Goal: Task Accomplishment & Management: Complete application form

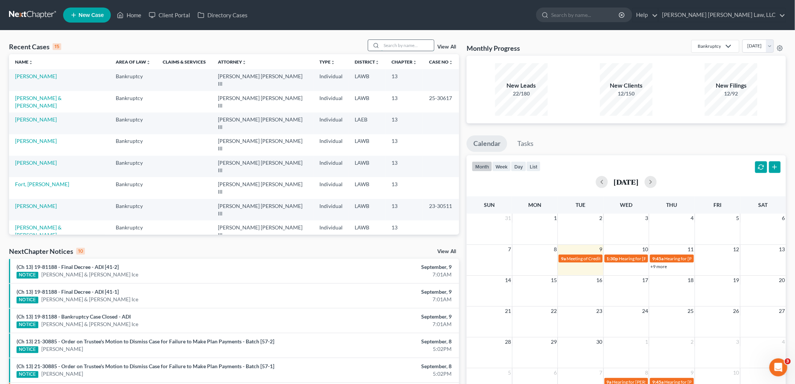
click at [404, 44] on input "search" at bounding box center [407, 45] width 53 height 11
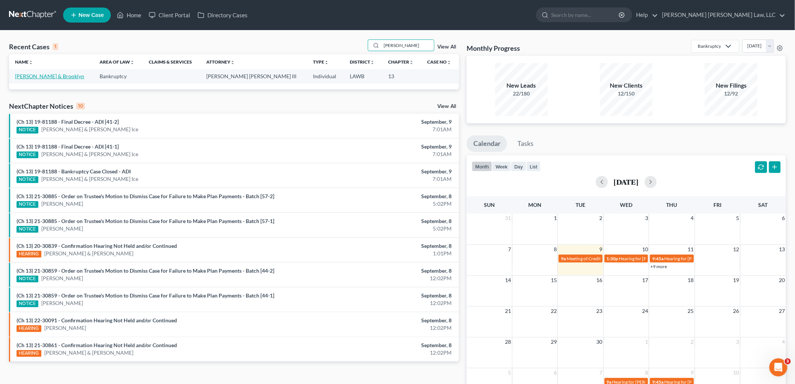
type input "cline"
click at [29, 76] on link "Cline, Stanley & Brooklyn" at bounding box center [49, 76] width 69 height 6
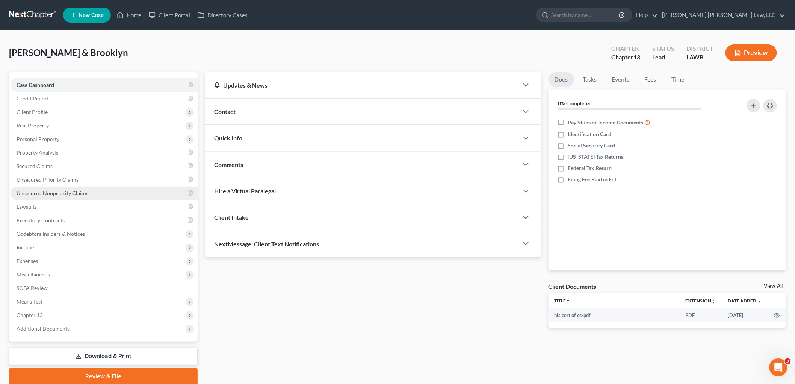
click at [89, 192] on link "Unsecured Nonpriority Claims" at bounding box center [104, 193] width 187 height 14
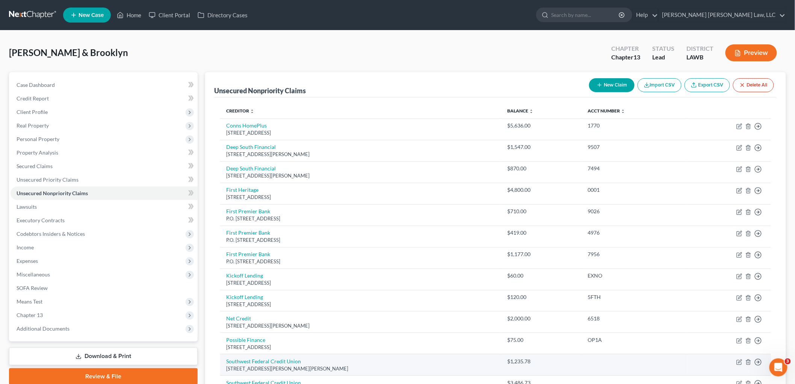
scroll to position [95, 0]
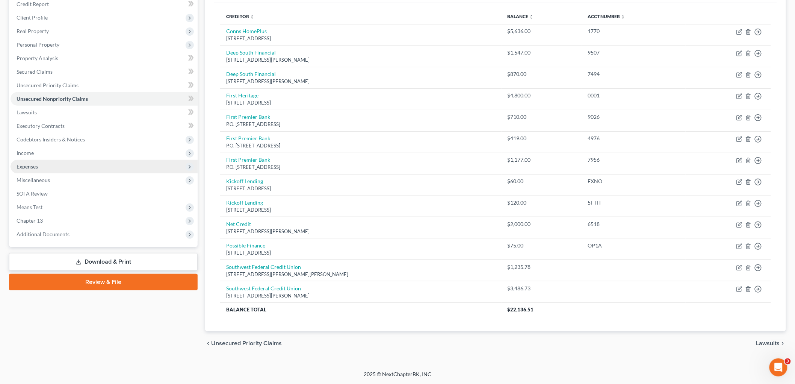
click at [43, 165] on span "Expenses" at bounding box center [104, 167] width 187 height 14
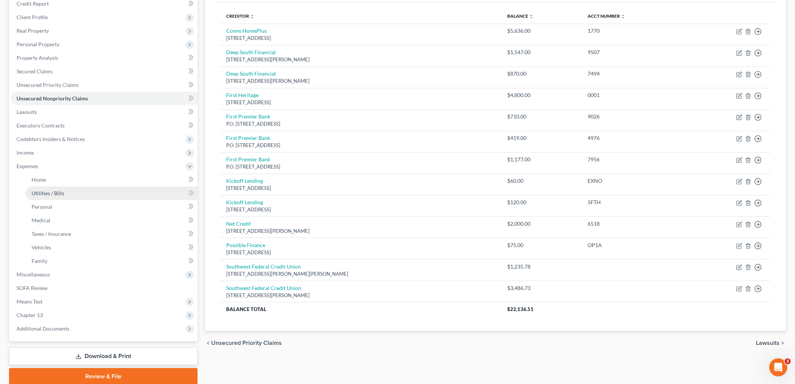
click at [48, 192] on span "Utilities / Bills" at bounding box center [48, 193] width 33 height 6
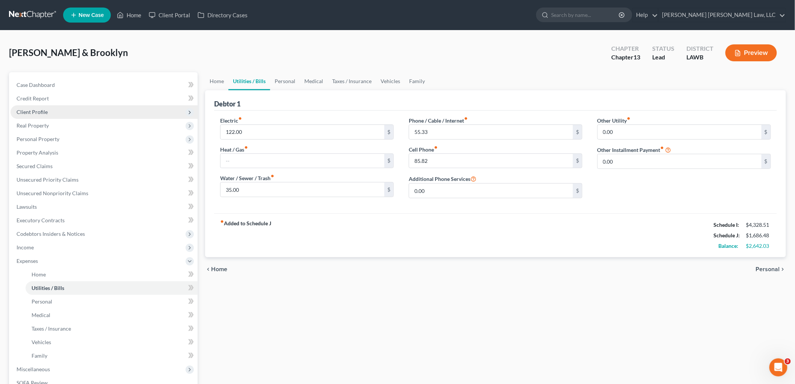
click at [57, 109] on span "Client Profile" at bounding box center [104, 112] width 187 height 14
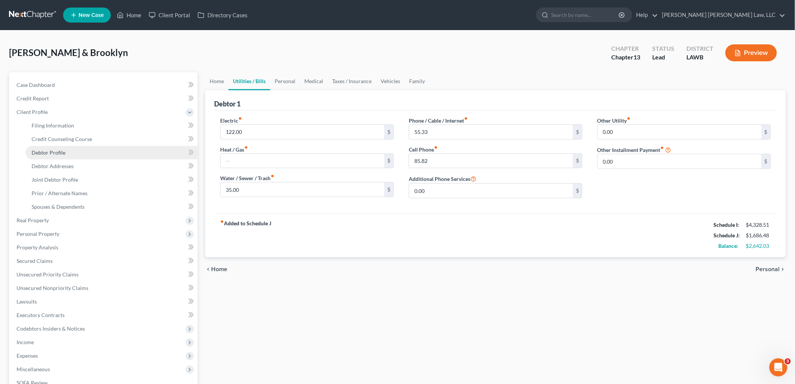
click at [62, 150] on span "Debtor Profile" at bounding box center [49, 152] width 34 height 6
select select "1"
select select "3"
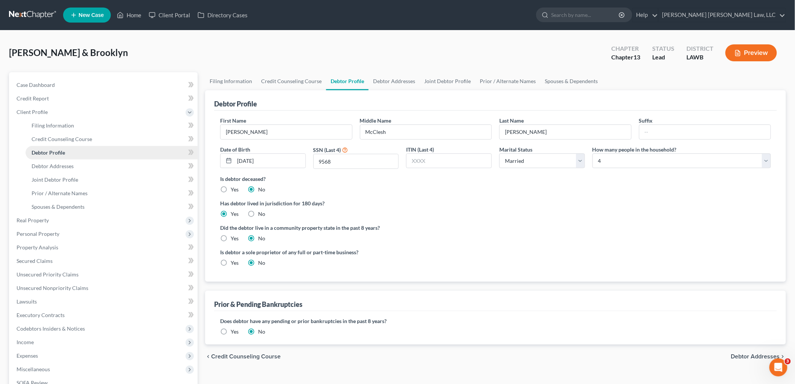
radio input "true"
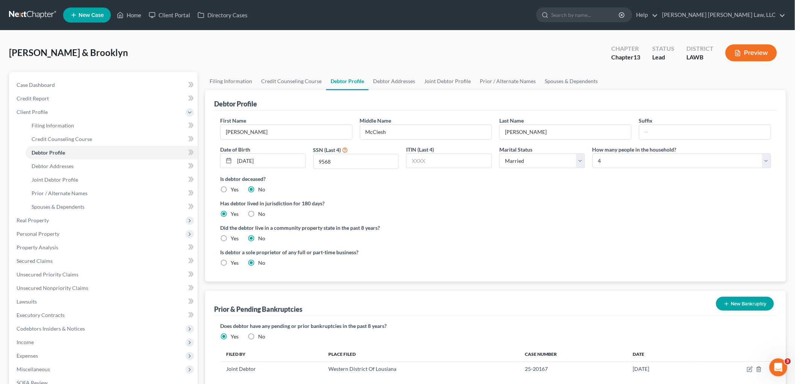
click at [231, 239] on label "Yes" at bounding box center [235, 238] width 8 height 8
click at [234, 239] on input "Yes" at bounding box center [236, 236] width 5 height 5
radio input "true"
radio input "false"
click at [86, 178] on link "Joint Debtor Profile" at bounding box center [112, 180] width 172 height 14
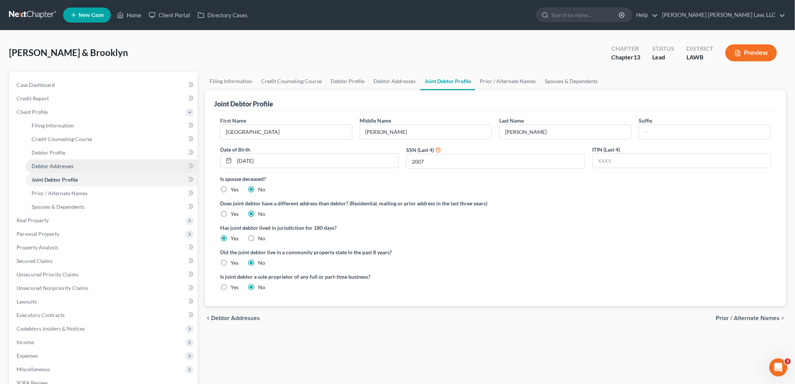
click at [82, 166] on link "Debtor Addresses" at bounding box center [112, 166] width 172 height 14
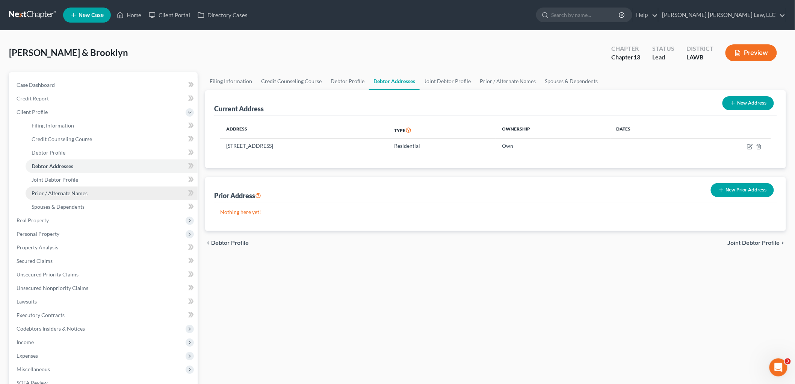
click at [87, 193] on link "Prior / Alternate Names" at bounding box center [112, 193] width 172 height 14
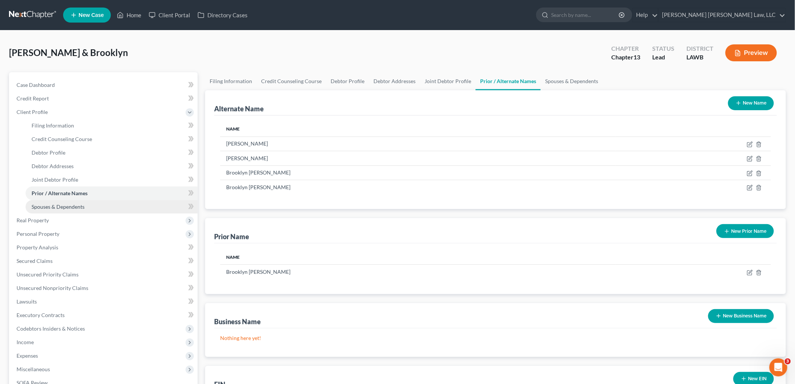
click at [65, 209] on link "Spouses & Dependents" at bounding box center [112, 207] width 172 height 14
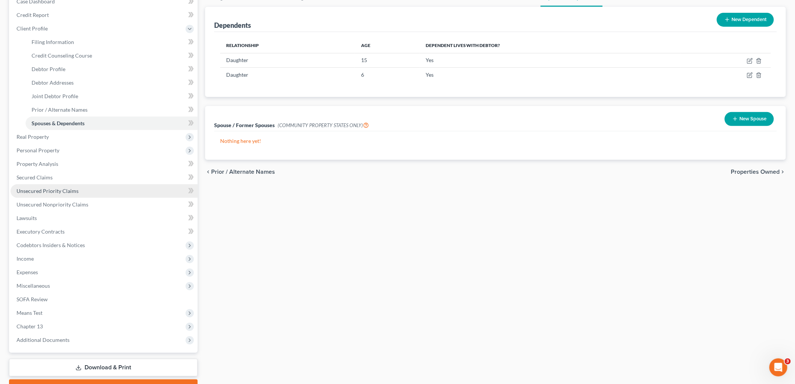
scroll to position [123, 0]
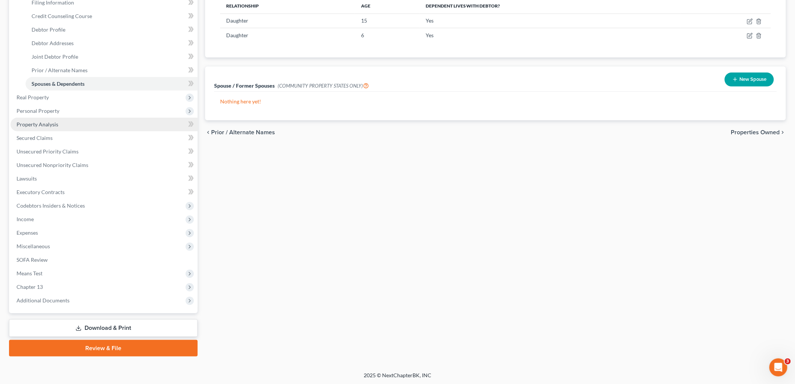
click at [59, 122] on link "Property Analysis" at bounding box center [104, 125] width 187 height 14
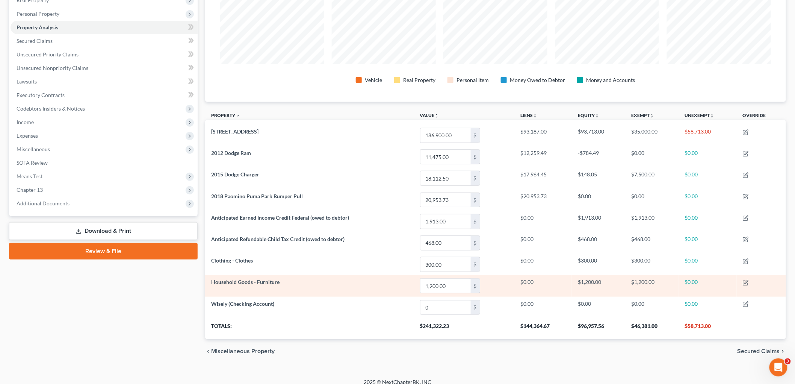
scroll to position [133, 0]
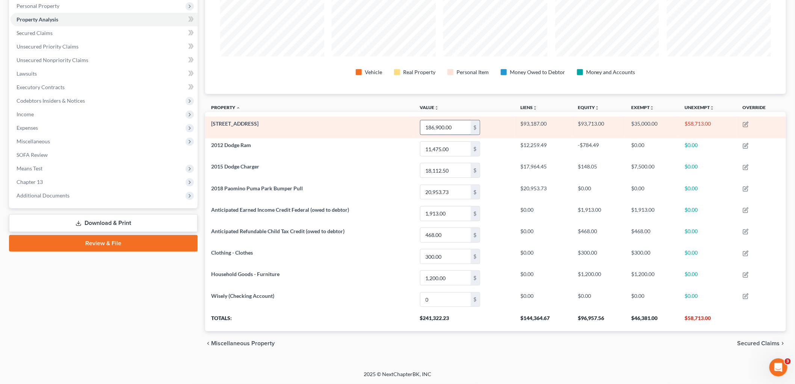
click at [452, 125] on input "186,900.00" at bounding box center [445, 127] width 50 height 14
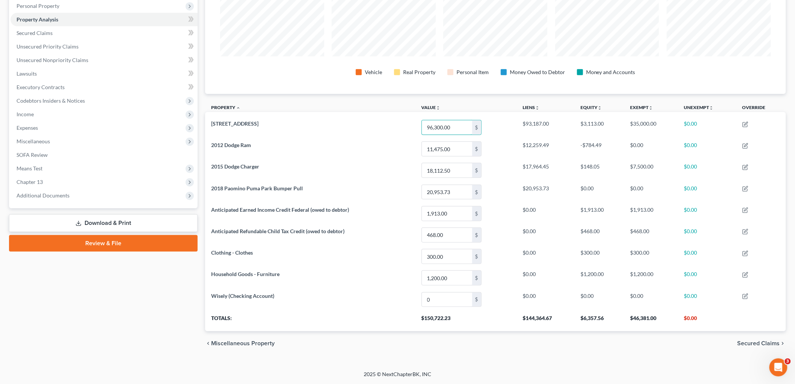
type input "96,300.00"
click at [51, 30] on span "Secured Claims" at bounding box center [35, 33] width 36 height 6
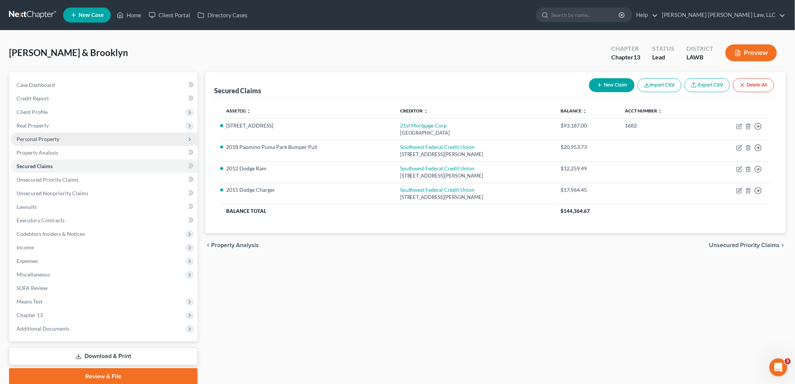
click at [57, 141] on span "Personal Property" at bounding box center [38, 139] width 43 height 6
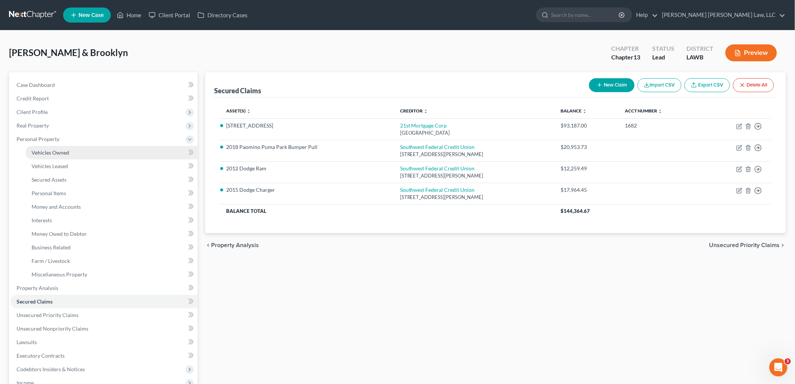
click at [54, 151] on span "Vehicles Owned" at bounding box center [51, 152] width 38 height 6
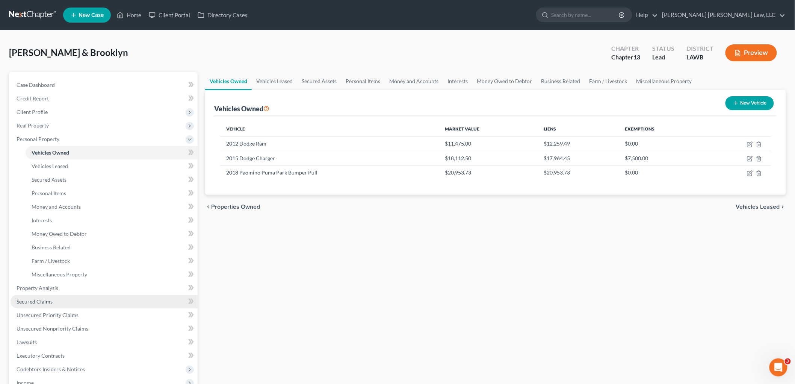
click at [68, 299] on link "Secured Claims" at bounding box center [104, 302] width 187 height 14
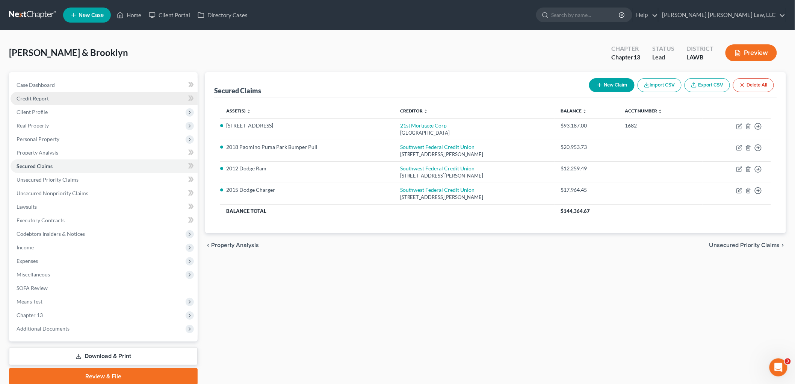
click at [64, 98] on link "Credit Report" at bounding box center [104, 99] width 187 height 14
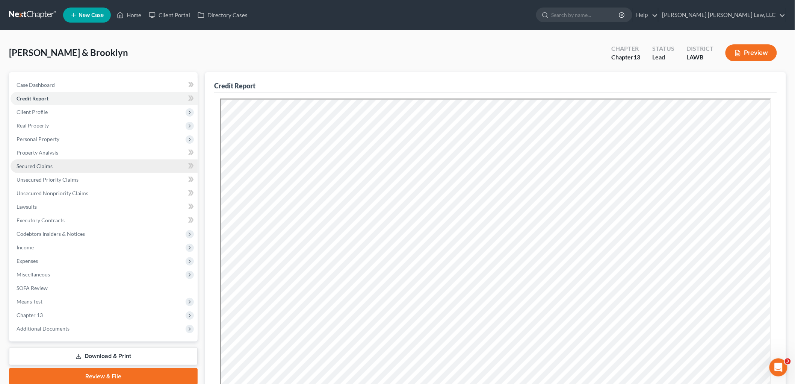
click at [53, 167] on link "Secured Claims" at bounding box center [104, 166] width 187 height 14
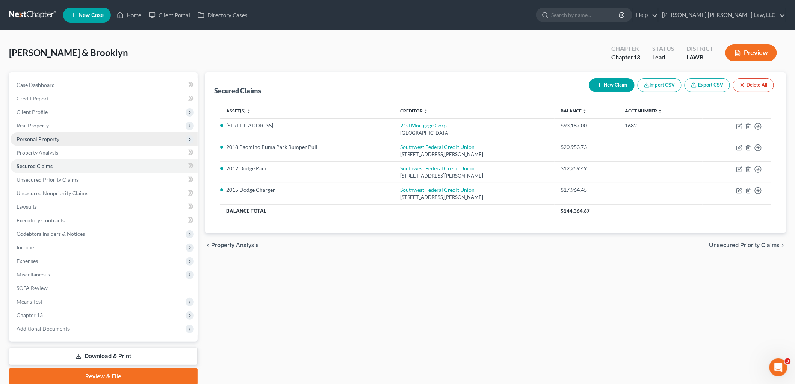
click at [59, 138] on span "Personal Property" at bounding box center [104, 139] width 187 height 14
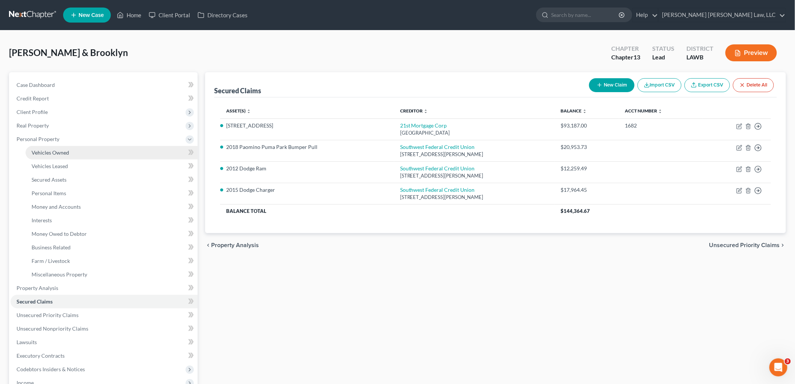
click at [63, 151] on span "Vehicles Owned" at bounding box center [51, 152] width 38 height 6
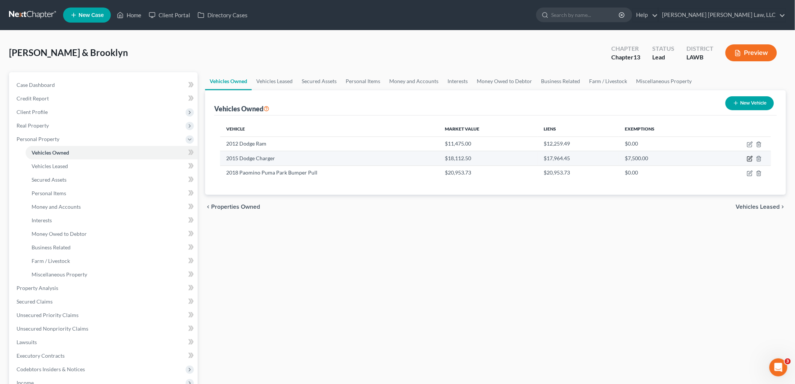
drag, startPoint x: 750, startPoint y: 159, endPoint x: 741, endPoint y: 158, distance: 8.6
click at [750, 158] on icon "button" at bounding box center [750, 159] width 6 height 6
select select "0"
select select "11"
select select "2"
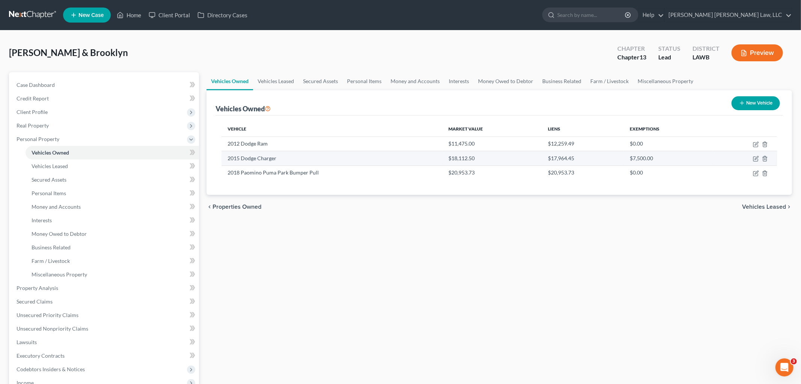
select select "2"
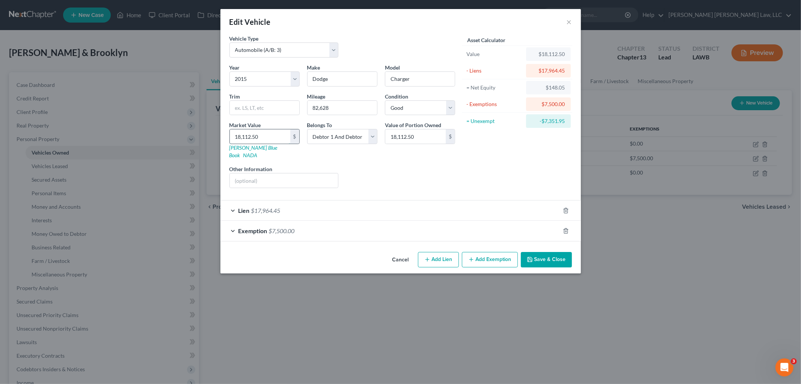
click at [256, 135] on input "18,112.50" at bounding box center [260, 136] width 60 height 14
type input "1"
type input "1.00"
type input "17"
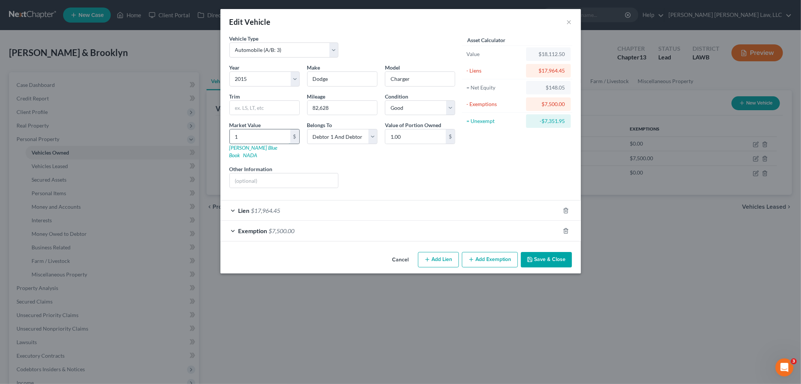
type input "17.00"
type input "179"
type input "179.00"
type input "1796"
type input "1,796.00"
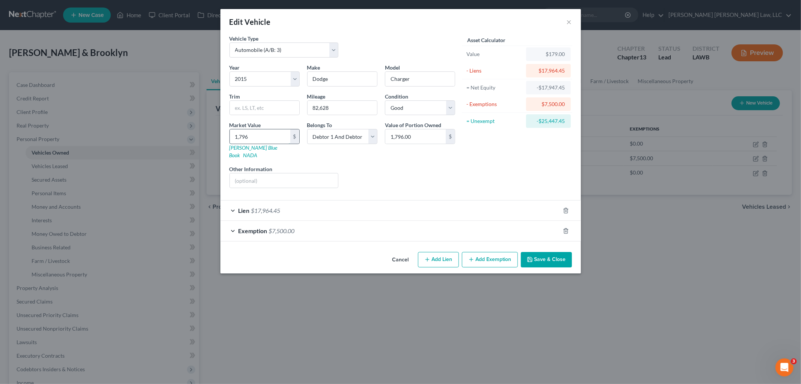
type input "1,7964"
type input "17,964.00"
type input "17,964.4"
type input "17,964.40"
type input "17,964.45"
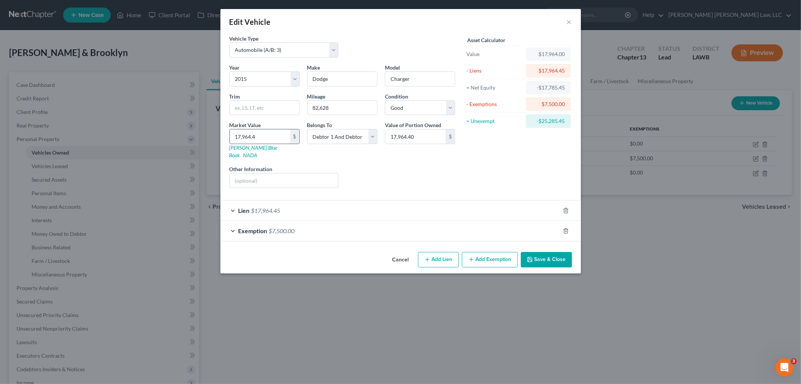
type input "17,964.45"
click at [543, 260] on button "Save & Close" at bounding box center [546, 260] width 51 height 16
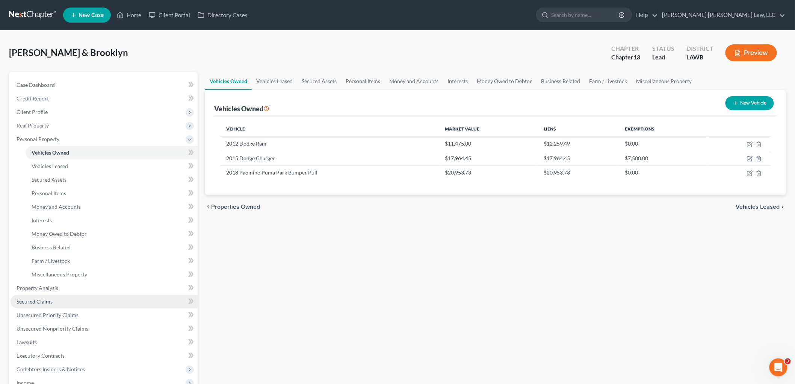
click at [54, 299] on link "Secured Claims" at bounding box center [104, 302] width 187 height 14
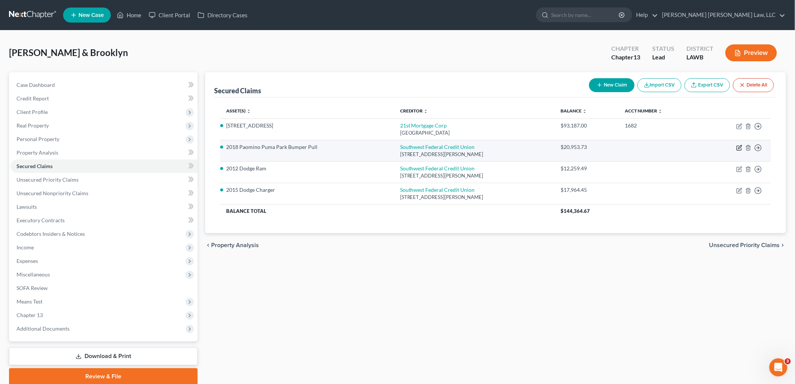
click at [739, 147] on icon "button" at bounding box center [739, 146] width 3 height 3
select select "19"
select select "4"
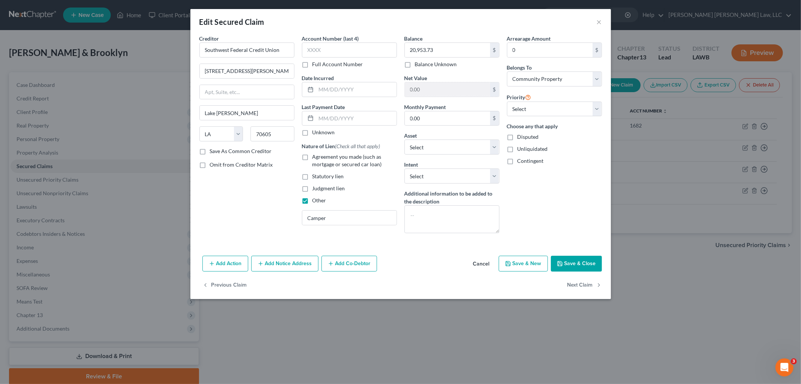
click at [313, 204] on label "Other" at bounding box center [320, 200] width 14 height 8
click at [316, 201] on input "Other" at bounding box center [318, 198] width 5 height 5
click at [313, 201] on label "Other" at bounding box center [320, 200] width 14 height 8
click at [316, 201] on input "Other" at bounding box center [318, 198] width 5 height 5
checkbox input "true"
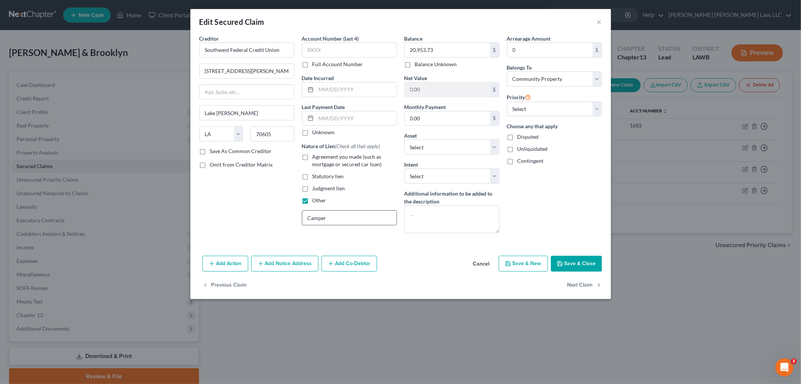
click at [322, 210] on div "Camper" at bounding box center [349, 217] width 95 height 15
click at [322, 210] on input "Camper" at bounding box center [349, 217] width 94 height 14
click at [313, 200] on label "Other" at bounding box center [320, 200] width 14 height 8
click at [316, 200] on input "Other" at bounding box center [318, 198] width 5 height 5
checkbox input "false"
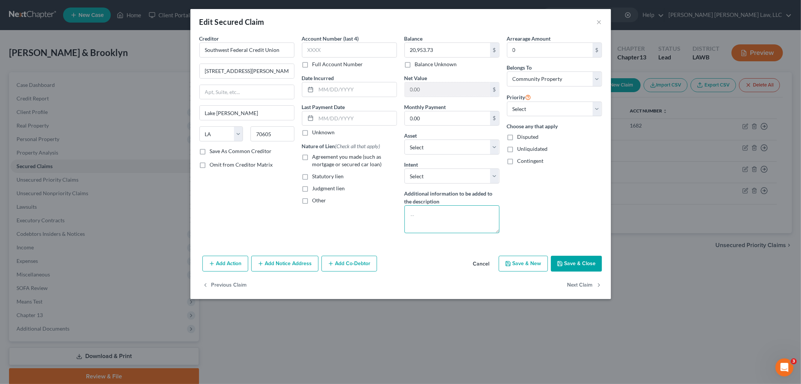
click at [463, 224] on textarea at bounding box center [452, 219] width 95 height 28
type textarea "Paid by third party"
click at [573, 262] on button "Save & Close" at bounding box center [576, 263] width 51 height 16
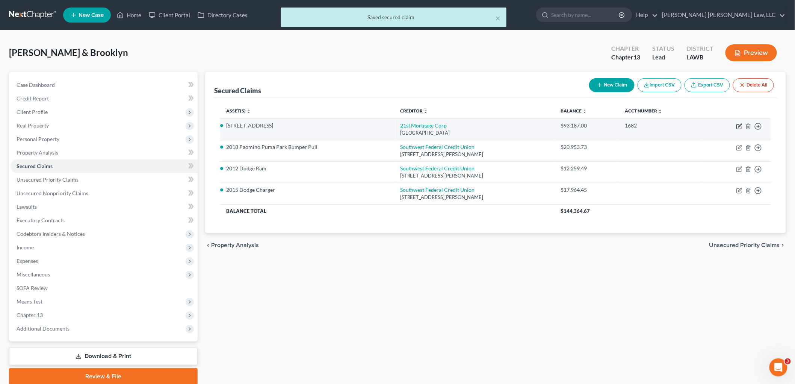
click at [740, 124] on icon "button" at bounding box center [739, 126] width 6 height 6
select select "44"
select select "4"
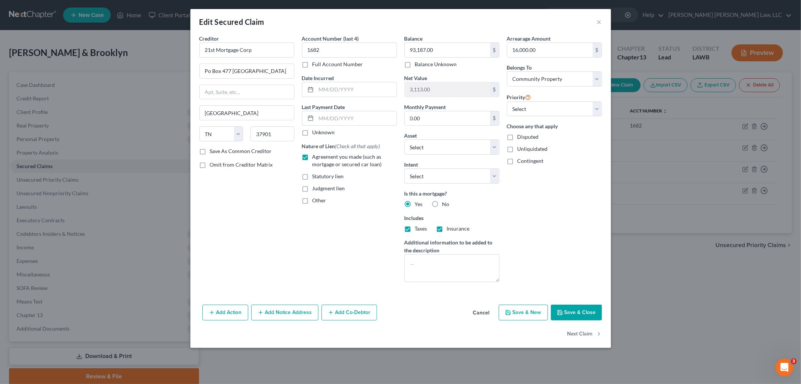
click at [580, 308] on button "Save & Close" at bounding box center [576, 312] width 51 height 16
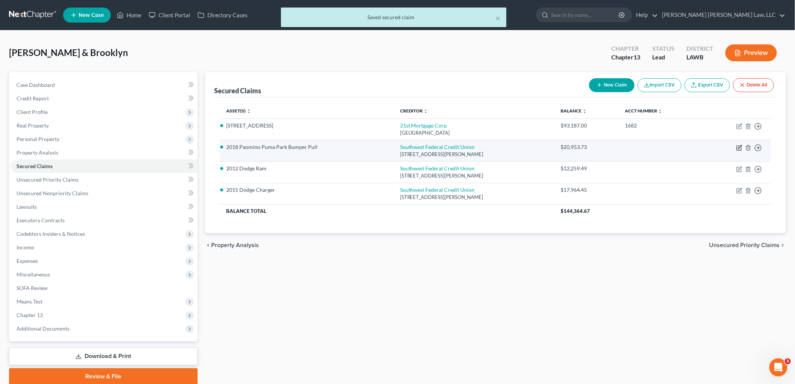
click at [739, 149] on icon "button" at bounding box center [739, 148] width 6 height 6
select select "19"
select select "4"
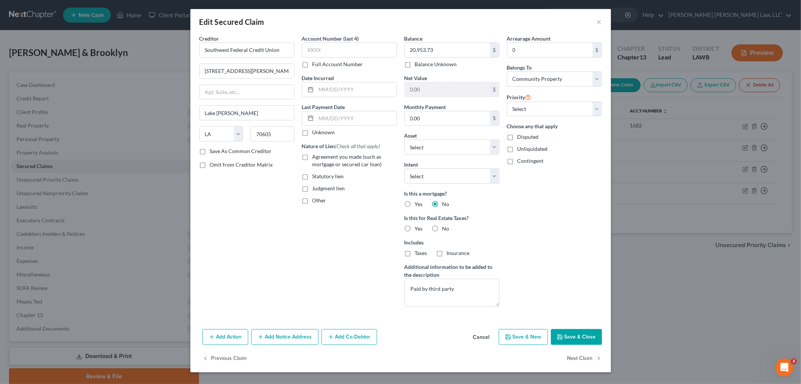
click at [313, 156] on label "Agreement you made (such as mortgage or secured car loan)" at bounding box center [355, 160] width 85 height 15
click at [316, 156] on input "Agreement you made (such as mortgage or secured car loan)" at bounding box center [318, 155] width 5 height 5
checkbox input "true"
click at [577, 333] on button "Save & Close" at bounding box center [576, 337] width 51 height 16
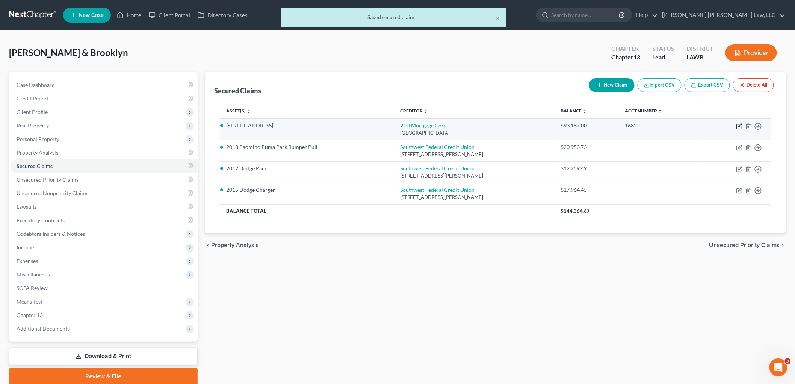
click at [738, 126] on icon "button" at bounding box center [739, 126] width 6 height 6
select select "44"
select select "4"
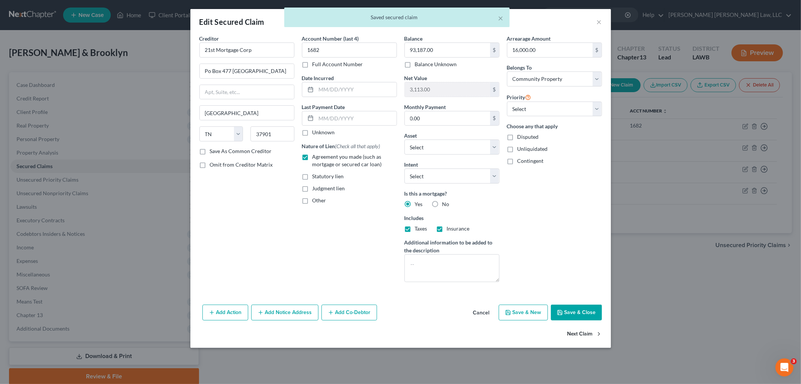
click at [588, 327] on button "Next Claim" at bounding box center [585, 334] width 35 height 16
select select "19"
select select "5"
select select "4"
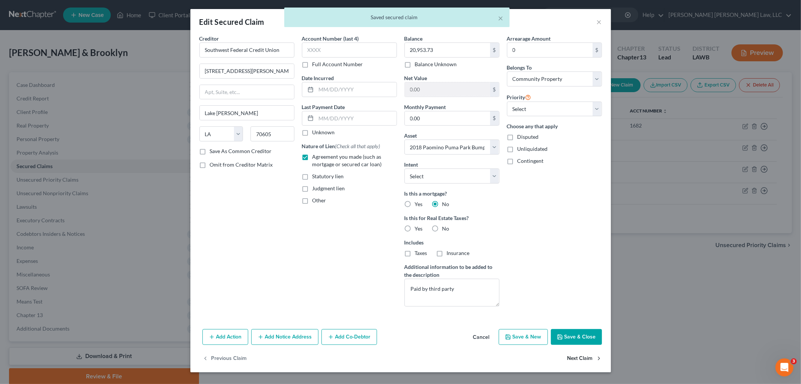
click at [577, 358] on button "Next Claim" at bounding box center [585, 359] width 35 height 16
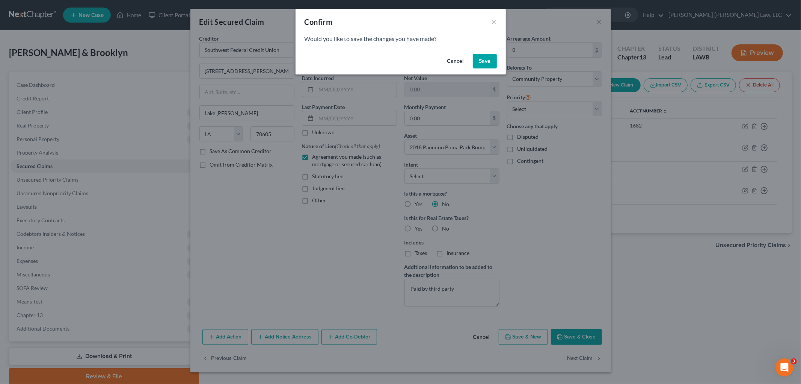
click at [481, 57] on button "Save" at bounding box center [485, 61] width 24 height 15
select select "19"
select select "4"
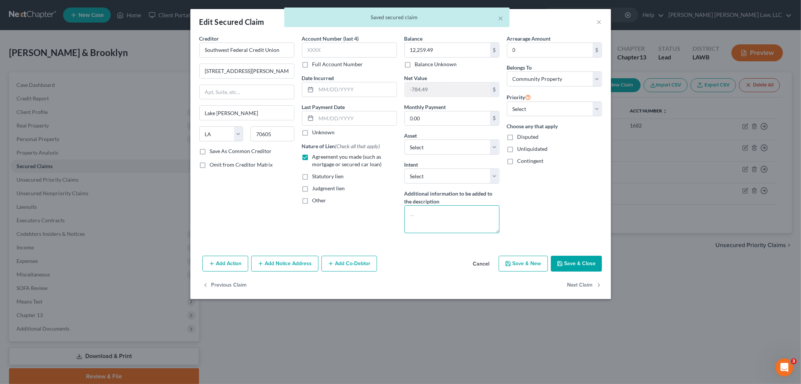
click at [444, 215] on textarea at bounding box center [452, 219] width 95 height 28
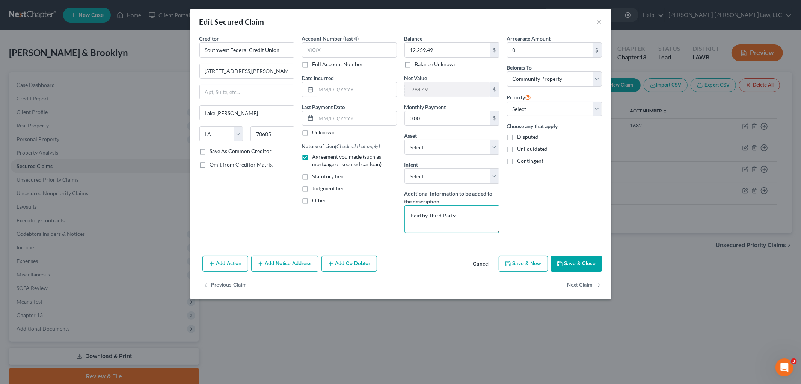
type textarea "Paid by Third Party"
click at [570, 260] on button "Save & Close" at bounding box center [576, 263] width 51 height 16
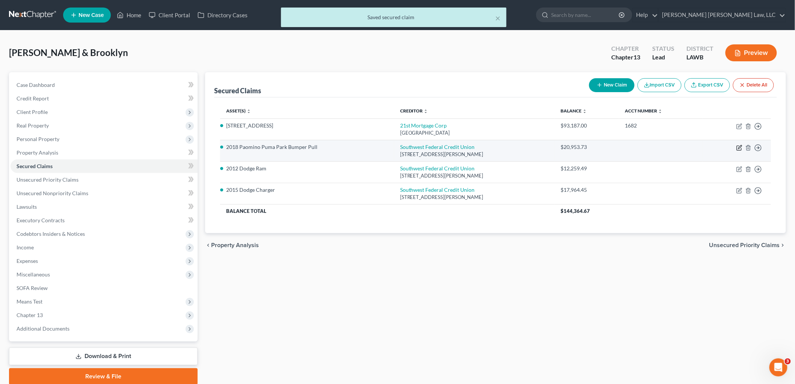
click at [739, 148] on icon "button" at bounding box center [739, 148] width 6 height 6
select select "19"
select select "4"
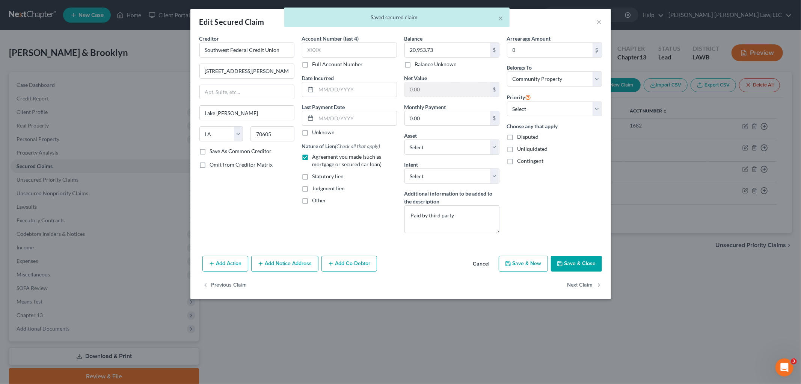
click at [313, 156] on label "Agreement you made (such as mortgage or secured car loan)" at bounding box center [355, 160] width 85 height 15
click at [316, 156] on input "Agreement you made (such as mortgage or secured car loan)" at bounding box center [318, 155] width 5 height 5
checkbox input "false"
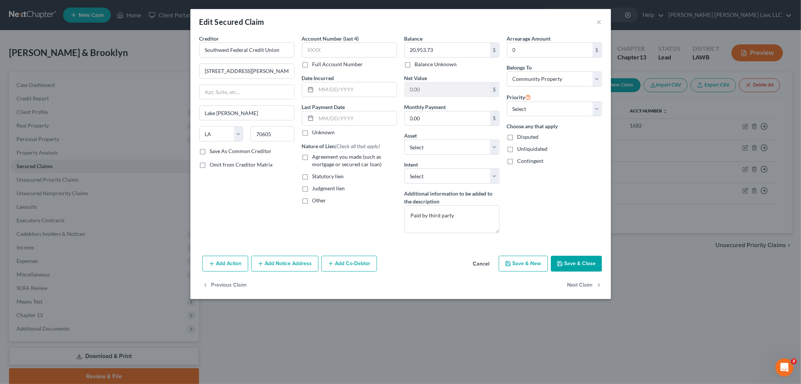
click at [566, 264] on button "Save & Close" at bounding box center [576, 263] width 51 height 16
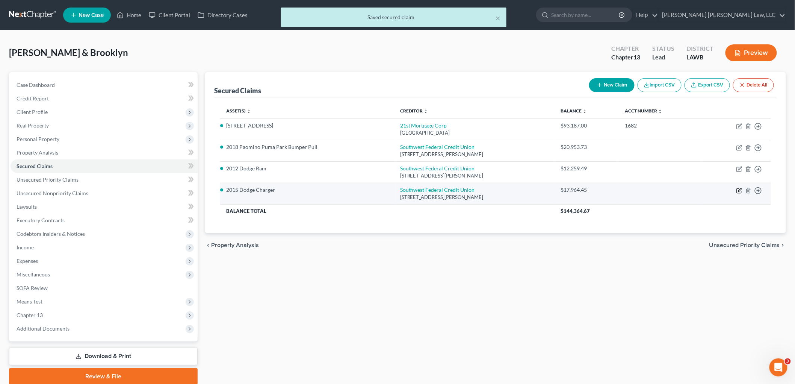
click at [736, 190] on icon "button" at bounding box center [739, 190] width 6 height 6
select select "19"
select select "4"
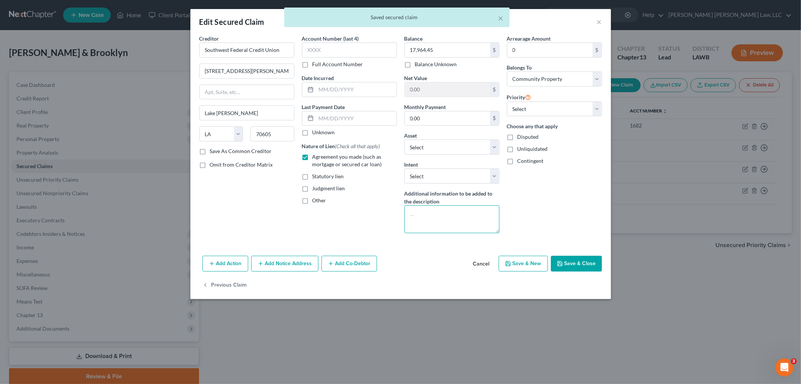
click at [434, 221] on textarea at bounding box center [452, 219] width 95 height 28
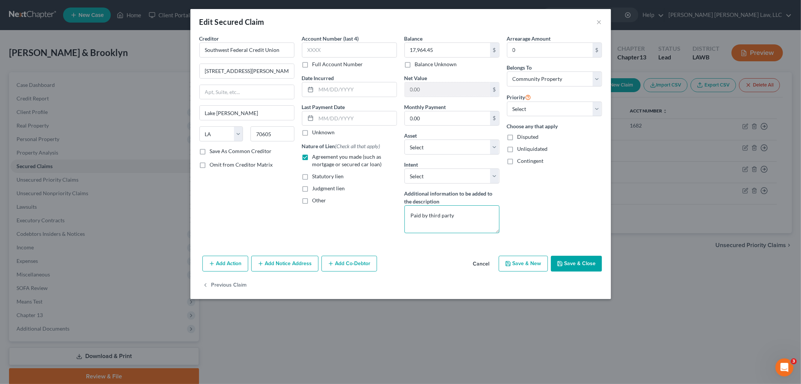
type textarea "Paid by third party"
click at [564, 260] on button "Save & Close" at bounding box center [576, 263] width 51 height 16
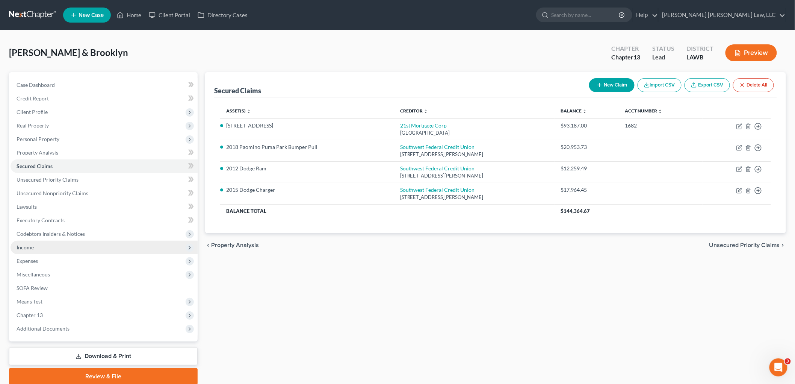
click at [39, 246] on span "Income" at bounding box center [104, 247] width 187 height 14
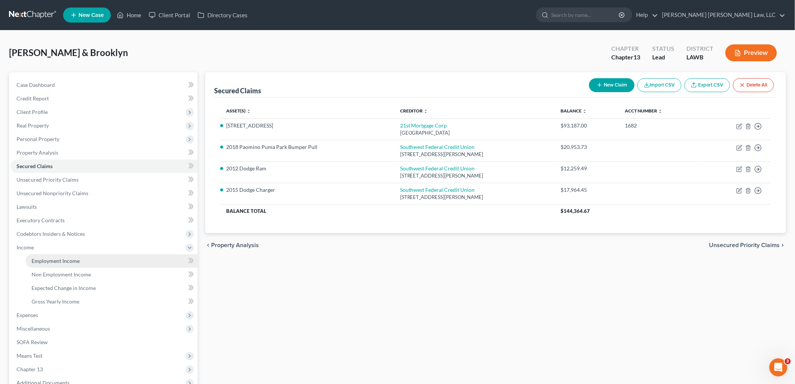
click at [51, 257] on span "Employment Income" at bounding box center [56, 260] width 48 height 6
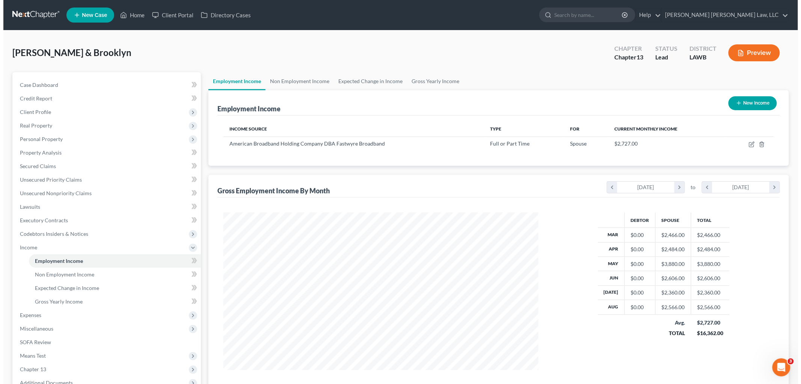
scroll to position [157, 330]
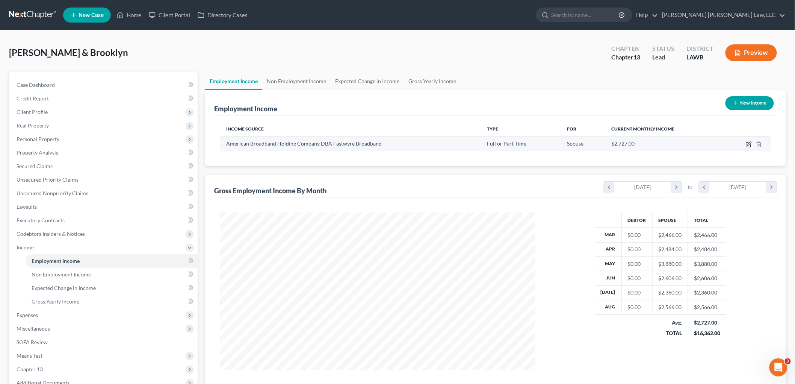
click at [750, 142] on icon "button" at bounding box center [749, 143] width 3 height 3
select select "0"
select select "10"
select select "2"
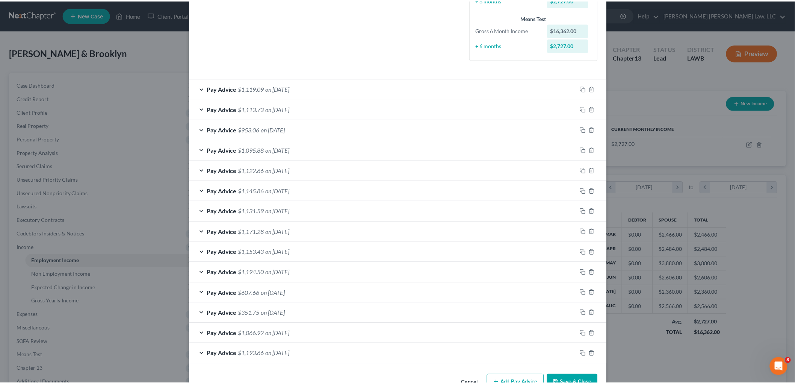
scroll to position [212, 0]
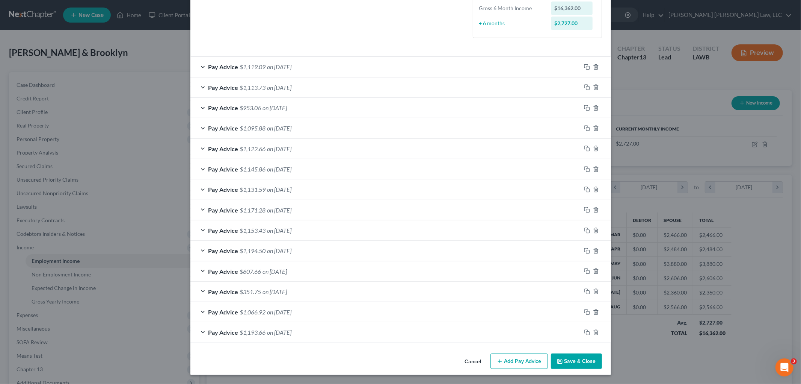
click at [584, 360] on button "Save & Close" at bounding box center [576, 361] width 51 height 16
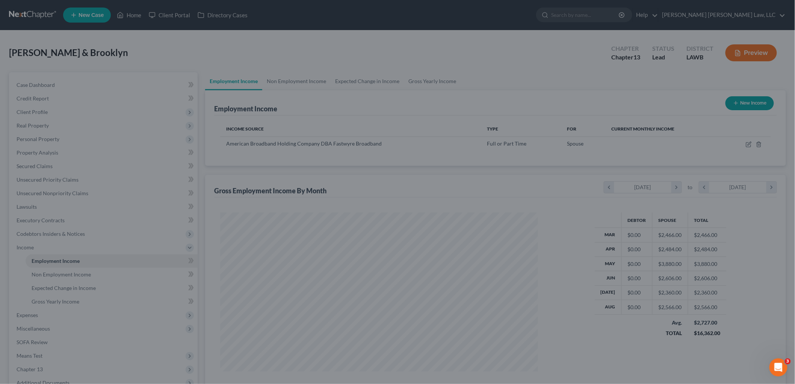
scroll to position [375550, 375377]
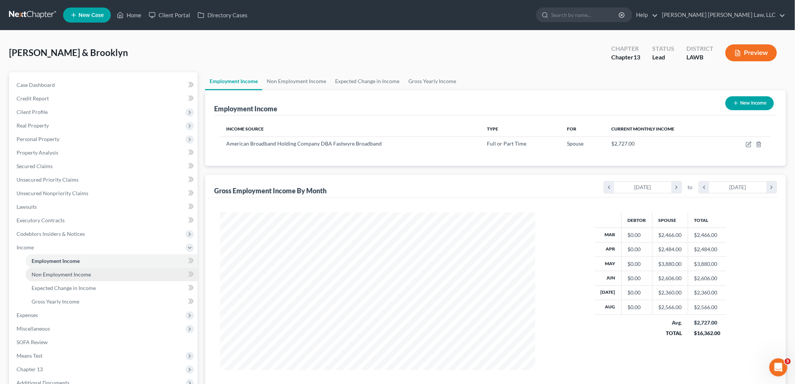
click at [92, 275] on link "Non Employment Income" at bounding box center [112, 275] width 172 height 14
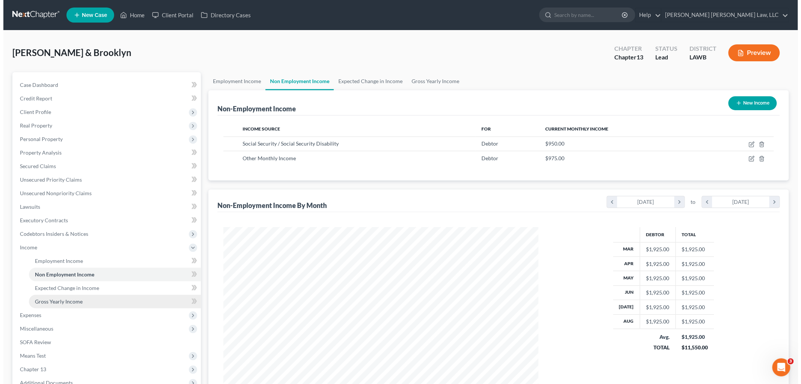
scroll to position [157, 330]
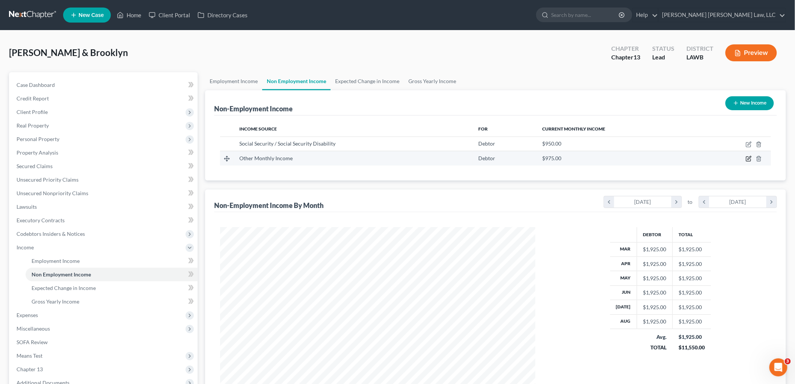
click at [746, 158] on icon "button" at bounding box center [749, 159] width 6 height 6
select select "13"
select select "0"
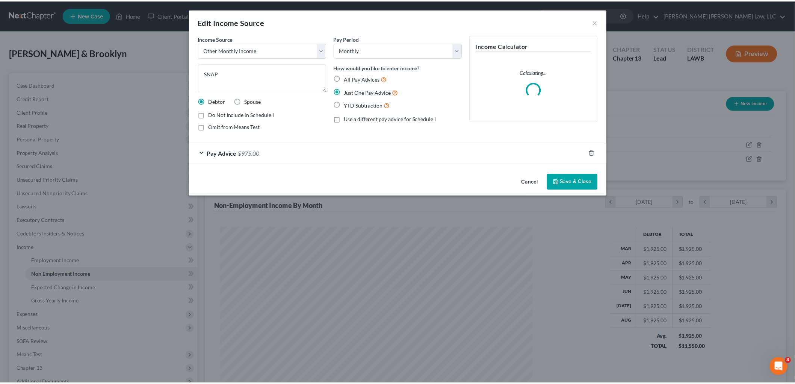
scroll to position [159, 333]
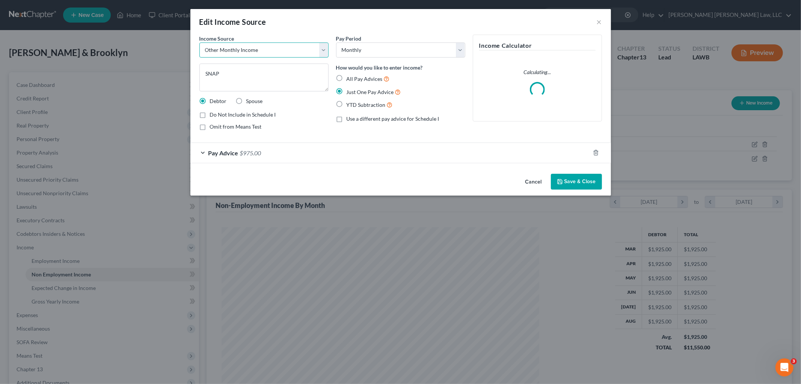
click at [270, 48] on select "Select Unemployment Disability (from employer) Pension Retirement Social Securi…" at bounding box center [264, 49] width 129 height 15
select select "5"
click at [200, 42] on select "Select Unemployment Disability (from employer) Pension Retirement Social Securi…" at bounding box center [264, 49] width 129 height 15
click at [582, 177] on button "Save & Close" at bounding box center [576, 182] width 51 height 16
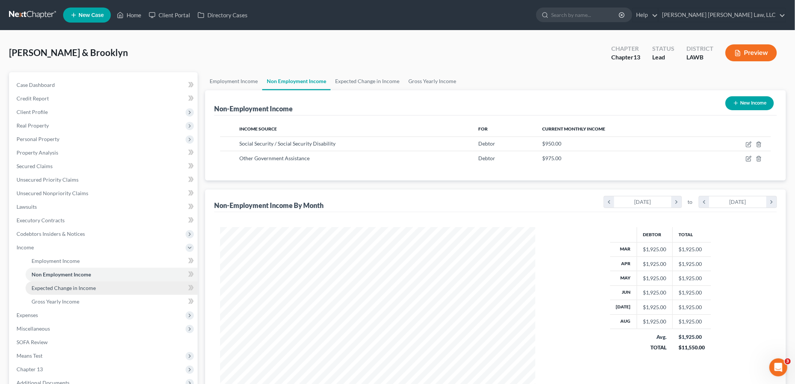
scroll to position [42, 0]
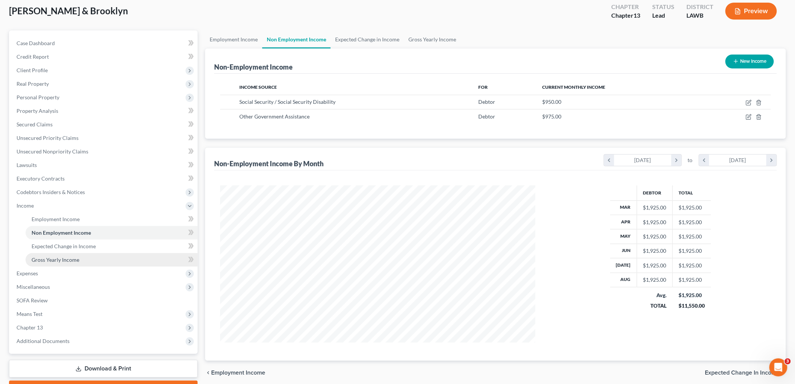
click at [107, 255] on link "Gross Yearly Income" at bounding box center [112, 260] width 172 height 14
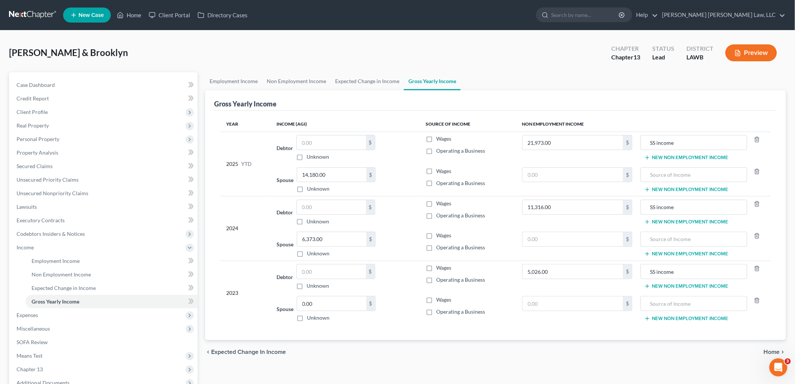
click at [437, 171] on label "Wages" at bounding box center [444, 171] width 15 height 8
click at [440, 171] on input "Wages" at bounding box center [442, 169] width 5 height 5
checkbox input "true"
click at [437, 234] on label "Wages" at bounding box center [444, 235] width 15 height 8
click at [440, 234] on input "Wages" at bounding box center [442, 233] width 5 height 5
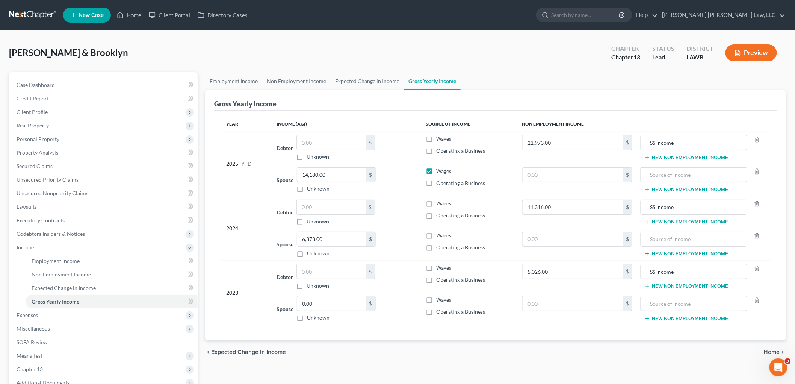
checkbox input "true"
click at [65, 194] on span "Unsecured Nonpriority Claims" at bounding box center [53, 193] width 72 height 6
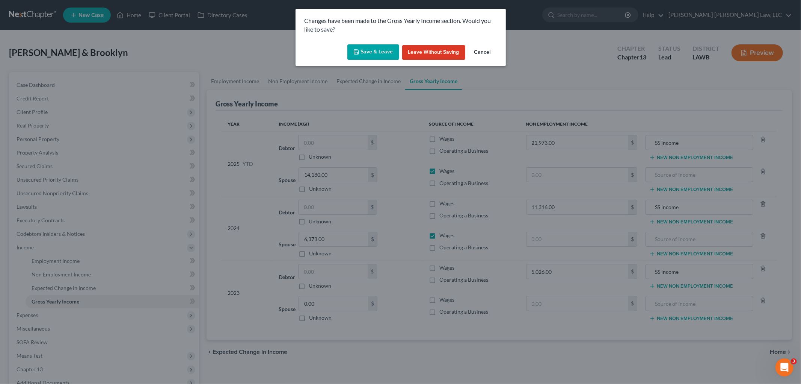
click at [359, 48] on button "Save & Leave" at bounding box center [374, 52] width 52 height 16
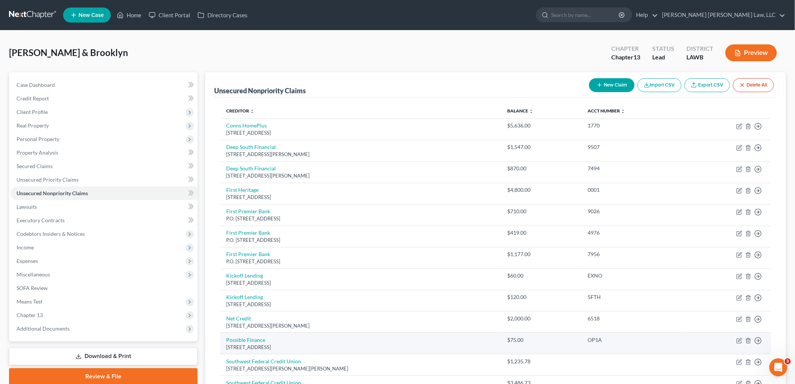
scroll to position [95, 0]
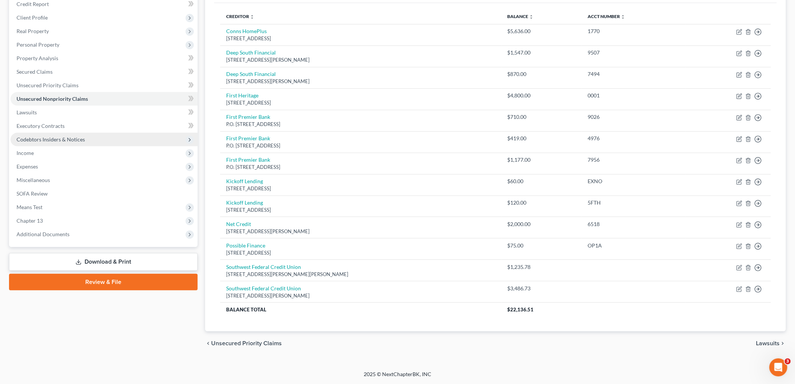
click at [66, 137] on span "Codebtors Insiders & Notices" at bounding box center [51, 139] width 68 height 6
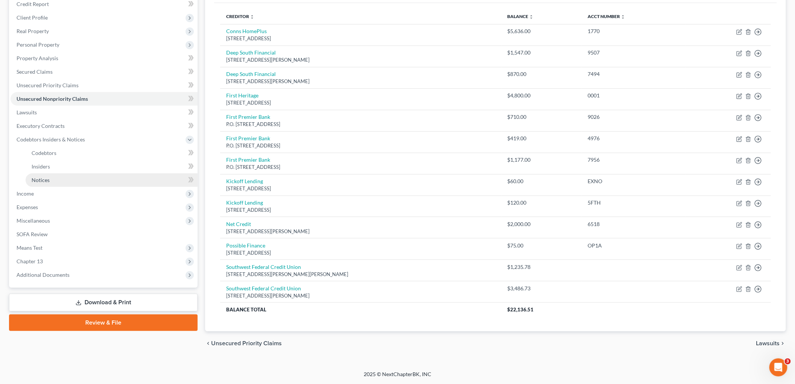
click at [45, 180] on span "Notices" at bounding box center [41, 180] width 18 height 6
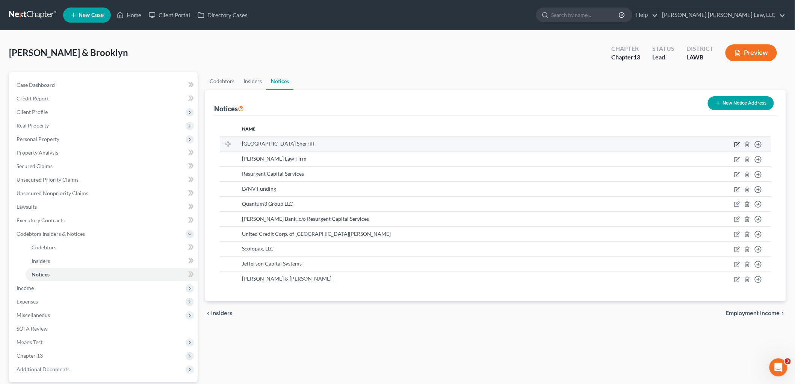
click at [738, 142] on icon "button" at bounding box center [737, 143] width 3 height 3
select select "19"
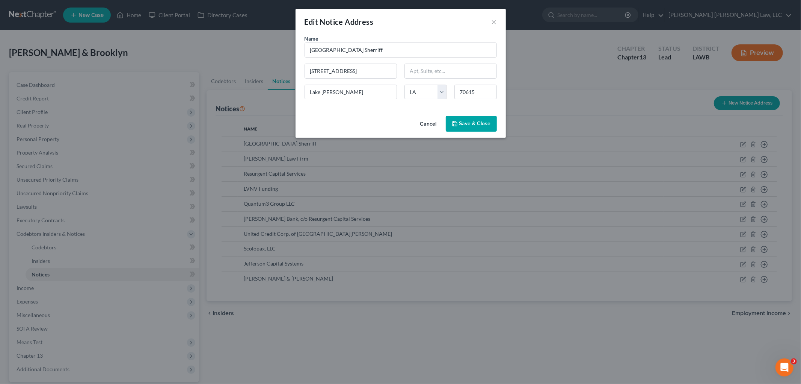
click at [479, 129] on button "Save & Close" at bounding box center [471, 124] width 51 height 16
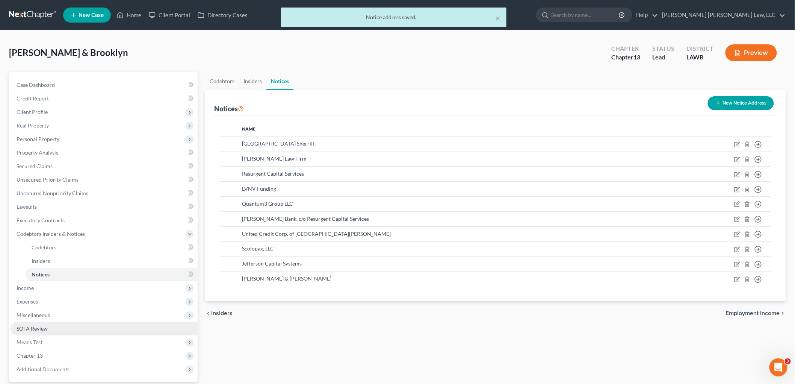
scroll to position [69, 0]
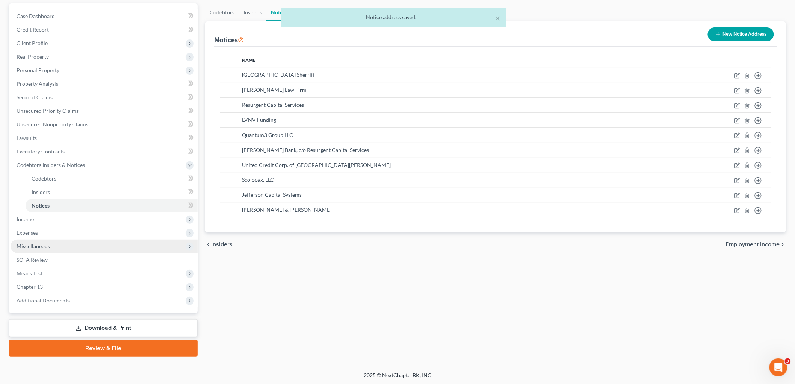
click at [50, 240] on span "Miscellaneous" at bounding box center [104, 246] width 187 height 14
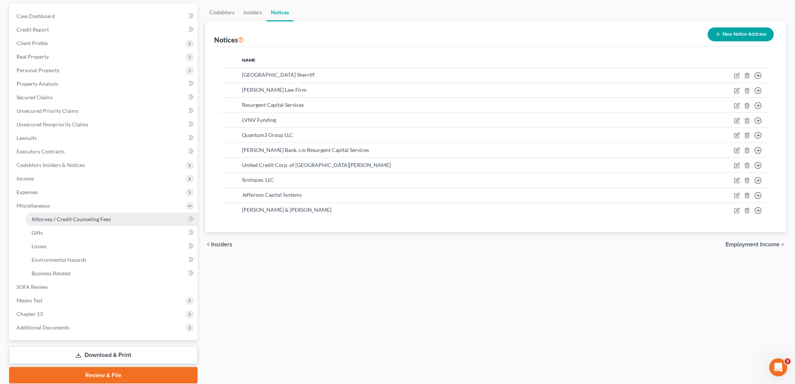
click at [82, 219] on span "Attorney / Credit Counseling Fees" at bounding box center [71, 219] width 79 height 6
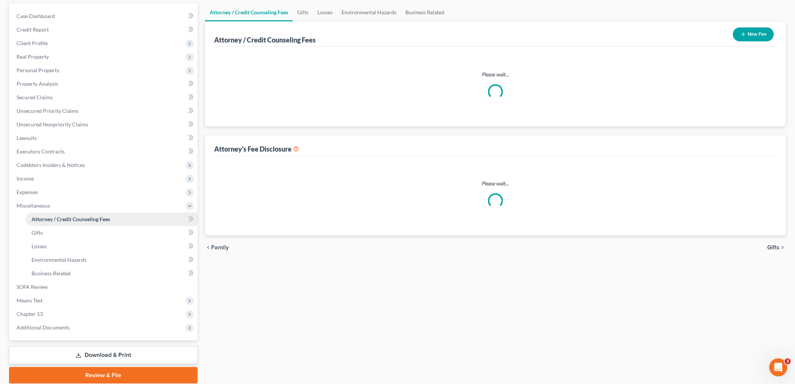
select select "1"
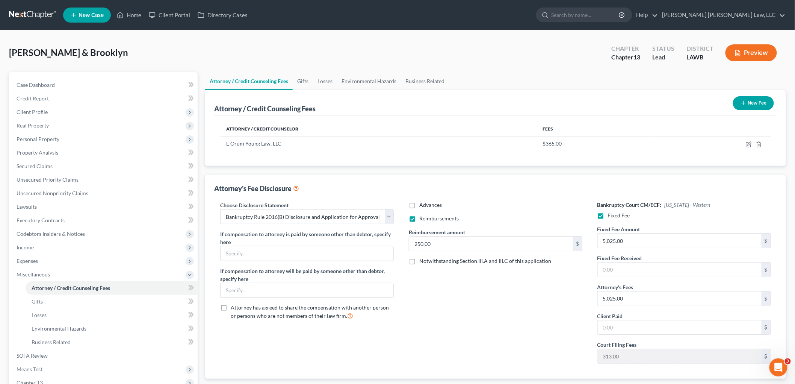
scroll to position [83, 0]
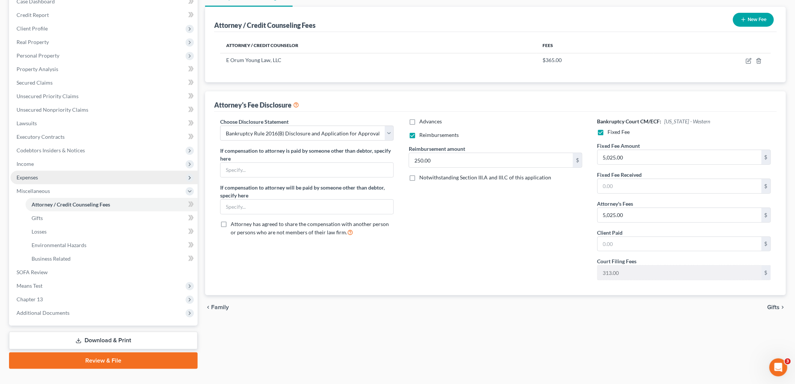
click at [45, 173] on span "Expenses" at bounding box center [104, 178] width 187 height 14
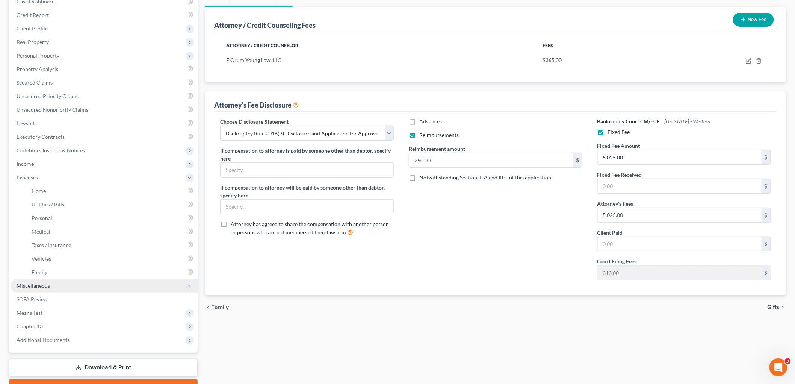
click at [37, 289] on span "Miscellaneous" at bounding box center [104, 286] width 187 height 14
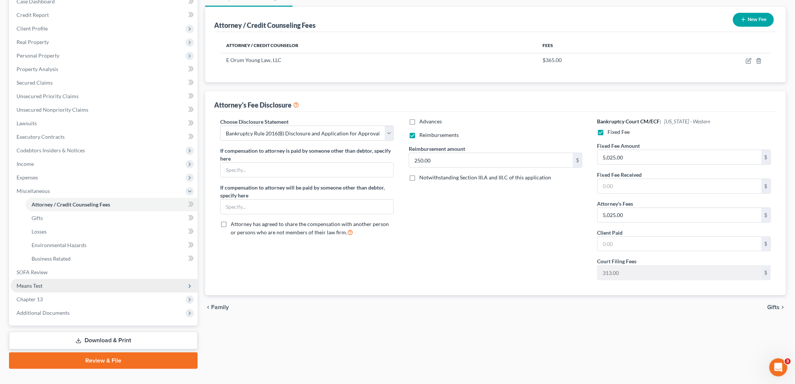
click at [35, 282] on span "Means Test" at bounding box center [30, 285] width 26 height 6
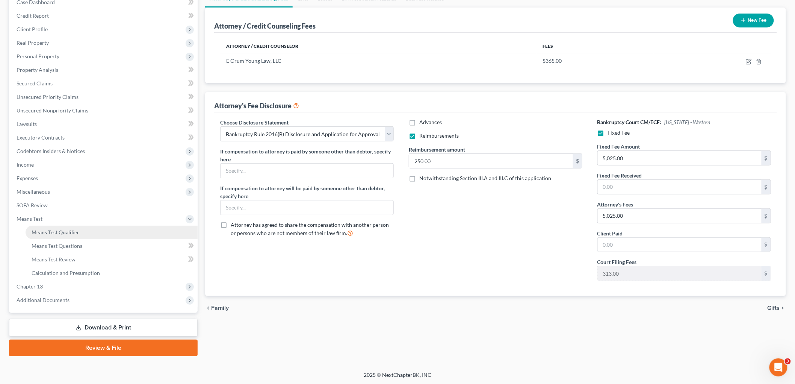
click at [76, 231] on span "Means Test Qualifier" at bounding box center [56, 232] width 48 height 6
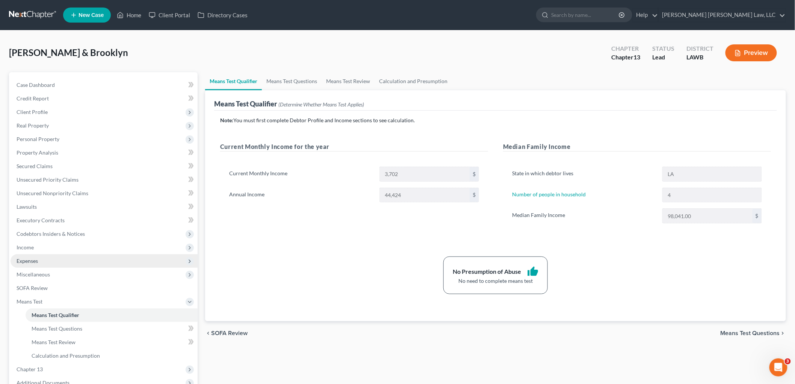
click at [51, 259] on span "Expenses" at bounding box center [104, 261] width 187 height 14
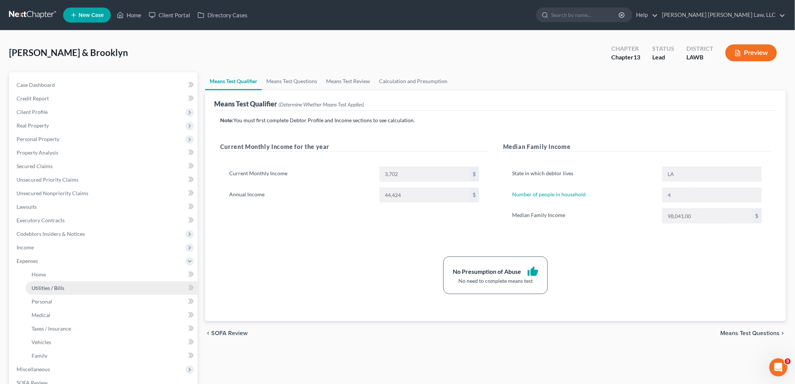
click at [59, 287] on span "Utilities / Bills" at bounding box center [48, 287] width 33 height 6
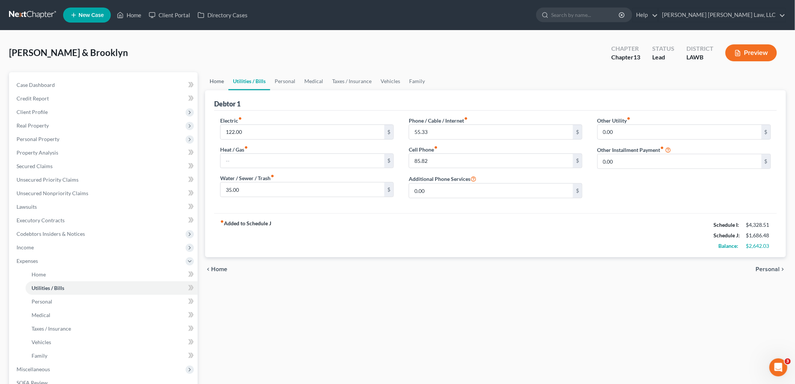
click at [215, 75] on link "Home" at bounding box center [216, 81] width 23 height 18
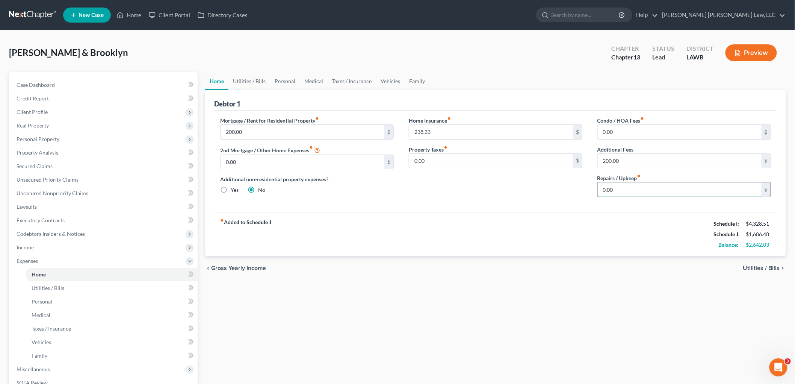
click at [614, 183] on input "0.00" at bounding box center [680, 189] width 164 height 14
type input "100.00"
click at [618, 190] on input "100.00" at bounding box center [680, 189] width 164 height 14
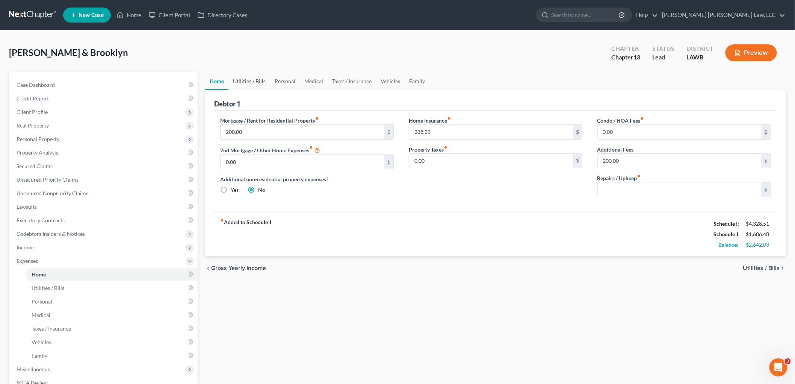
click at [249, 80] on link "Utilities / Bills" at bounding box center [249, 81] width 42 height 18
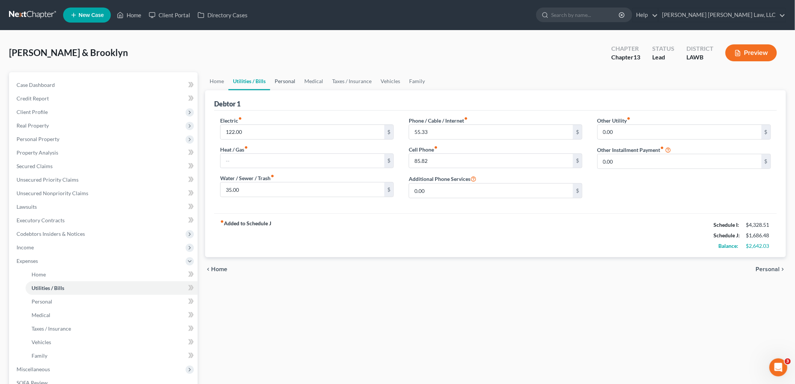
click at [285, 80] on link "Personal" at bounding box center [285, 81] width 30 height 18
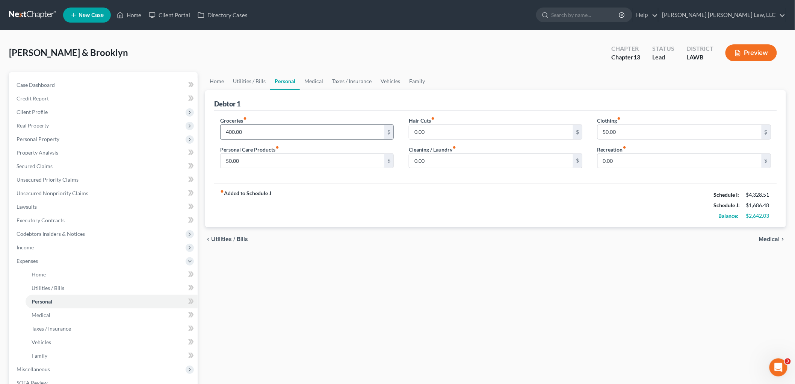
click at [269, 130] on input "400.00" at bounding box center [303, 132] width 164 height 14
type input "1,255.00"
click at [269, 157] on input "50.00" at bounding box center [303, 161] width 164 height 14
type input "117.00"
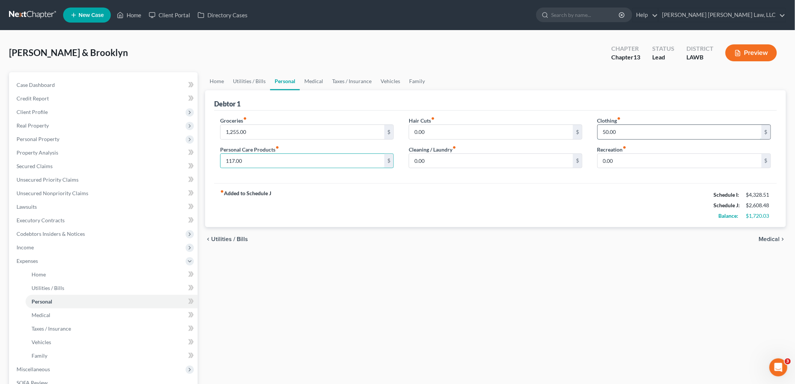
click at [610, 136] on input "50.00" at bounding box center [680, 132] width 164 height 14
type input "276.00"
click at [388, 82] on link "Vehicles" at bounding box center [390, 81] width 29 height 18
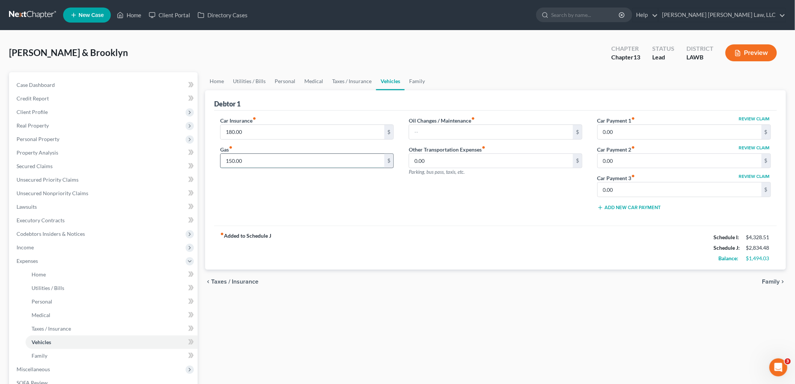
click at [272, 162] on input "150.00" at bounding box center [303, 161] width 164 height 14
type input "300.00"
click at [258, 83] on link "Utilities / Bills" at bounding box center [249, 81] width 42 height 18
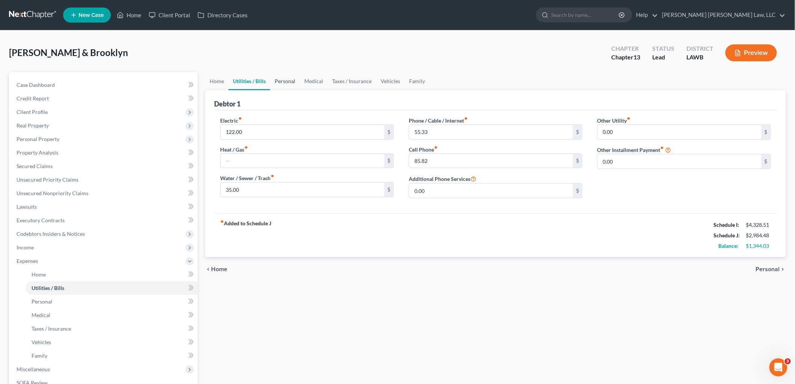
click at [283, 78] on link "Personal" at bounding box center [285, 81] width 30 height 18
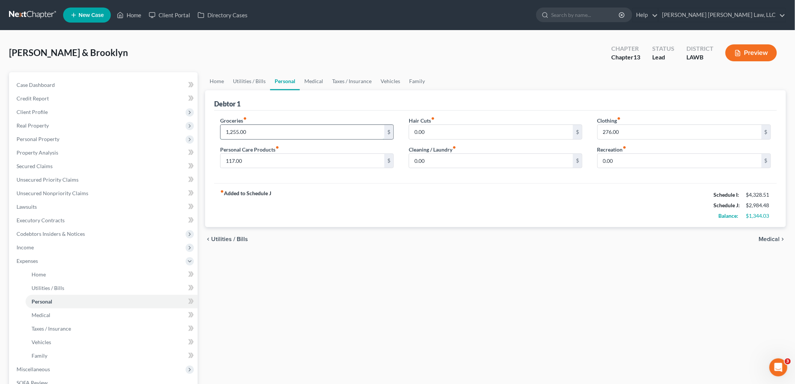
click at [294, 129] on input "1,255.00" at bounding box center [303, 132] width 164 height 14
type input "1,000.00"
click at [387, 82] on link "Vehicles" at bounding box center [390, 81] width 29 height 18
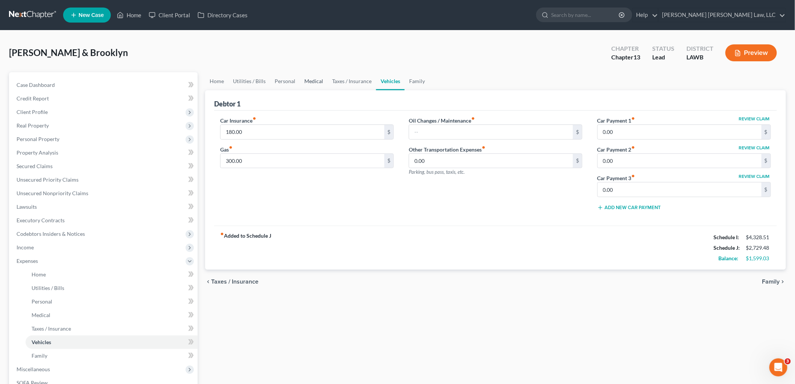
click at [323, 79] on link "Medical" at bounding box center [314, 81] width 28 height 18
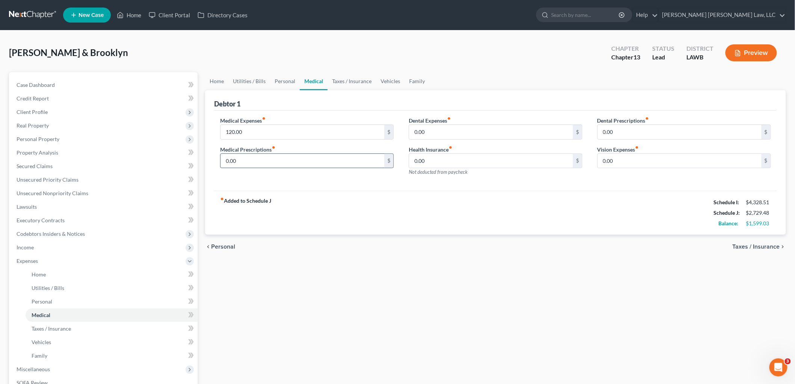
click at [264, 159] on input "0.00" at bounding box center [303, 161] width 164 height 14
type input "40.00"
click at [399, 76] on link "Vehicles" at bounding box center [390, 81] width 29 height 18
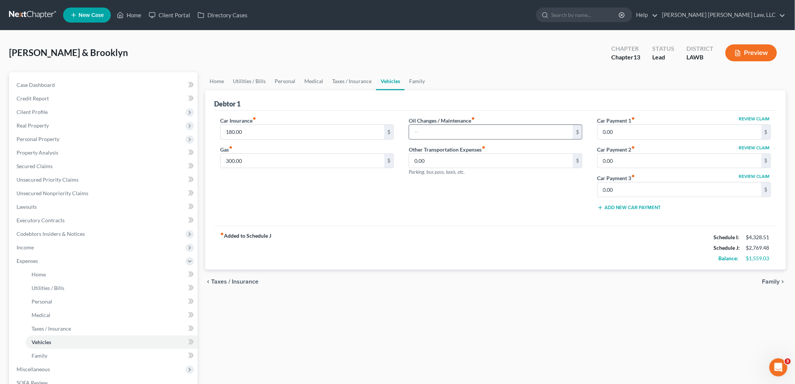
click at [430, 132] on input "text" at bounding box center [491, 132] width 164 height 14
click at [430, 132] on input "4.00" at bounding box center [491, 132] width 164 height 14
type input "50.00"
click at [272, 160] on input "300.00" at bounding box center [303, 161] width 164 height 14
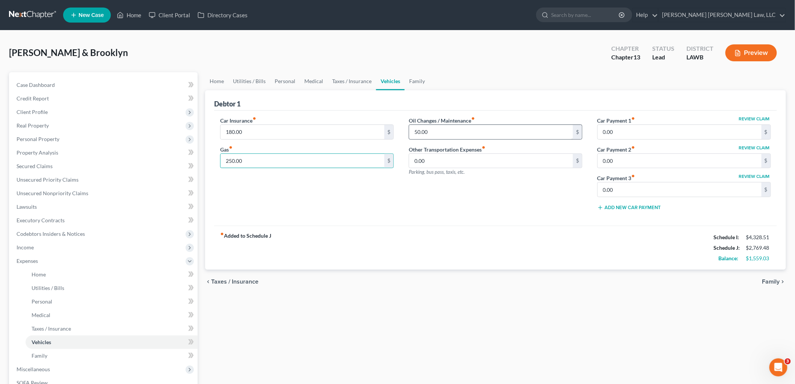
type input "250.00"
click at [449, 135] on input "50.00" at bounding box center [491, 132] width 164 height 14
type input "54.00"
click at [258, 77] on link "Utilities / Bills" at bounding box center [249, 81] width 42 height 18
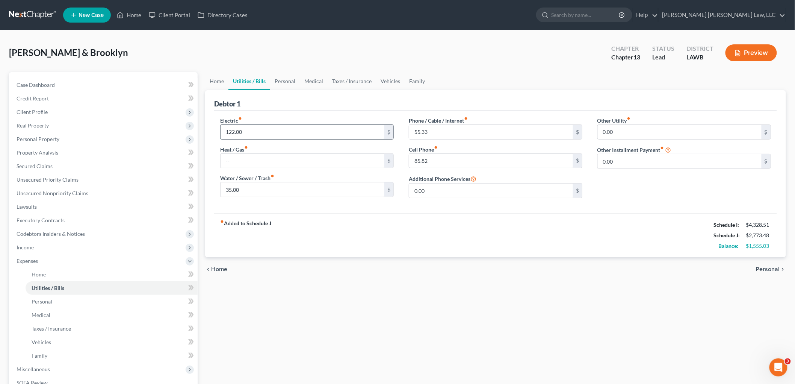
click at [258, 136] on input "122.00" at bounding box center [303, 132] width 164 height 14
type input "122.03"
click at [400, 82] on link "Vehicles" at bounding box center [390, 81] width 29 height 18
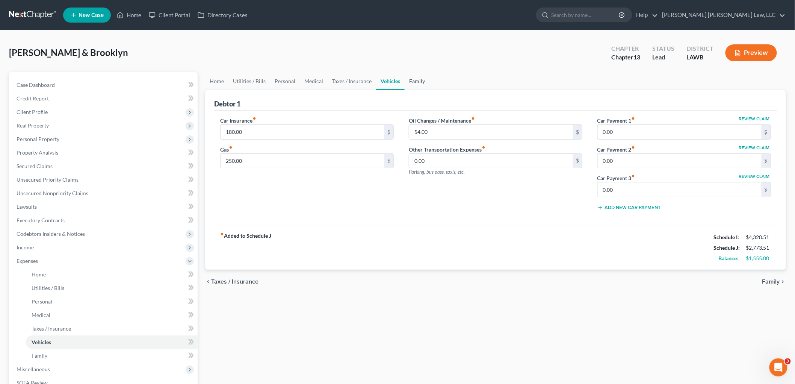
click at [413, 80] on link "Family" at bounding box center [417, 81] width 25 height 18
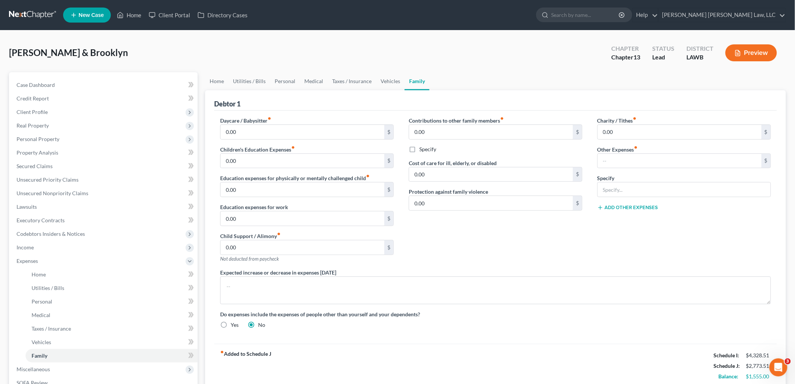
scroll to position [123, 0]
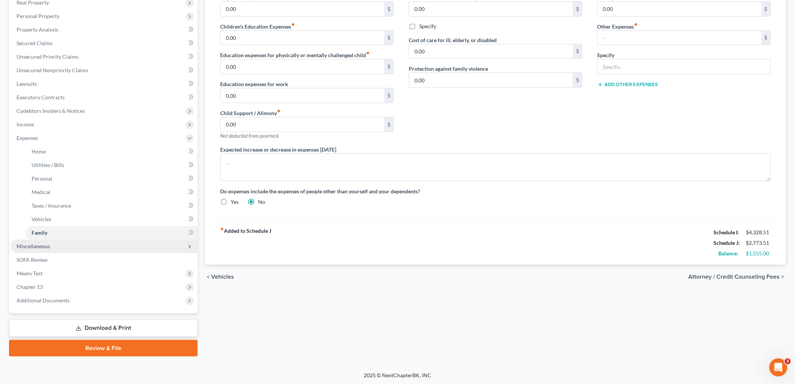
click at [47, 243] on span "Miscellaneous" at bounding box center [33, 246] width 33 height 6
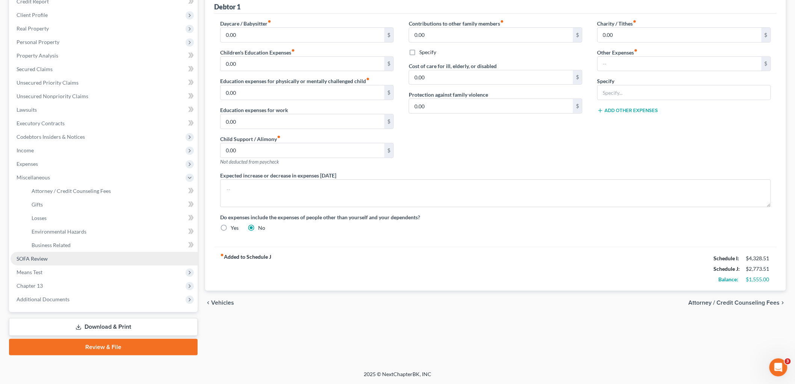
scroll to position [96, 0]
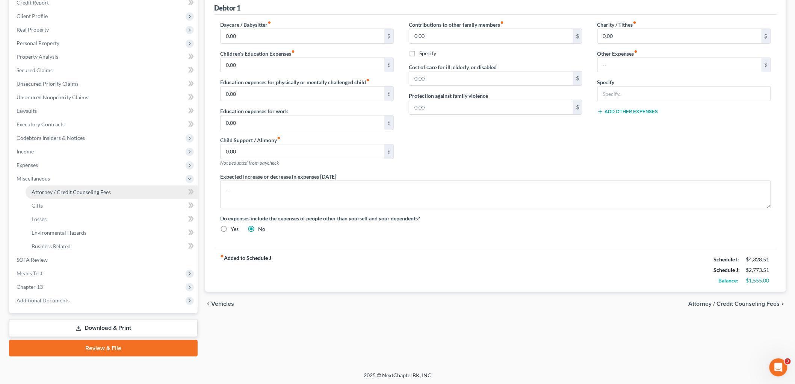
click at [85, 194] on span "Attorney / Credit Counseling Fees" at bounding box center [71, 192] width 79 height 6
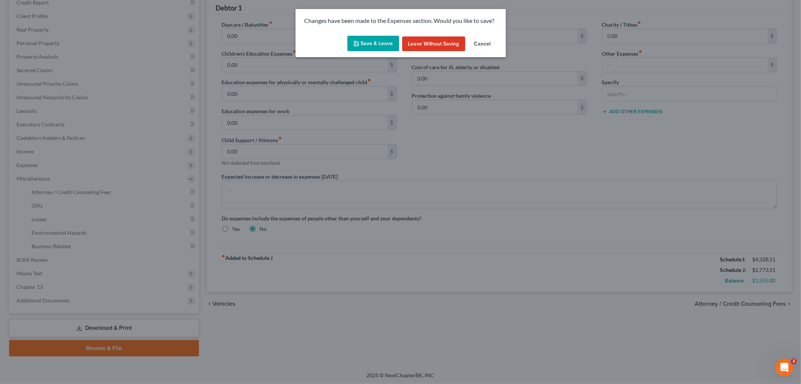
click at [379, 43] on button "Save & Leave" at bounding box center [374, 44] width 52 height 16
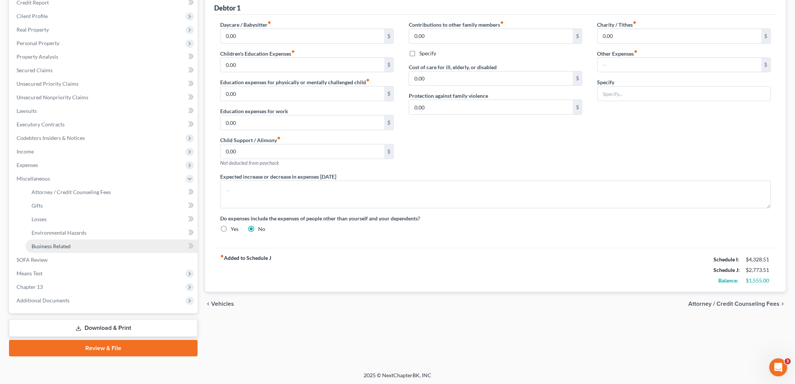
select select "1"
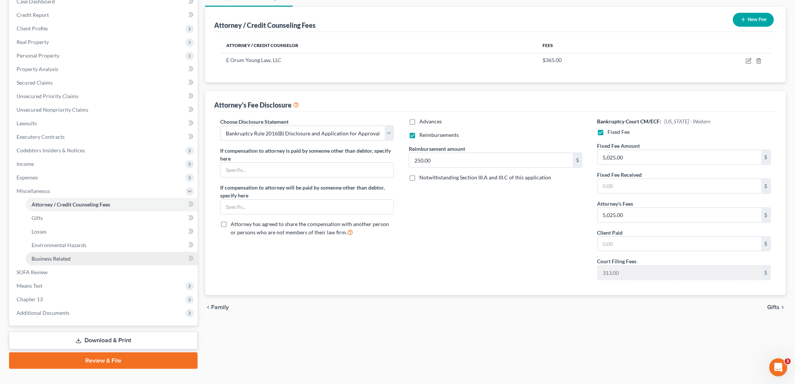
scroll to position [96, 0]
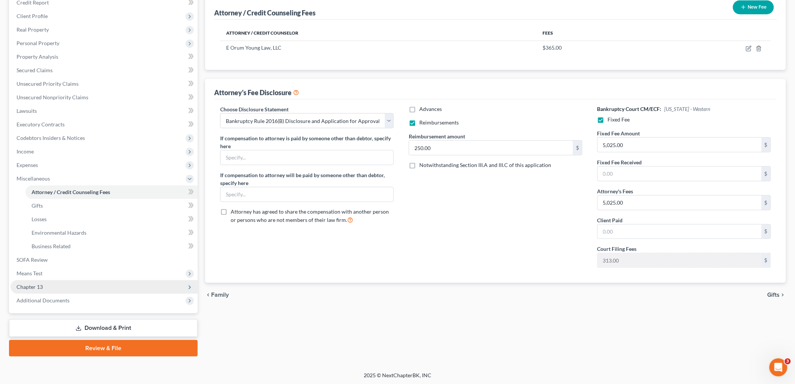
click at [62, 282] on span "Chapter 13" at bounding box center [104, 287] width 187 height 14
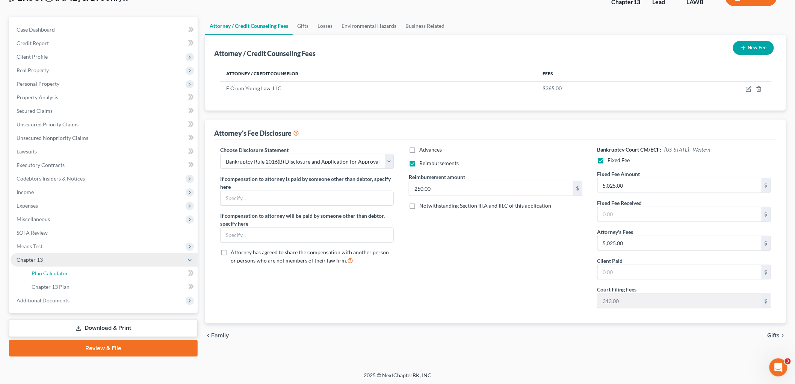
click at [72, 275] on link "Plan Calculator" at bounding box center [112, 273] width 172 height 14
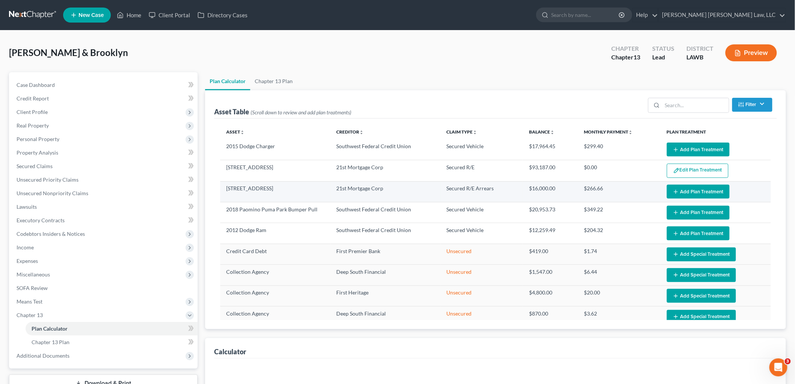
select select "59"
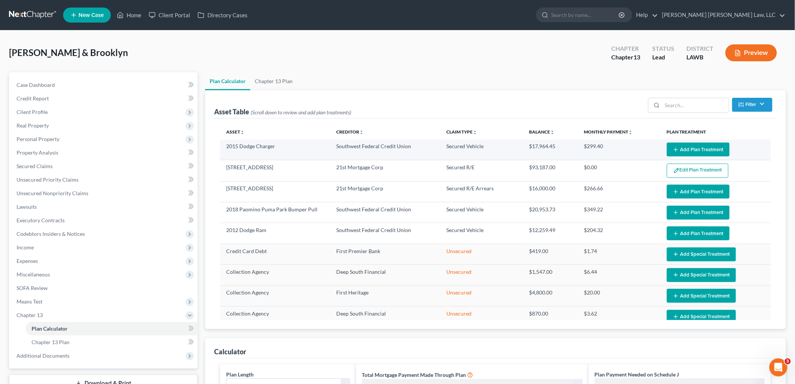
click at [705, 149] on button "Add Plan Treatment" at bounding box center [698, 149] width 63 height 14
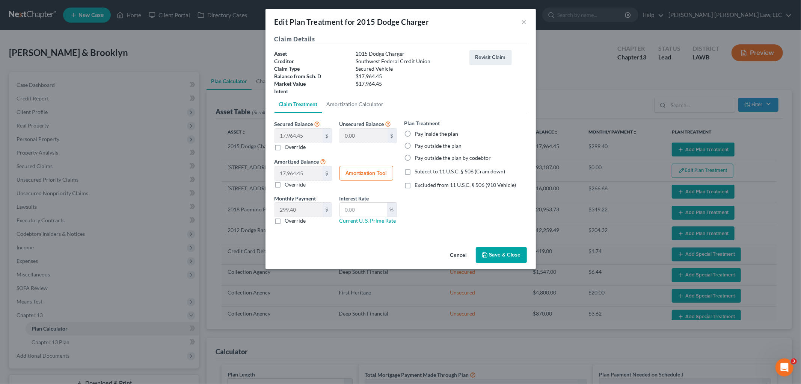
click at [415, 157] on label "Pay outside the plan by codebtor" at bounding box center [453, 158] width 76 height 8
click at [418, 157] on input "Pay outside the plan by codebtor" at bounding box center [420, 156] width 5 height 5
radio input "true"
click at [496, 257] on button "Save & Close" at bounding box center [501, 255] width 51 height 16
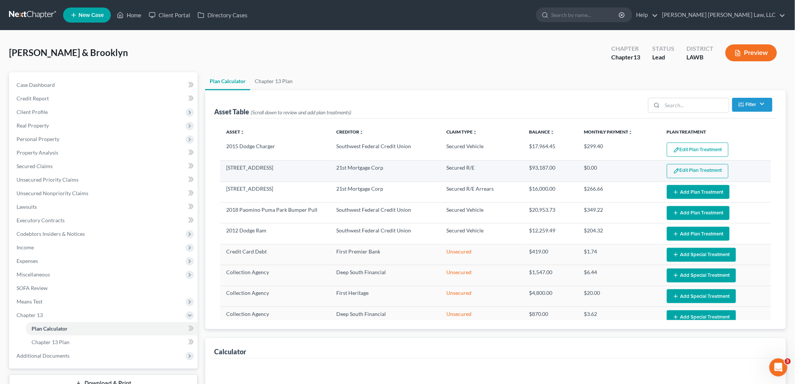
select select "59"
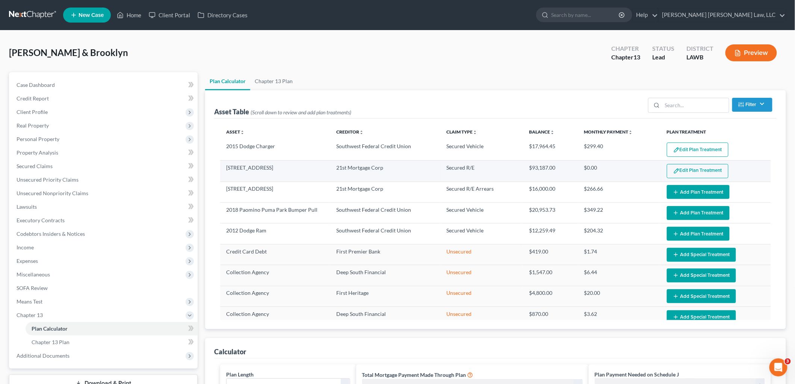
click at [697, 174] on button "Edit Plan Treatment" at bounding box center [698, 171] width 62 height 14
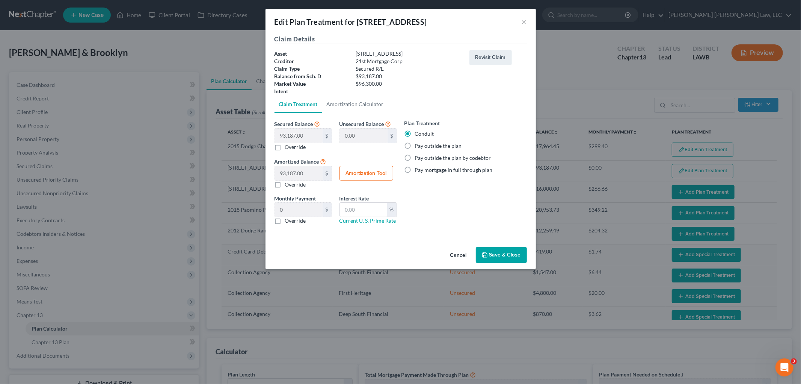
click at [285, 224] on label "Override" at bounding box center [295, 221] width 21 height 8
click at [288, 222] on input "Override" at bounding box center [290, 219] width 5 height 5
checkbox input "true"
click at [292, 210] on input "0.00" at bounding box center [299, 210] width 48 height 14
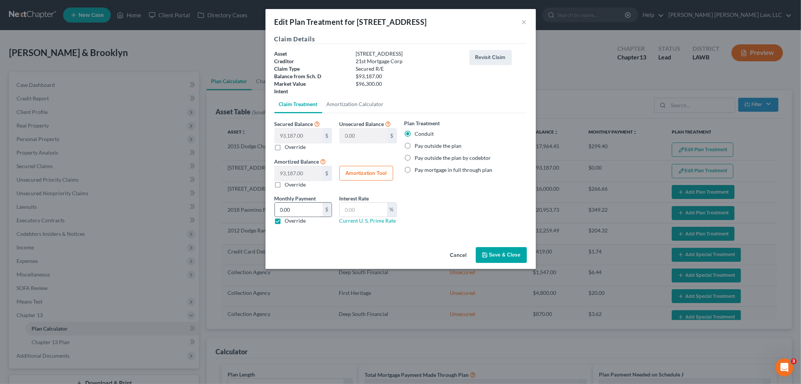
click at [292, 210] on input "0.00" at bounding box center [299, 210] width 48 height 14
type input "1,044"
click at [490, 257] on button "Save & Close" at bounding box center [501, 255] width 51 height 16
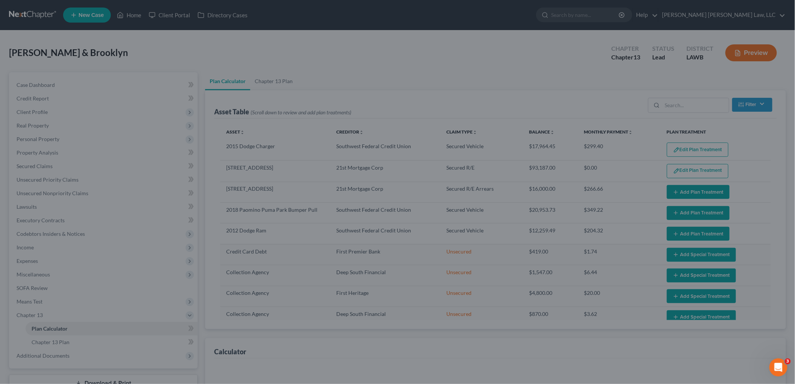
select select "59"
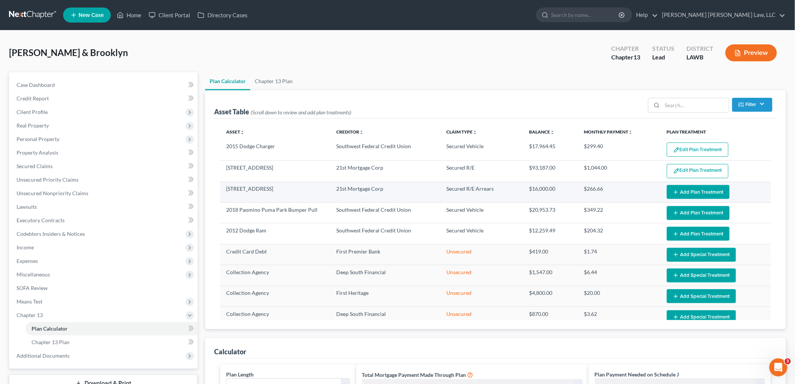
click at [691, 192] on button "Add Plan Treatment" at bounding box center [698, 192] width 63 height 14
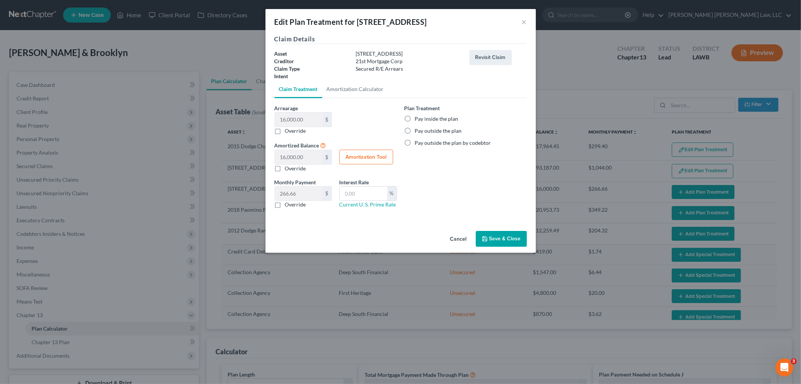
click at [415, 115] on label "Pay inside the plan" at bounding box center [437, 119] width 44 height 8
click at [418, 115] on input "Pay inside the plan" at bounding box center [420, 117] width 5 height 5
radio input "true"
drag, startPoint x: 489, startPoint y: 239, endPoint x: 487, endPoint y: 251, distance: 11.9
click at [490, 239] on button "Save & Close" at bounding box center [501, 239] width 51 height 16
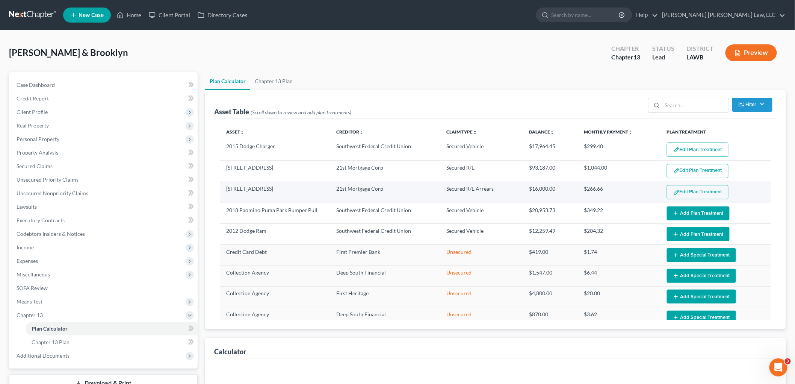
select select "59"
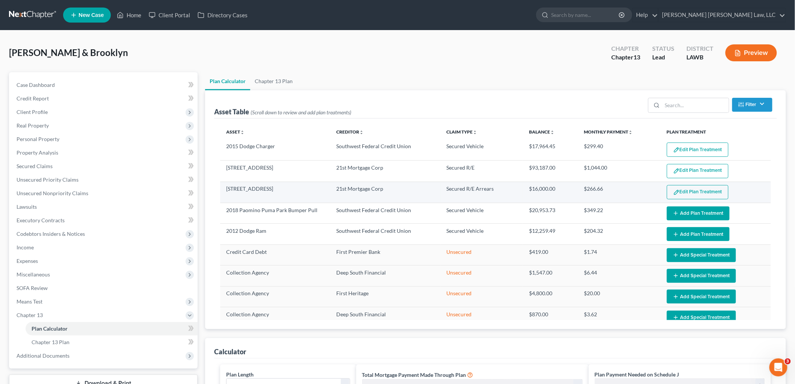
click at [678, 193] on button "Edit Plan Treatment" at bounding box center [698, 192] width 62 height 14
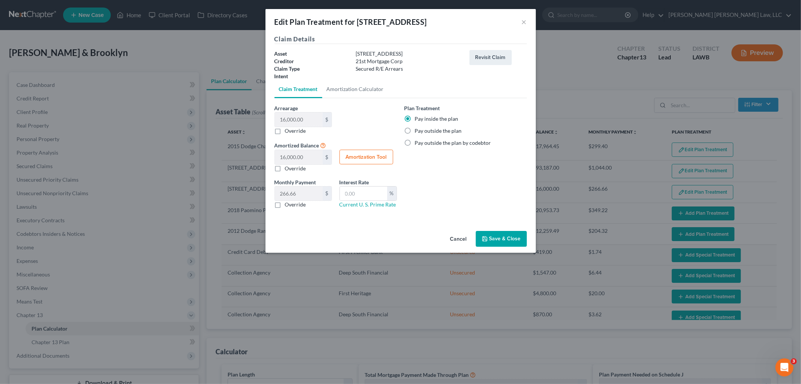
click at [285, 207] on label "Override" at bounding box center [295, 205] width 21 height 8
click at [288, 206] on input "Override" at bounding box center [290, 203] width 5 height 5
checkbox input "true"
click at [502, 237] on button "Save & Close" at bounding box center [501, 239] width 51 height 16
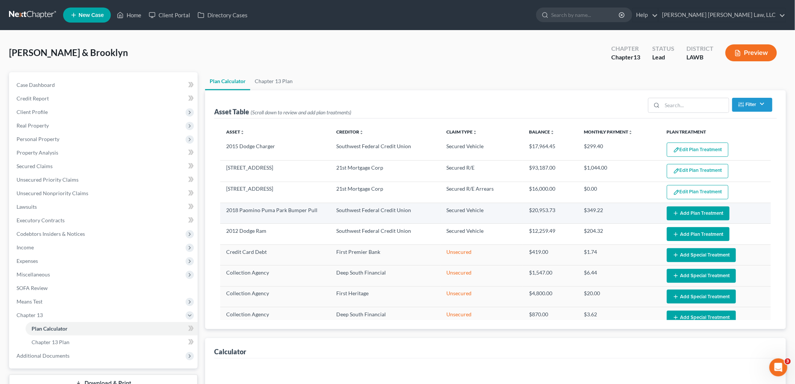
select select "59"
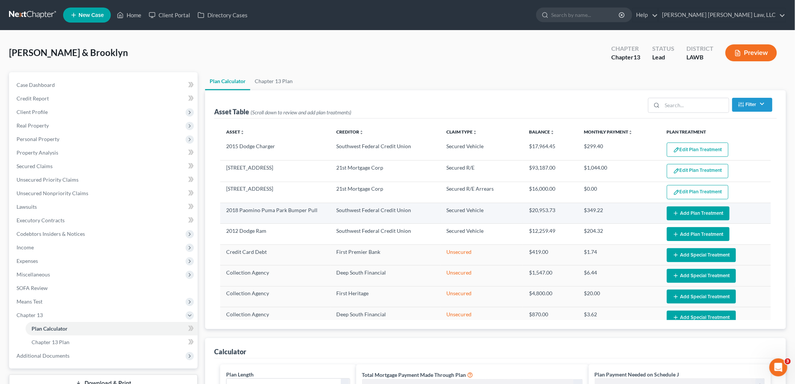
click at [678, 215] on button "Add Plan Treatment" at bounding box center [698, 213] width 63 height 14
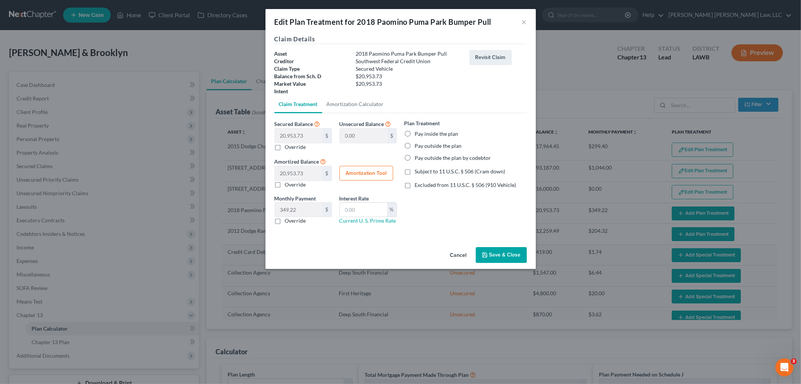
click at [415, 157] on label "Pay outside the plan by codebtor" at bounding box center [453, 158] width 76 height 8
click at [418, 157] on input "Pay outside the plan by codebtor" at bounding box center [420, 156] width 5 height 5
radio input "true"
click at [507, 254] on button "Save & Close" at bounding box center [501, 255] width 51 height 16
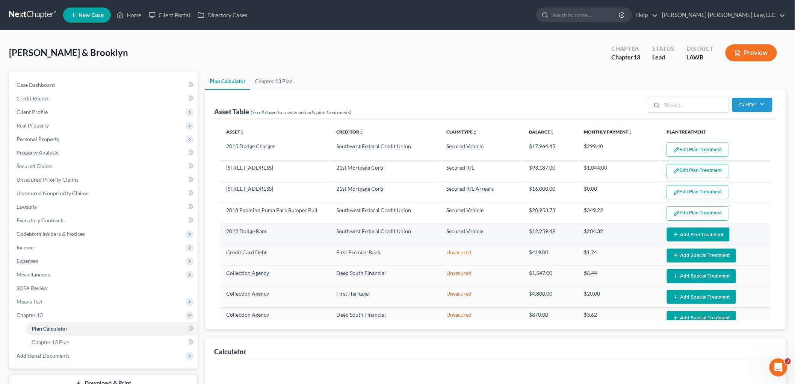
click at [685, 233] on button "Add Plan Treatment" at bounding box center [698, 234] width 63 height 14
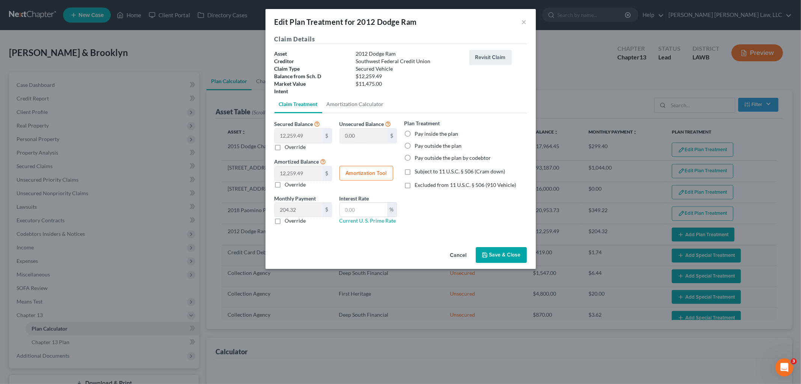
click at [415, 157] on label "Pay outside the plan by codebtor" at bounding box center [453, 158] width 76 height 8
click at [418, 157] on input "Pay outside the plan by codebtor" at bounding box center [420, 156] width 5 height 5
radio input "true"
click at [510, 252] on button "Save & Close" at bounding box center [501, 255] width 51 height 16
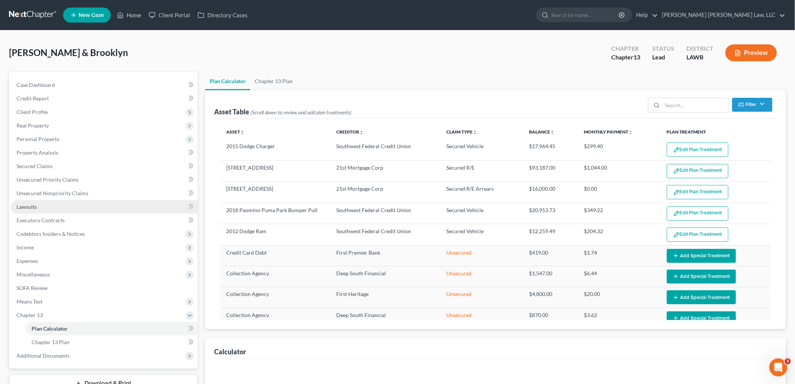
click at [22, 203] on span "Lawsuits" at bounding box center [27, 206] width 20 height 6
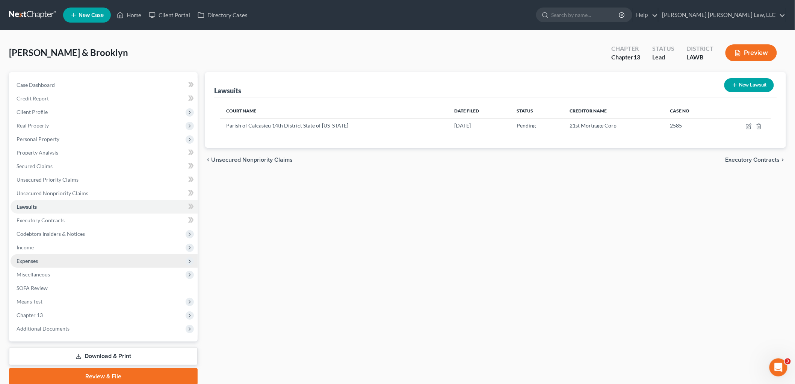
click at [64, 260] on span "Expenses" at bounding box center [104, 261] width 187 height 14
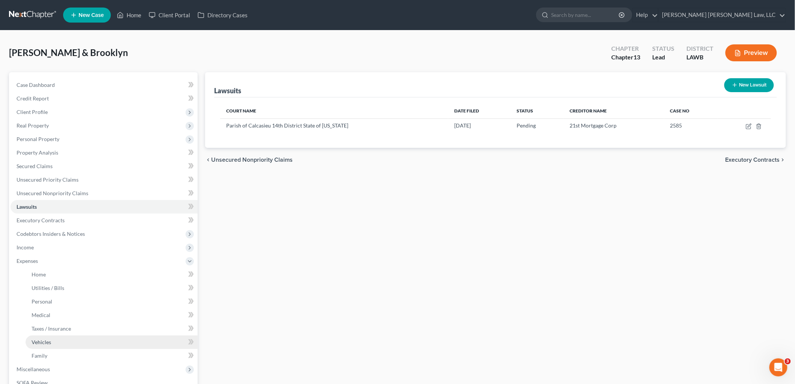
click at [51, 339] on link "Vehicles" at bounding box center [112, 342] width 172 height 14
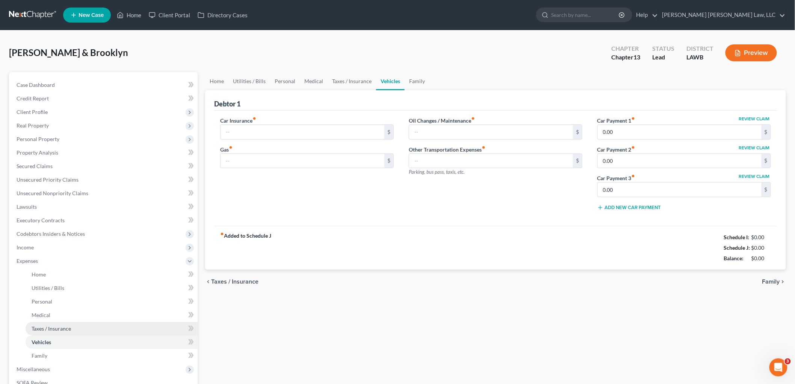
type input "180.00"
type input "250.00"
type input "54.00"
type input "0.00"
click at [254, 126] on input "180.00" at bounding box center [303, 132] width 164 height 14
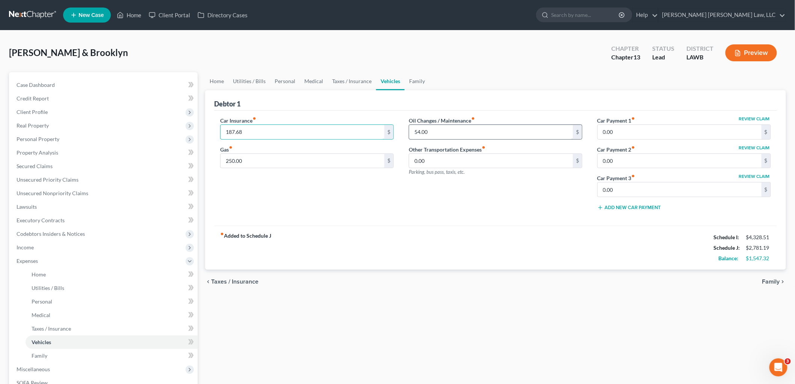
type input "187.68"
click at [427, 130] on input "54.00" at bounding box center [491, 132] width 164 height 14
type input "46.00"
click at [245, 81] on link "Utilities / Bills" at bounding box center [249, 81] width 42 height 18
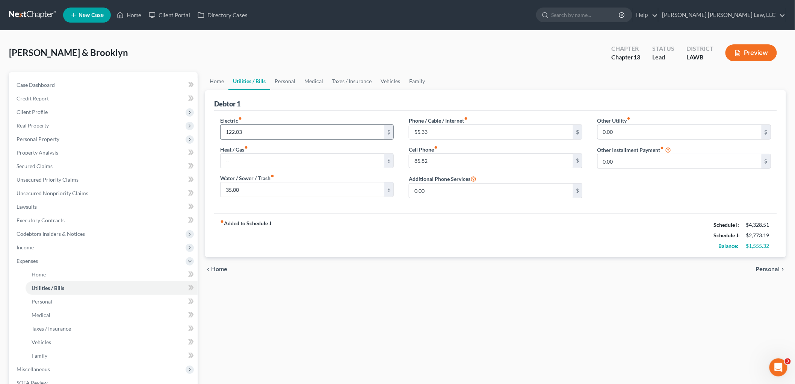
click at [262, 130] on input "122.03" at bounding box center [303, 132] width 164 height 14
type input "122.35"
click at [69, 234] on span "Codebtors Insiders & Notices" at bounding box center [51, 233] width 68 height 6
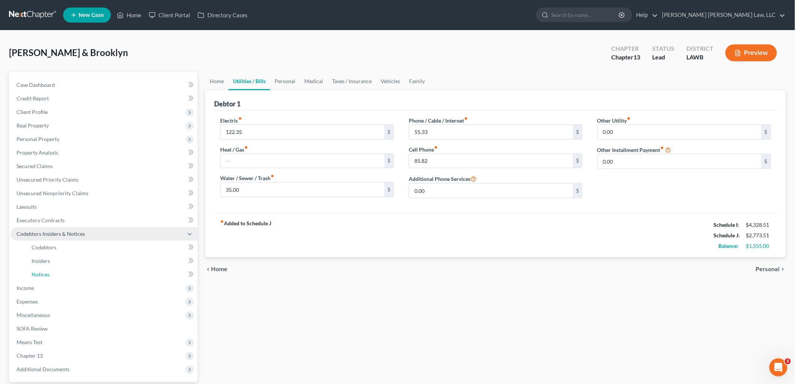
drag, startPoint x: 56, startPoint y: 273, endPoint x: 116, endPoint y: 235, distance: 70.9
click at [55, 273] on link "Notices" at bounding box center [112, 275] width 172 height 14
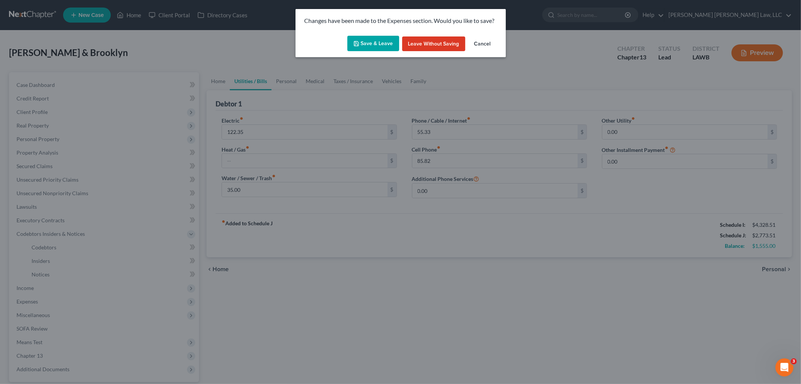
click at [369, 41] on button "Save & Leave" at bounding box center [374, 44] width 52 height 16
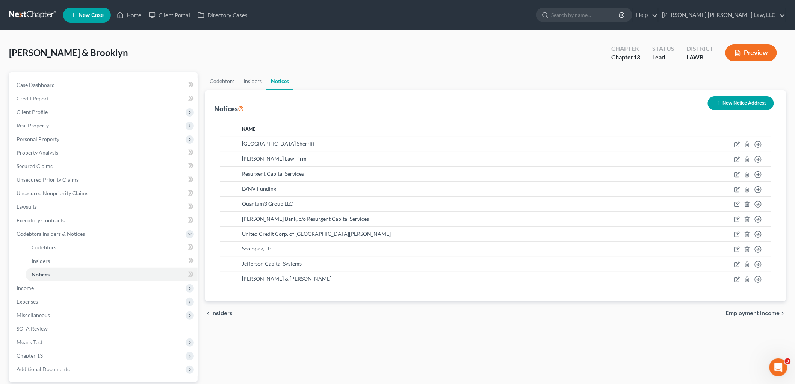
scroll to position [69, 0]
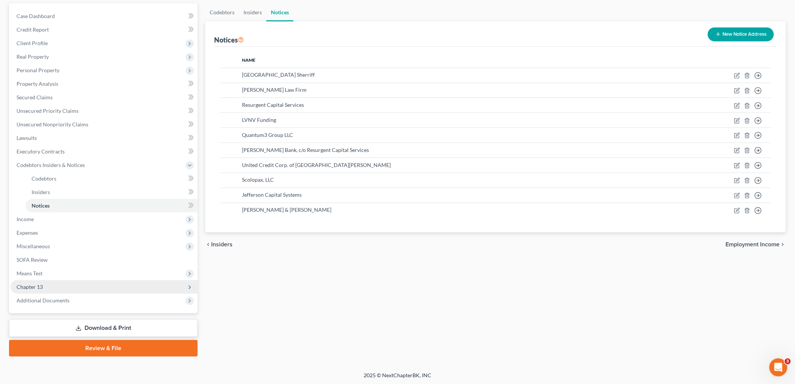
click at [64, 286] on span "Chapter 13" at bounding box center [104, 287] width 187 height 14
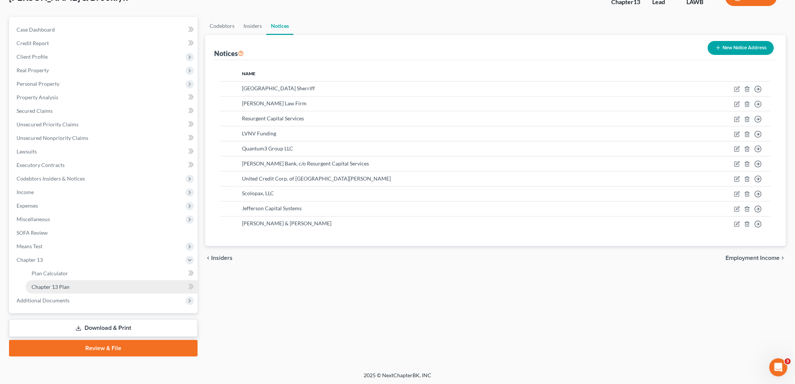
click at [62, 287] on span "Chapter 13 Plan" at bounding box center [51, 286] width 38 height 6
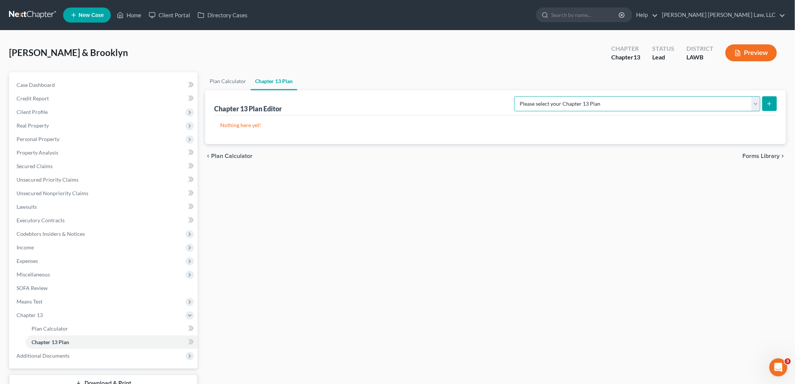
click at [753, 104] on select "Please select your Chapter 13 Plan E. Orum Custom Plan (Revised 12/1/2021) E. O…" at bounding box center [637, 103] width 246 height 15
select select "1"
click at [594, 96] on select "Please select your Chapter 13 Plan E. Orum Custom Plan (Revised 12/1/2021) E. O…" at bounding box center [637, 103] width 246 height 15
click at [773, 106] on button "submit" at bounding box center [769, 103] width 15 height 15
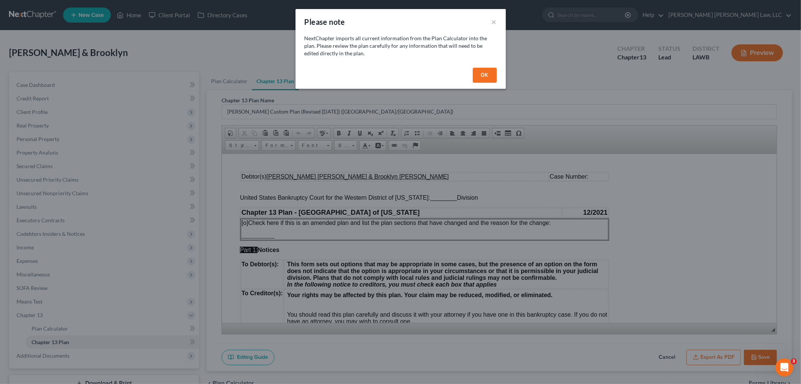
click at [481, 75] on button "OK" at bounding box center [485, 75] width 24 height 15
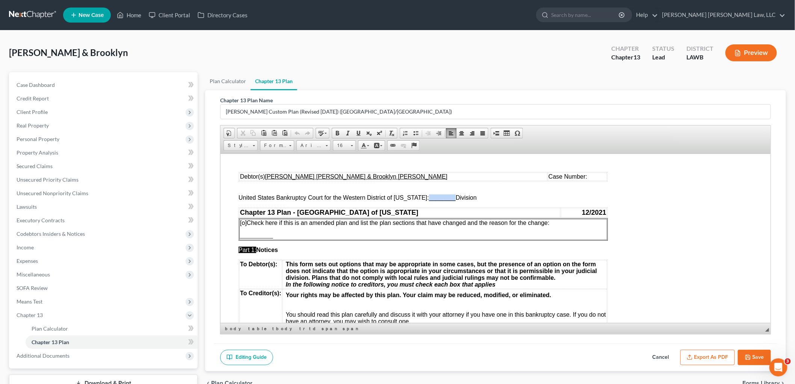
drag, startPoint x: 449, startPoint y: 199, endPoint x: 422, endPoint y: 196, distance: 27.2
click at [422, 196] on span "United States Bankruptcy Court for the Western District of Louisiana: ________ …" at bounding box center [357, 197] width 238 height 6
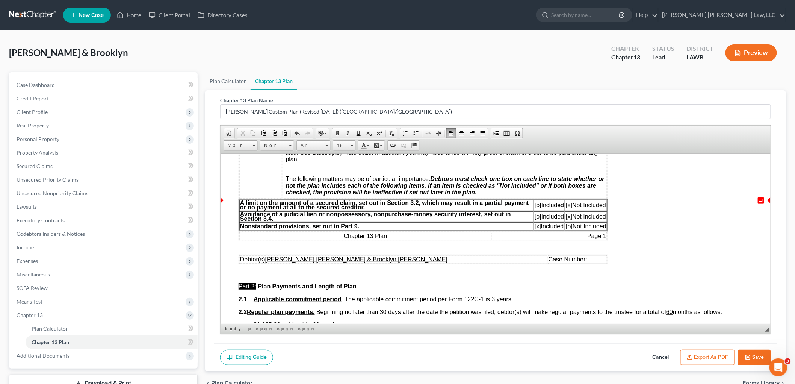
scroll to position [250, 0]
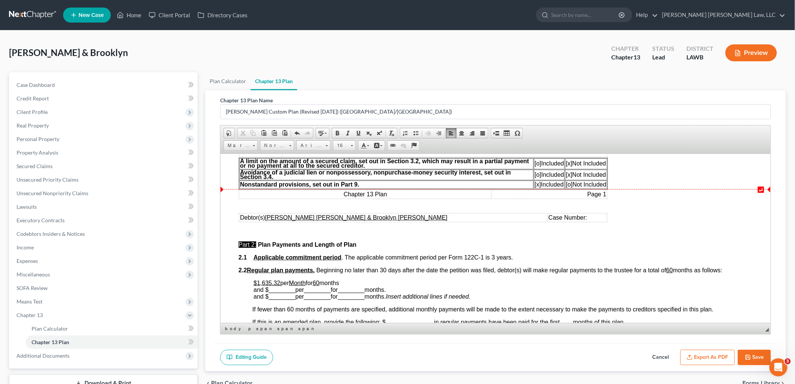
click at [535, 185] on span "[x]" at bounding box center [537, 184] width 6 height 6
click at [568, 186] on span "[o]" at bounding box center [568, 184] width 7 height 6
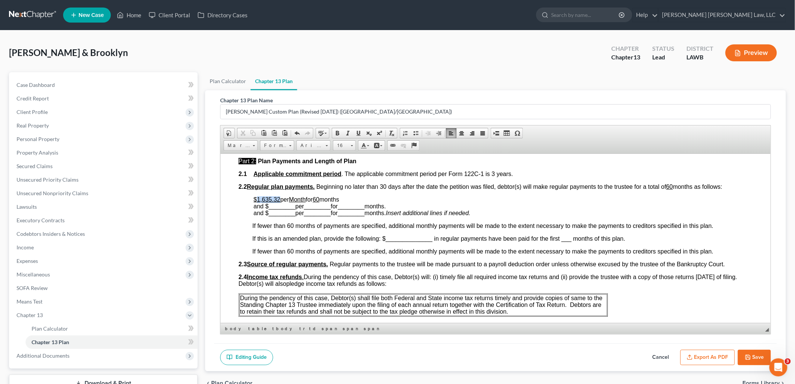
drag, startPoint x: 280, startPoint y: 196, endPoint x: 257, endPoint y: 200, distance: 23.5
click at [257, 200] on p "$1,635.32 per Month for 60 months and $ ________ per ________ for ________ mont…" at bounding box center [502, 206] width 499 height 20
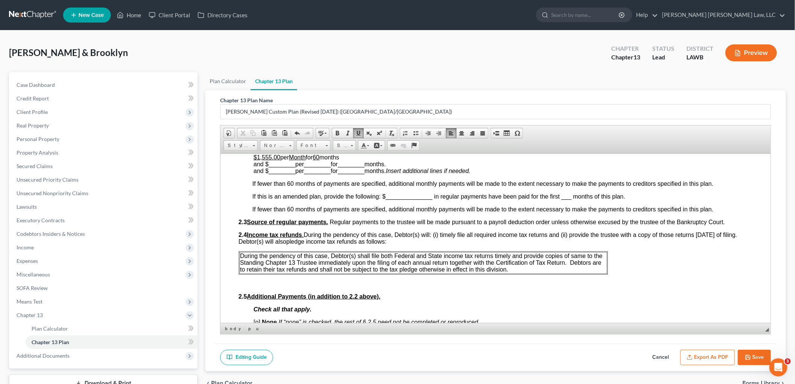
scroll to position [459, 0]
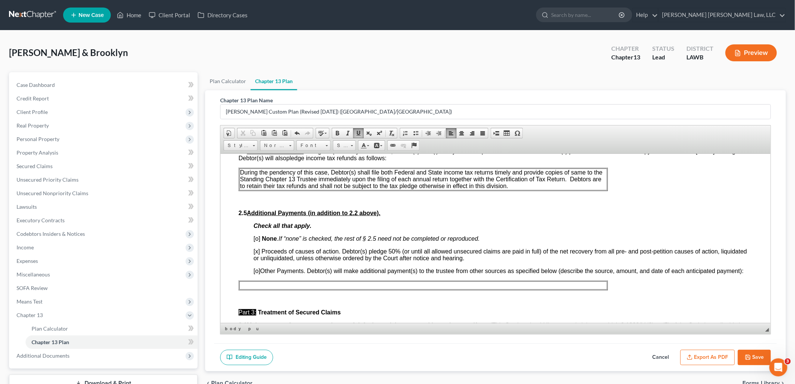
click at [257, 237] on span "[o]" at bounding box center [256, 238] width 7 height 6
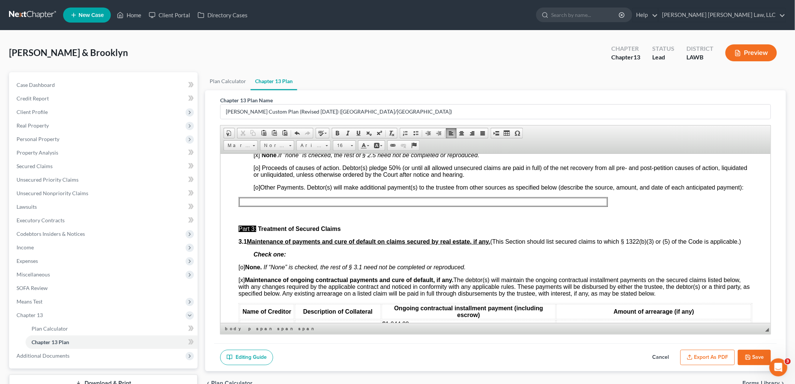
scroll to position [626, 0]
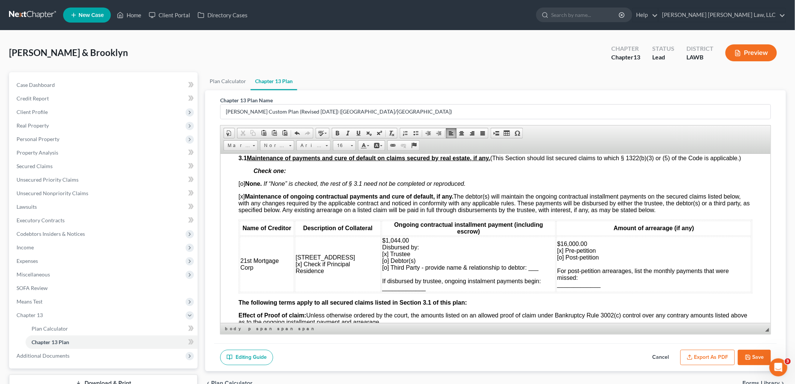
click at [618, 290] on td "$16,000.00 [x] Pre-petition [o] Post-petition For post-petition arrearages, lis…" at bounding box center [653, 264] width 195 height 56
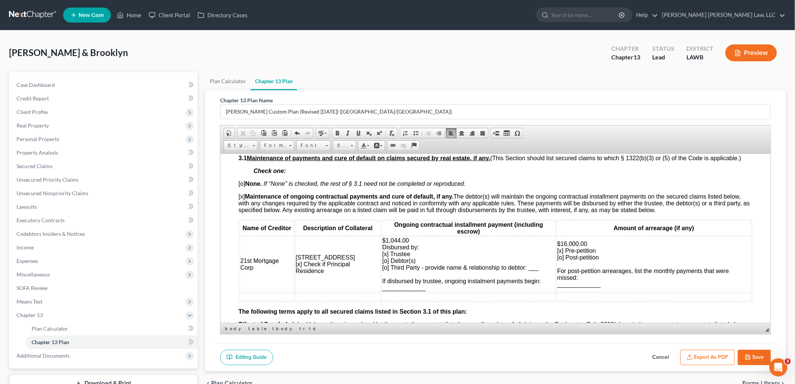
scroll to position [668, 0]
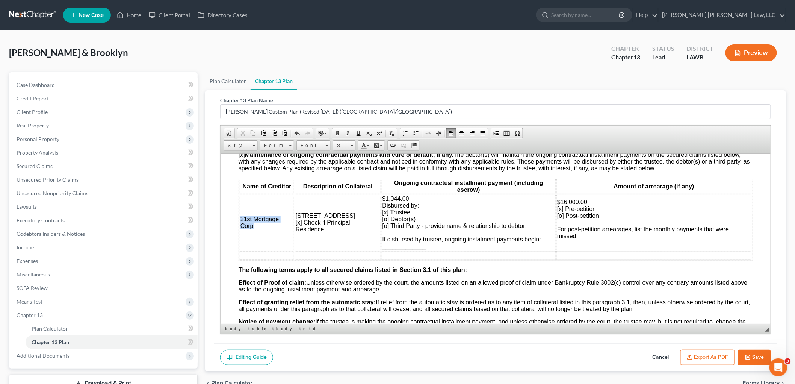
drag, startPoint x: 254, startPoint y: 230, endPoint x: 239, endPoint y: 221, distance: 17.2
click at [239, 221] on td "21st Mortgage Corp" at bounding box center [266, 222] width 54 height 56
drag, startPoint x: 255, startPoint y: 237, endPoint x: 274, endPoint y: 318, distance: 83.0
click at [255, 237] on span "Copy" at bounding box center [268, 235] width 40 height 9
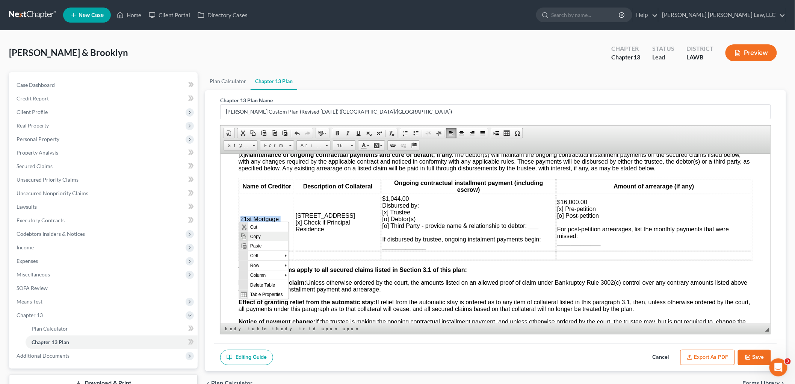
copy span "21st Mortgage Corp"
click at [253, 257] on td at bounding box center [266, 255] width 54 height 8
click at [280, 263] on span "Paste" at bounding box center [283, 261] width 40 height 9
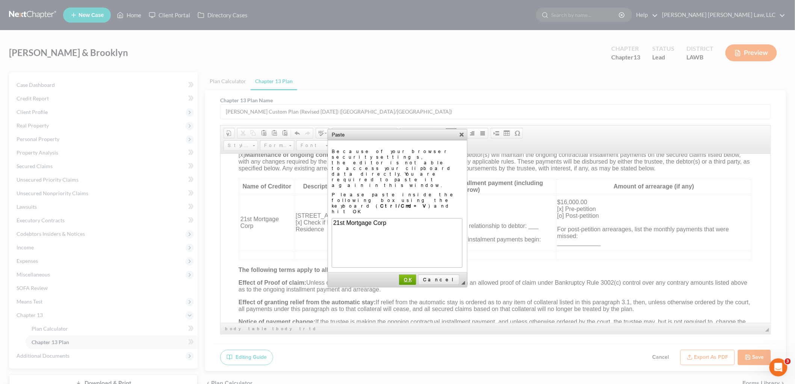
drag, startPoint x: 428, startPoint y: 249, endPoint x: 157, endPoint y: 96, distance: 311.1
click at [416, 274] on link "OK" at bounding box center [407, 279] width 17 height 11
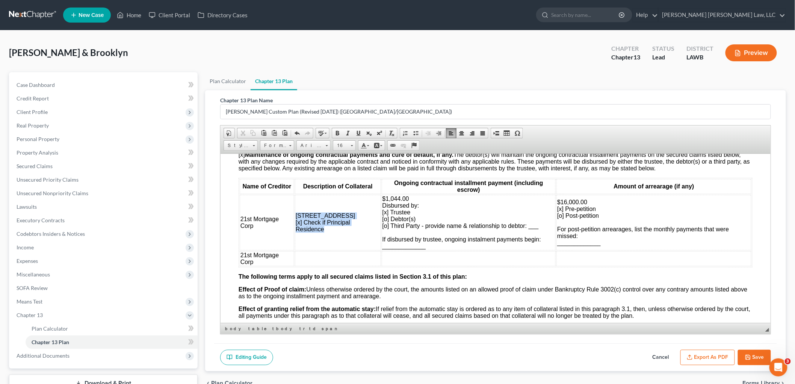
drag, startPoint x: 328, startPoint y: 233, endPoint x: 295, endPoint y: 218, distance: 36.3
click at [295, 218] on td "1096 Pioneer Lane [x] Check if Principal Residence" at bounding box center [338, 222] width 86 height 56
click at [326, 231] on span "Copy" at bounding box center [333, 232] width 40 height 9
copy span "1096 Pioneer Lane [x] Check if Principal Residence"
click at [319, 258] on td at bounding box center [338, 258] width 86 height 15
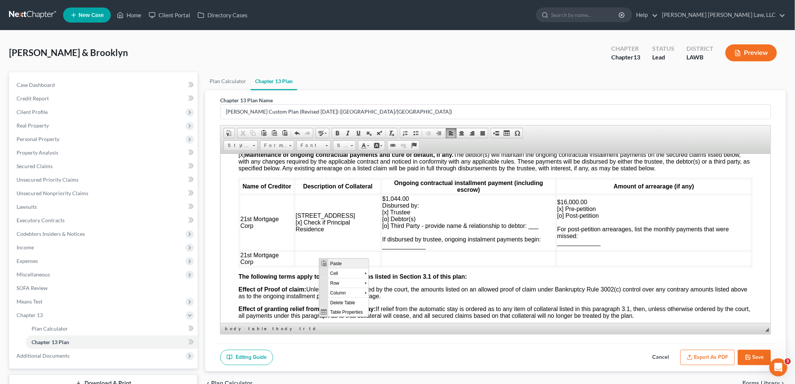
click at [341, 263] on span "Paste" at bounding box center [348, 262] width 40 height 9
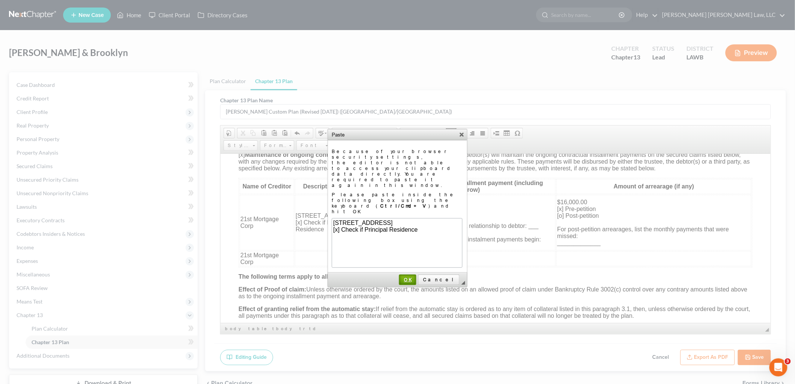
drag, startPoint x: 430, startPoint y: 242, endPoint x: 207, endPoint y: 91, distance: 269.2
click at [416, 274] on link "OK" at bounding box center [407, 279] width 17 height 11
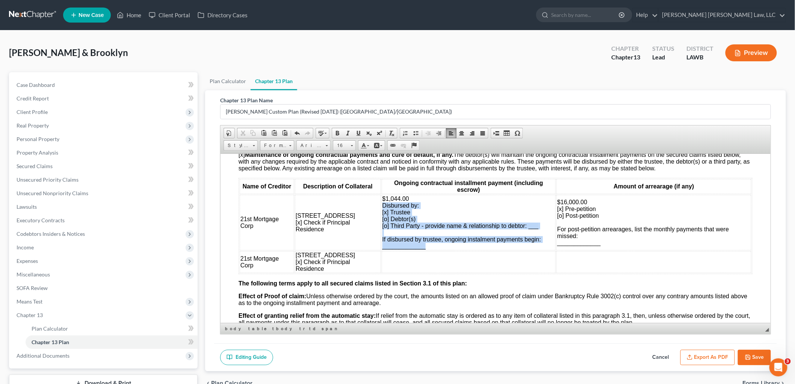
drag, startPoint x: 426, startPoint y: 250, endPoint x: 380, endPoint y: 209, distance: 62.0
click at [381, 209] on td "$1,044.00 Disbursed by: [x] Trustee [o] Debtor(s) [o] Third Party - provide nam…" at bounding box center [468, 222] width 174 height 56
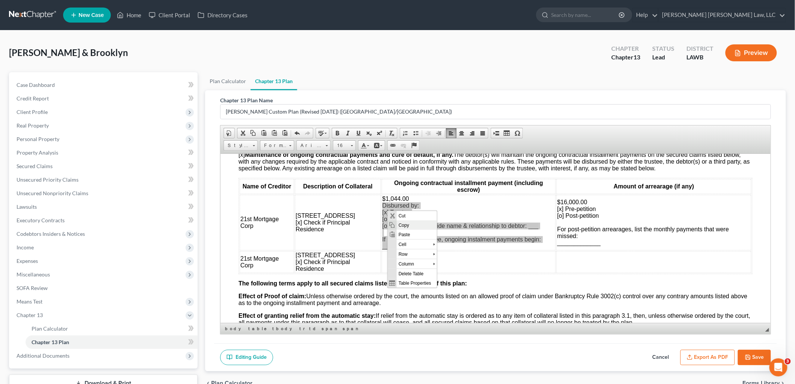
click at [406, 226] on span "Copy" at bounding box center [416, 224] width 40 height 9
copy span "Disbursed by: [x] Trustee [o] Debtor(s) [o] Third Party - provide name & relati…"
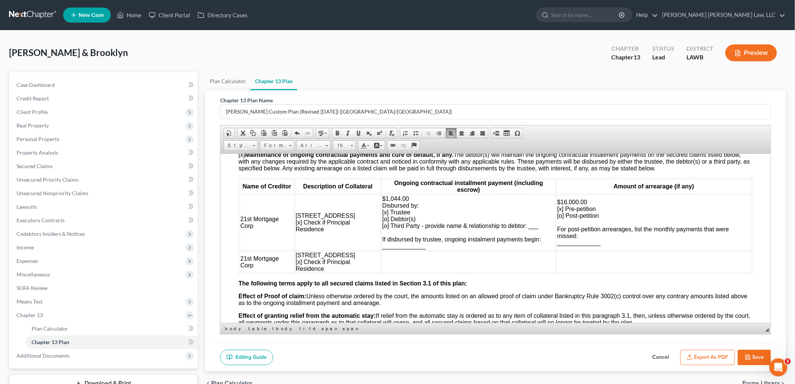
click at [397, 257] on td at bounding box center [468, 262] width 174 height 22
drag, startPoint x: 423, startPoint y: 261, endPoint x: 812, endPoint y: 487, distance: 450.3
click at [423, 261] on span "Paste" at bounding box center [427, 261] width 40 height 9
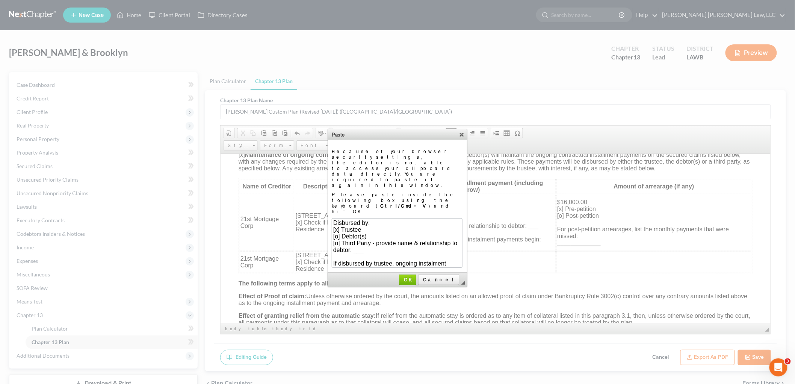
scroll to position [13, 0]
click at [423, 272] on td "◢ OK Cancel" at bounding box center [397, 279] width 139 height 14
click at [416, 277] on span "OK" at bounding box center [408, 280] width 16 height 6
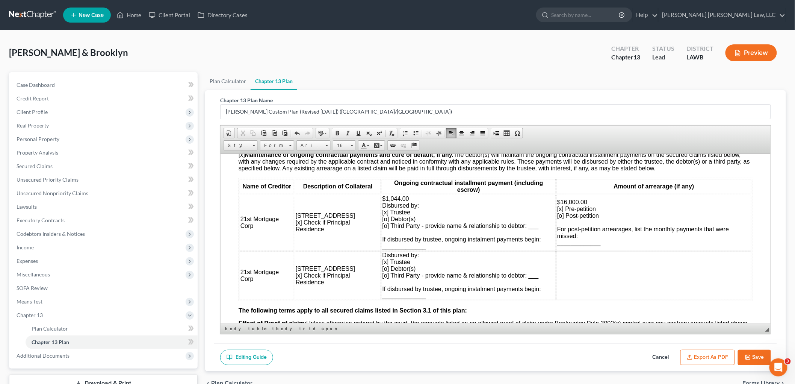
scroll to position [0, 0]
drag, startPoint x: 600, startPoint y: 246, endPoint x: 552, endPoint y: 212, distance: 58.8
click at [556, 212] on td "$16,000.00 [x] Pre-petition [o] Post-petition For post-petition arrearages, lis…" at bounding box center [653, 222] width 195 height 56
click at [575, 224] on span "Copy" at bounding box center [586, 225] width 40 height 9
copy span "[x] Pre-petition [o] Post-petition For post-petition arrearages, list the month…"
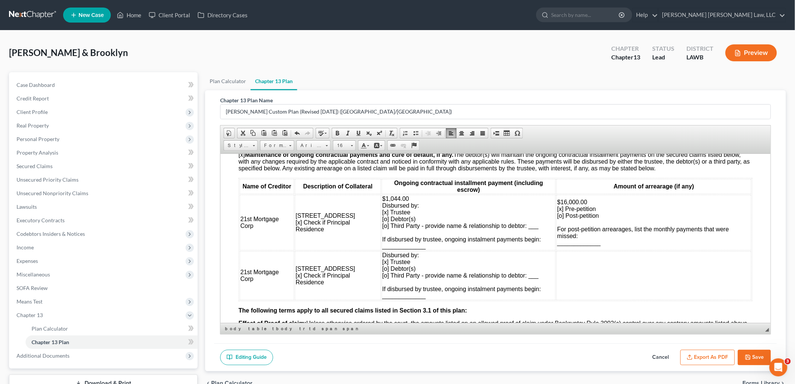
click at [569, 258] on td at bounding box center [653, 275] width 195 height 49
drag, startPoint x: 586, startPoint y: 264, endPoint x: 1156, endPoint y: 523, distance: 626.1
click at [586, 264] on span "Paste" at bounding box center [599, 263] width 40 height 9
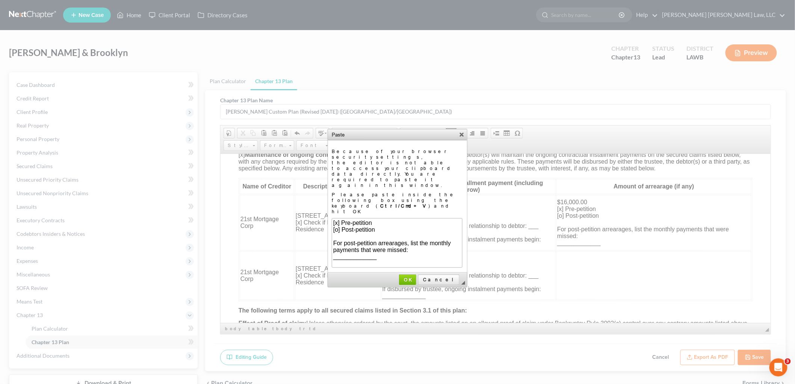
click at [337, 224] on span "[x] Pre-petition" at bounding box center [352, 222] width 39 height 6
click at [416, 277] on span "OK" at bounding box center [408, 280] width 16 height 6
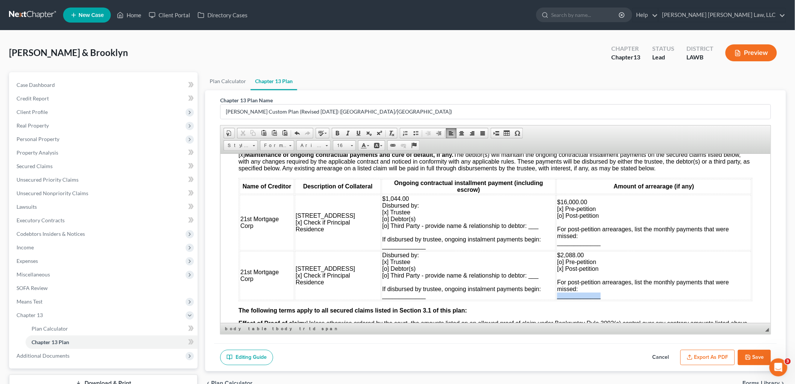
drag, startPoint x: 598, startPoint y: 301, endPoint x: 552, endPoint y: 300, distance: 45.8
click at [556, 299] on td "$2,088.00 [o] Pre-petition [x] Post-petition For post-petition arrearages, list…" at bounding box center [653, 275] width 195 height 49
drag, startPoint x: 426, startPoint y: 250, endPoint x: 381, endPoint y: 250, distance: 45.1
click at [381, 250] on td "$1,044.00 Disbursed by: [x] Trustee [o] Debtor(s) [o] Third Party - provide nam…" at bounding box center [468, 222] width 174 height 56
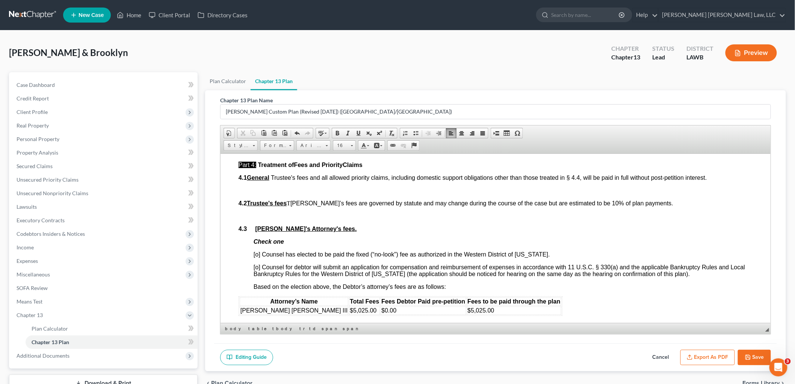
scroll to position [1252, 0]
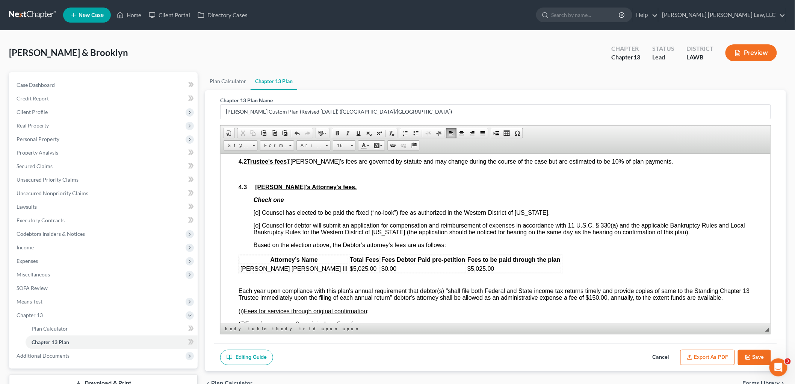
click at [257, 215] on span "[o] Counsel has elected to be paid the fixed (“no-look”) fee as authorized in t…" at bounding box center [401, 212] width 296 height 6
click at [486, 272] on td "$5,025.00" at bounding box center [514, 268] width 94 height 8
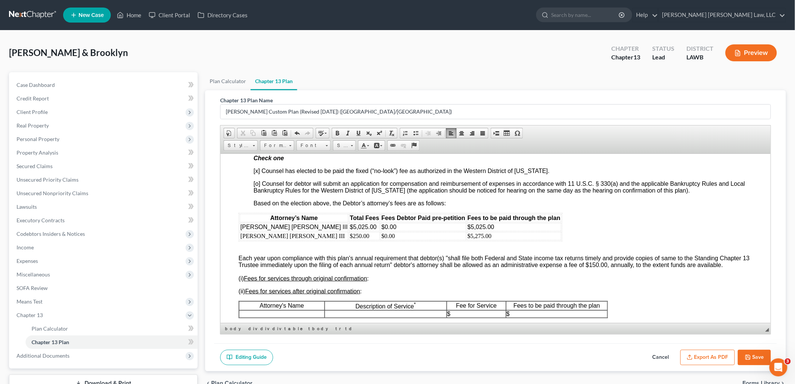
scroll to position [1336, 0]
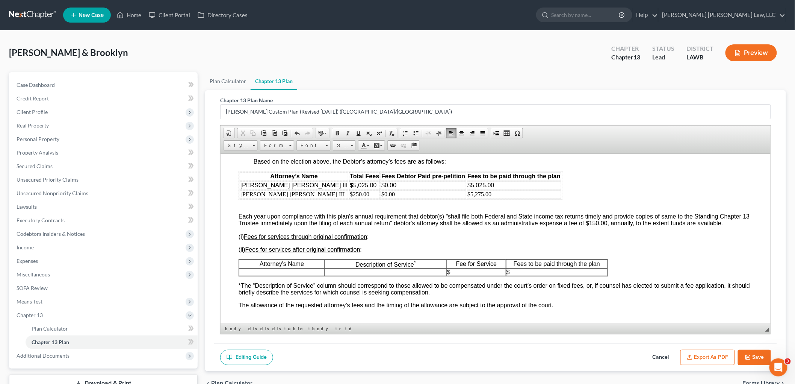
click at [522, 225] on span "Each year upon compliance with this plan's annual requirement that debtor(s) "s…" at bounding box center [493, 219] width 511 height 13
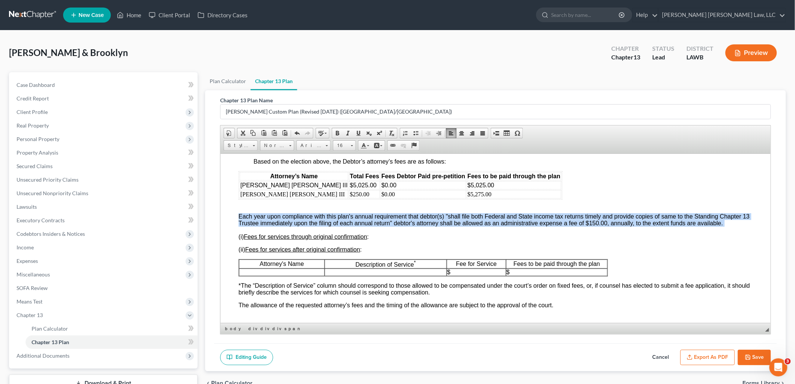
click at [522, 225] on span "Each year upon compliance with this plan's annual requirement that debtor(s) "s…" at bounding box center [493, 219] width 511 height 13
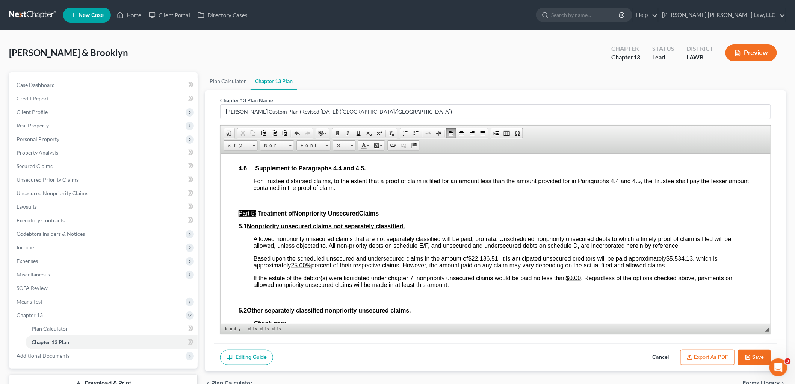
scroll to position [1711, 0]
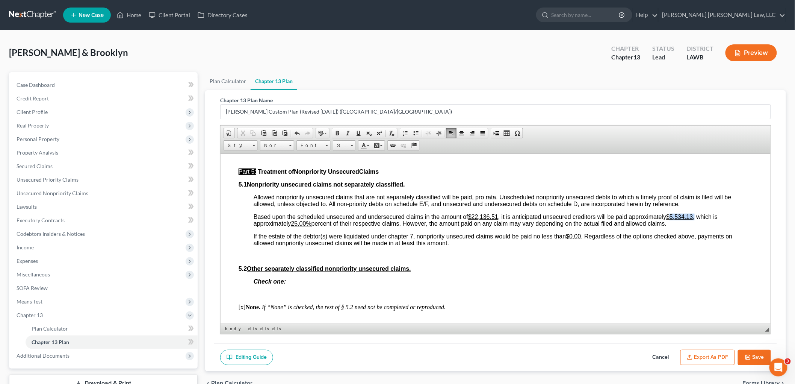
drag, startPoint x: 697, startPoint y: 221, endPoint x: 673, endPoint y: 219, distance: 24.9
click at [673, 219] on span "Based upon the scheduled unsecured and undersecured claims in the amount of $22…" at bounding box center [485, 219] width 464 height 13
drag, startPoint x: 308, startPoint y: 228, endPoint x: 293, endPoint y: 230, distance: 15.1
click at [293, 226] on span "Based upon the scheduled unsecured and undersecured claims in the amount of $22…" at bounding box center [479, 219] width 452 height 13
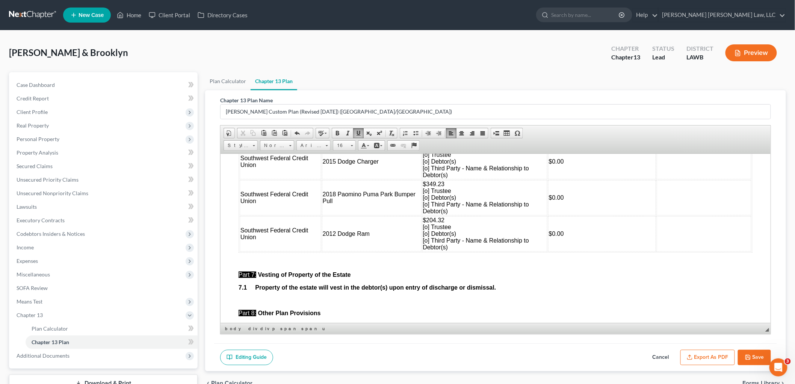
scroll to position [1962, 0]
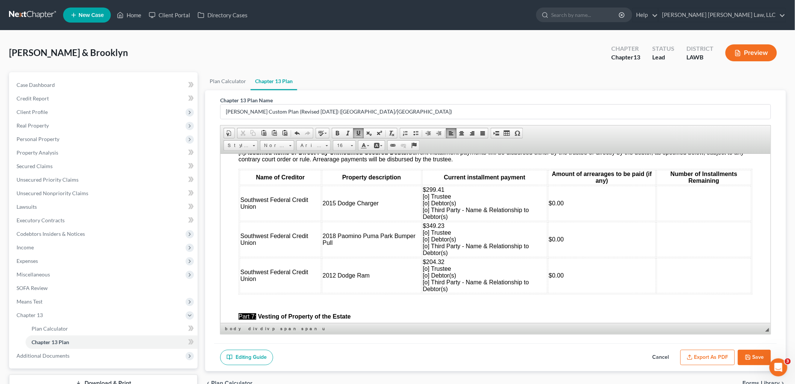
click at [424, 216] on span "$299.41 [o] Trustee [o] Debtor(s) [o] Third Party - Name & Relationship to Debt…" at bounding box center [476, 202] width 106 height 33
click at [425, 250] on span "$349.23 [o] Trustee [o] Debtor(s) [o] Third Party - Name & Relationship to Debt…" at bounding box center [476, 238] width 106 height 33
click at [424, 286] on span "$204.32 [o] Trustee [o] Debtor(s) [o] Third Party - Name & Relationship to Debt…" at bounding box center [476, 274] width 106 height 33
click at [453, 221] on td "$299.41 [o] Trustee [o] Debtor(s) [x] Third Party - Name & Relationship to Debt…" at bounding box center [484, 202] width 125 height 35
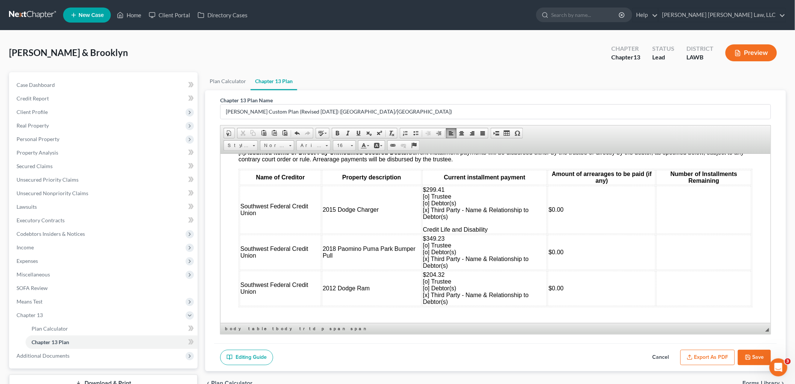
click at [450, 269] on td "$349.23 [o] Trustee [o] Debtor(s) [x] Third Party - Name & Relationship to Debt…" at bounding box center [484, 251] width 125 height 35
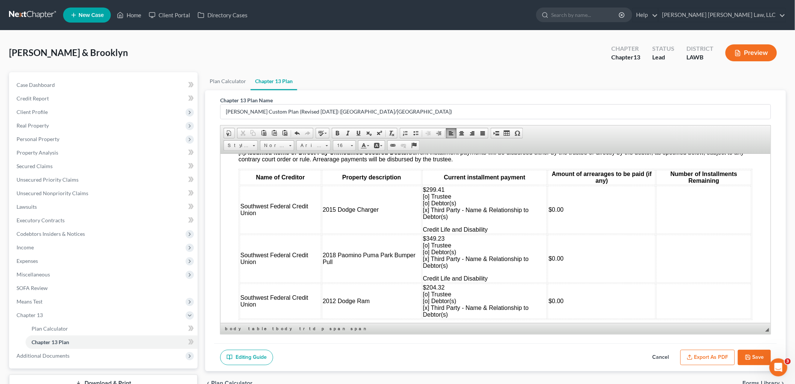
click at [480, 317] on td "$204.32 [o] Trustee [o] Debtor(s) [x] Third Party - Name & Relationship to Debt…" at bounding box center [484, 300] width 125 height 35
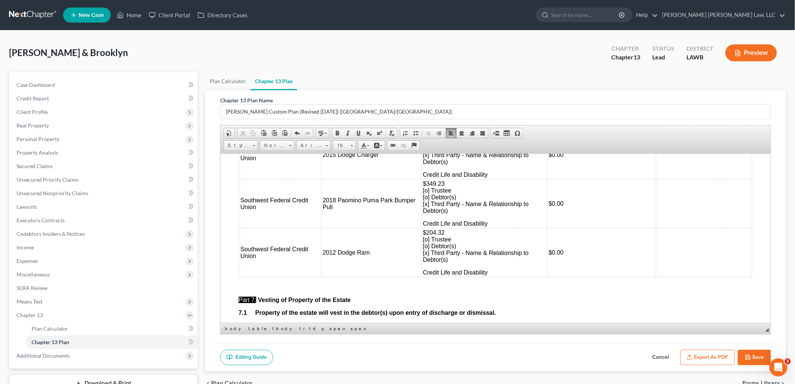
scroll to position [2057, 0]
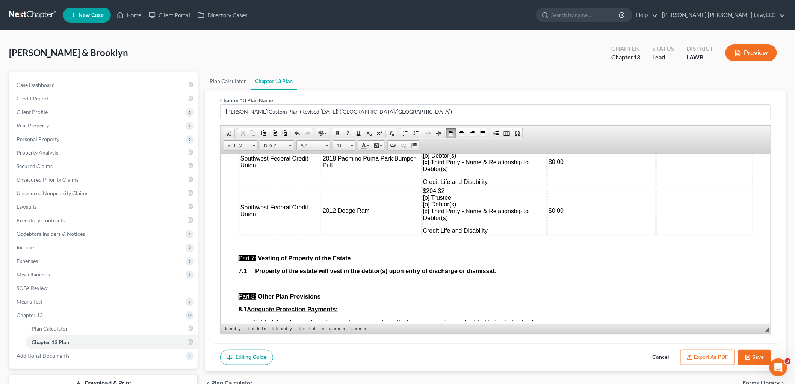
click at [544, 274] on p "7.1 Property of the estate will vest in the debtor(s) upon entry of discharge o…" at bounding box center [495, 270] width 514 height 7
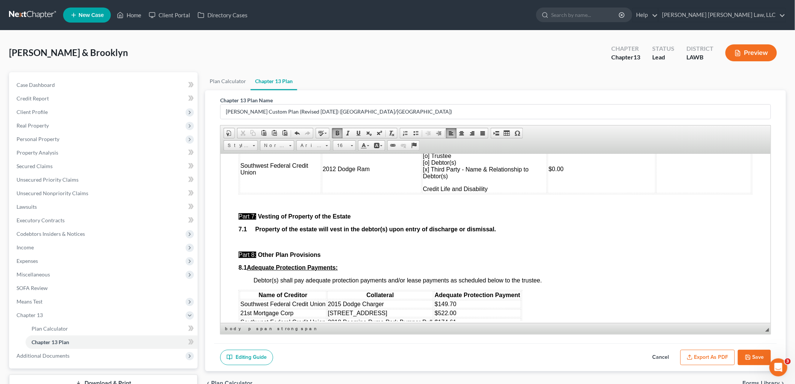
scroll to position [2140, 0]
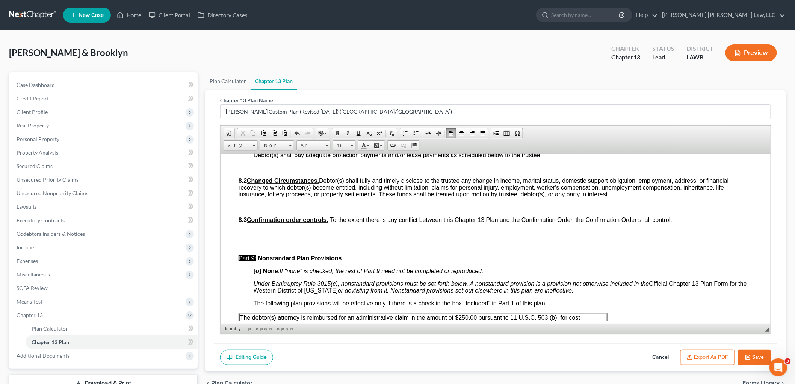
scroll to position [2307, 0]
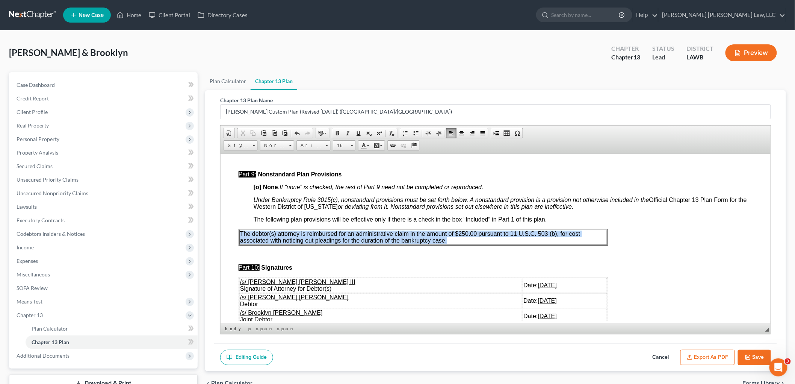
drag, startPoint x: 447, startPoint y: 242, endPoint x: 239, endPoint y: 236, distance: 208.2
click at [239, 236] on td "The debtor(s) attorney is reimbursed for an administrative claim in the amount …" at bounding box center [423, 236] width 368 height 15
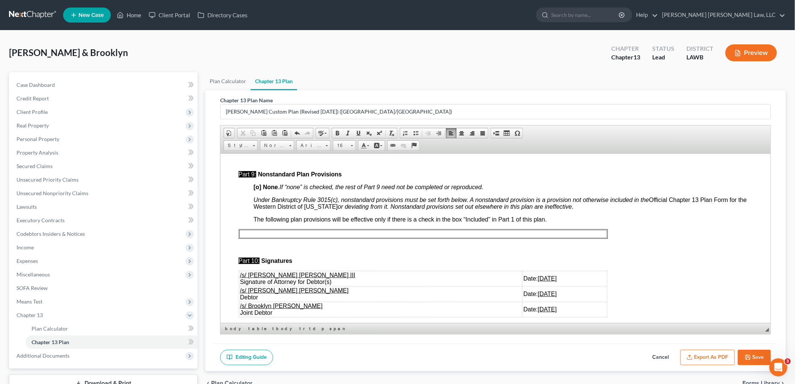
scroll to position [2377, 0]
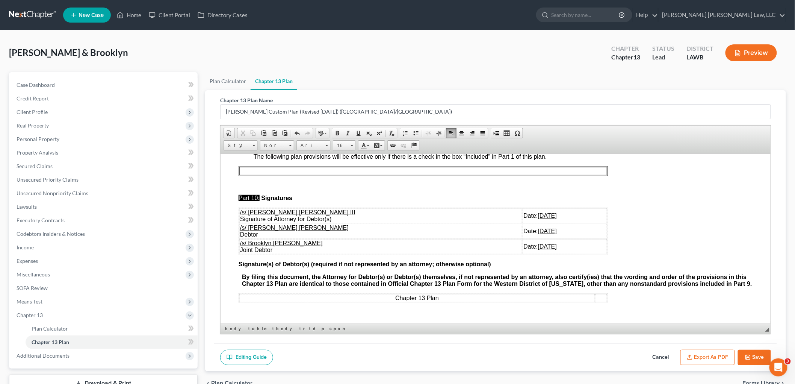
drag, startPoint x: 532, startPoint y: 240, endPoint x: 240, endPoint y: 221, distance: 292.6
click at [240, 221] on tbody "/s/ E. Orum Young III Signature of Attorney for Debtor(s) Date: 09/09/2025 /s/ …" at bounding box center [423, 231] width 368 height 46
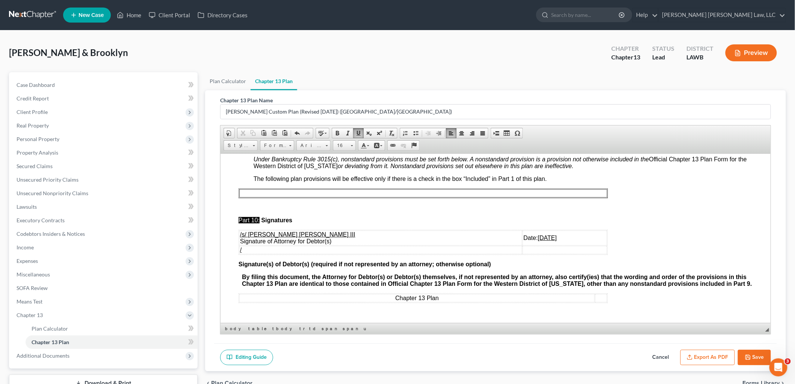
scroll to position [2356, 0]
click at [754, 353] on button "Save" at bounding box center [754, 357] width 33 height 16
select select "1"
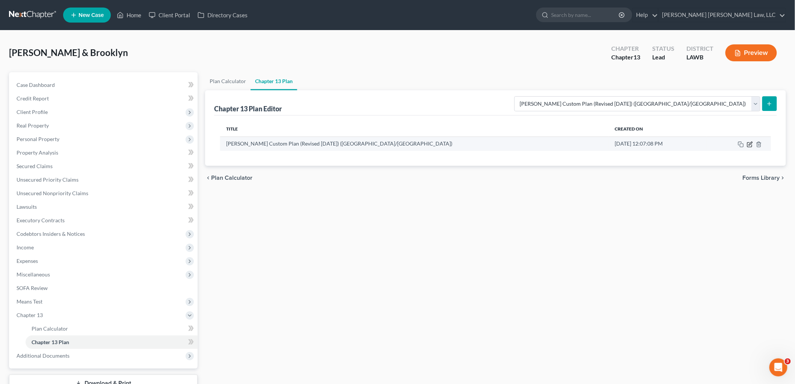
click at [749, 145] on icon "button" at bounding box center [750, 144] width 6 height 6
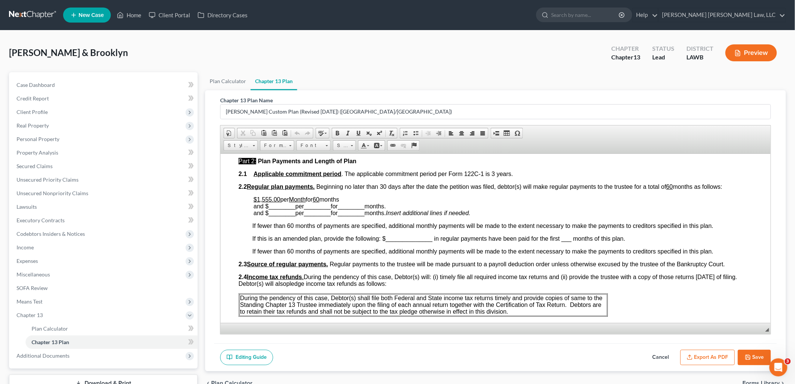
scroll to position [417, 0]
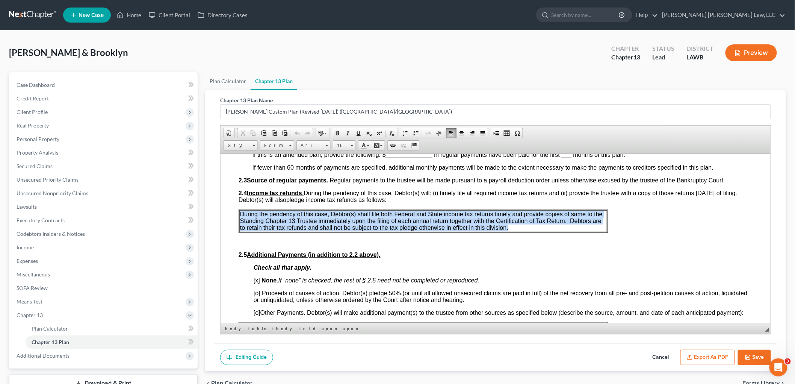
drag, startPoint x: 509, startPoint y: 224, endPoint x: 239, endPoint y: 212, distance: 270.8
click at [240, 212] on p "During the pendency of this case, Debtor(s) shall file both Federal and State i…" at bounding box center [423, 220] width 366 height 20
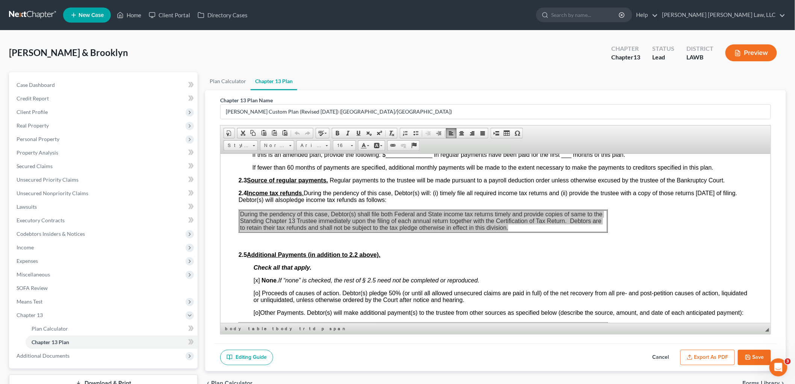
scroll to position [0, 0]
click at [259, 234] on span "Paste" at bounding box center [269, 235] width 40 height 9
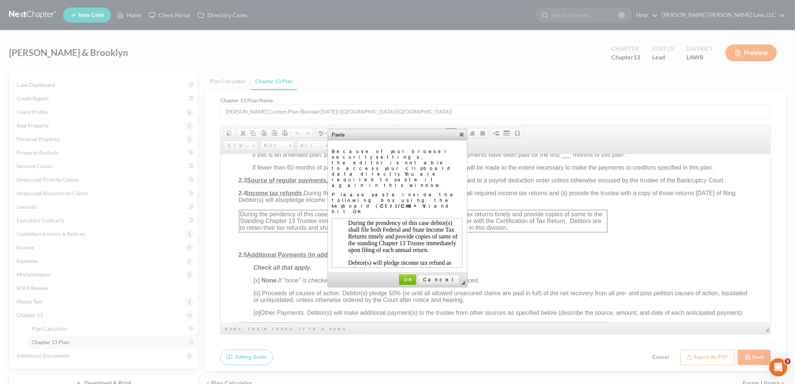
scroll to position [43, 0]
drag, startPoint x: 423, startPoint y: 247, endPoint x: 203, endPoint y: 96, distance: 266.7
click at [416, 277] on span "OK" at bounding box center [408, 280] width 16 height 6
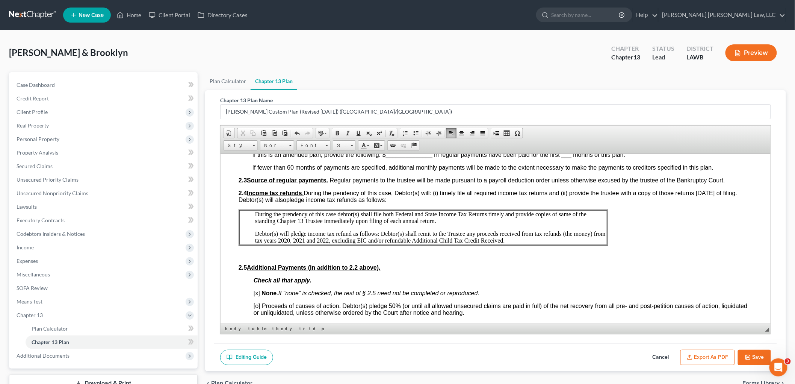
click at [288, 238] on p "Debtor(s) will pledge income tax refund as follows: Debtor(s) shall remit to th…" at bounding box center [430, 237] width 351 height 14
click at [304, 238] on p "Debtor(s) will pledge income tax refund as follows: Debtor(s) shall remit to th…" at bounding box center [430, 237] width 351 height 14
click at [327, 239] on p "Debtor(s) will pledge income tax refund as follows: Debtor(s) shall remit to th…" at bounding box center [430, 237] width 351 height 14
click at [289, 237] on p "Debtor(s) will pledge income tax refund as follows: Debtor(s) shall remit to th…" at bounding box center [430, 237] width 351 height 14
click at [304, 240] on p "Debtor(s) will pledge income tax refund as follows: Debtor(s) shall remit to th…" at bounding box center [430, 237] width 351 height 14
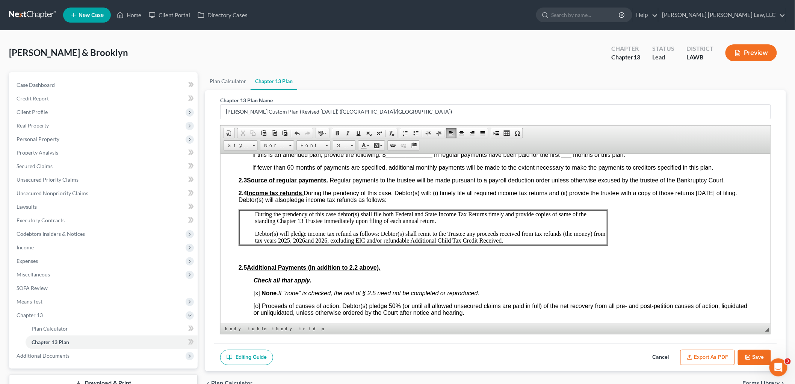
click at [328, 237] on p "Debtor(s) will pledge income tax refund as follows: Debtor(s) shall remit to th…" at bounding box center [430, 237] width 351 height 14
click at [745, 352] on button "Save" at bounding box center [754, 357] width 33 height 16
select select "1"
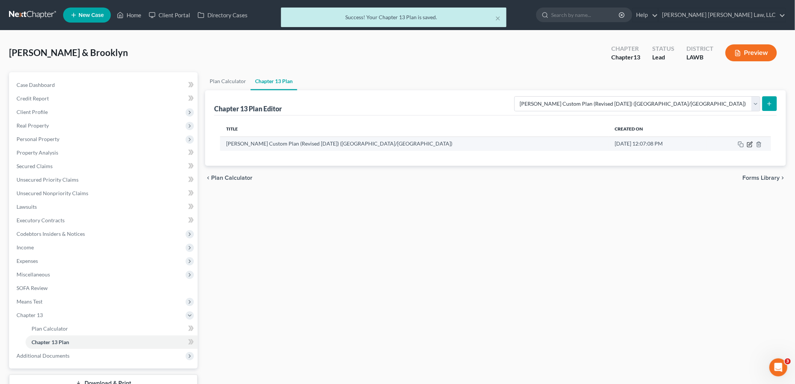
click at [750, 143] on icon "button" at bounding box center [750, 144] width 6 height 6
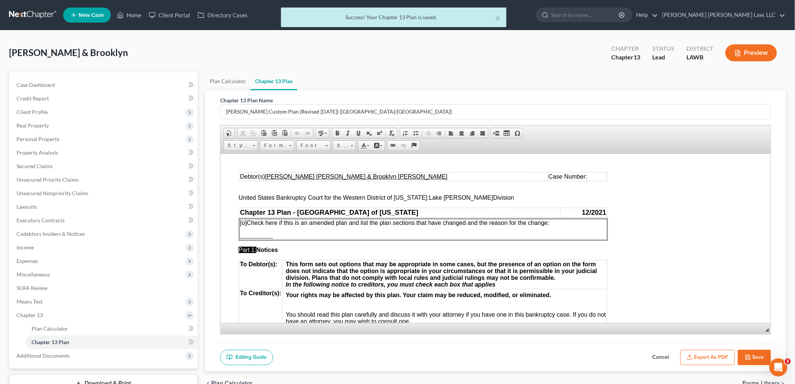
click at [703, 358] on button "Export as PDF" at bounding box center [707, 357] width 54 height 16
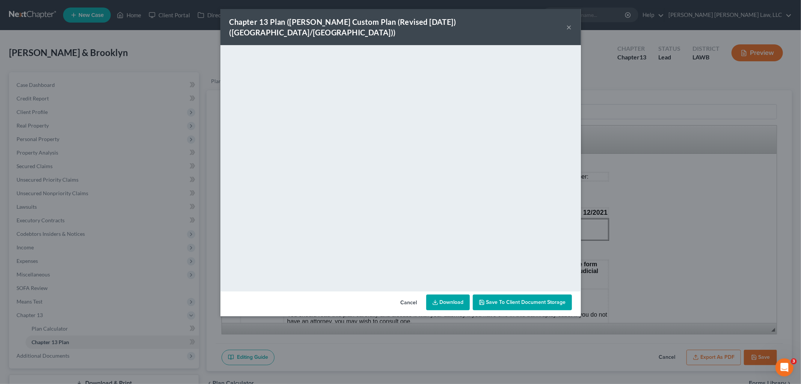
click at [567, 23] on button "×" at bounding box center [569, 27] width 5 height 9
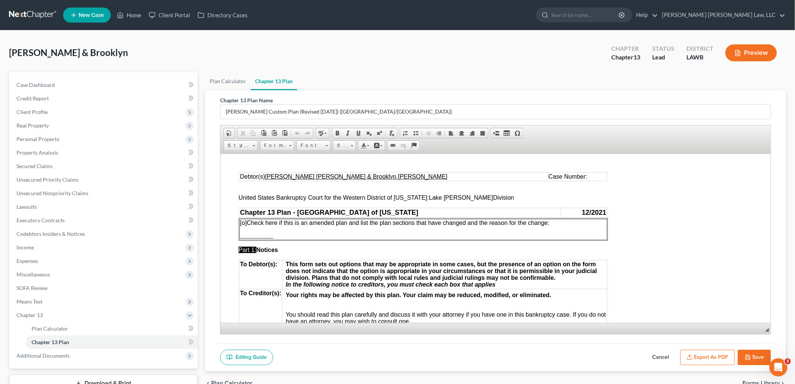
click at [746, 351] on button "Save" at bounding box center [754, 357] width 33 height 16
select select "1"
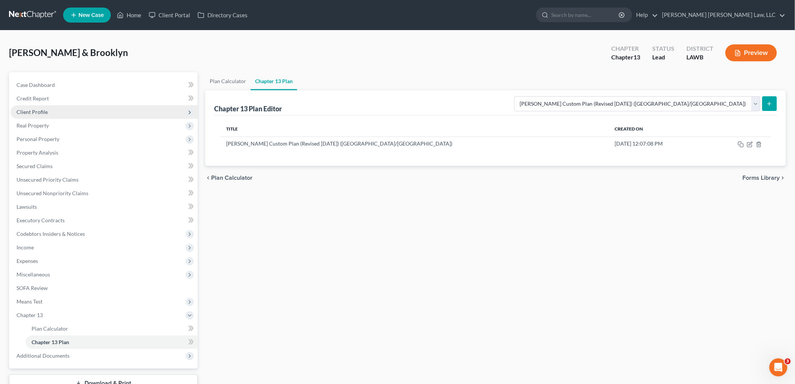
click at [63, 112] on span "Client Profile" at bounding box center [104, 112] width 187 height 14
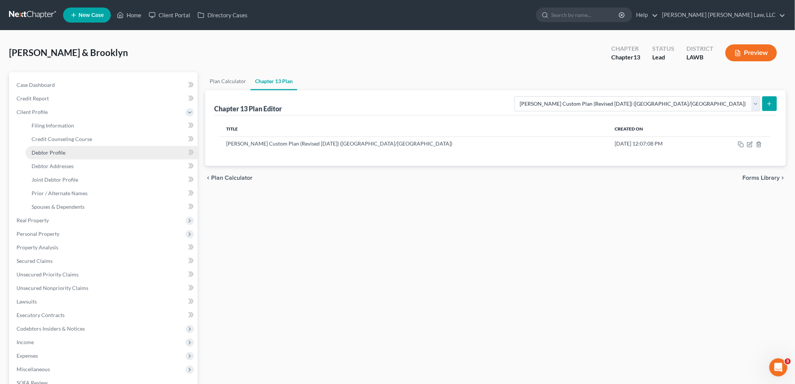
click at [62, 153] on span "Debtor Profile" at bounding box center [49, 152] width 34 height 6
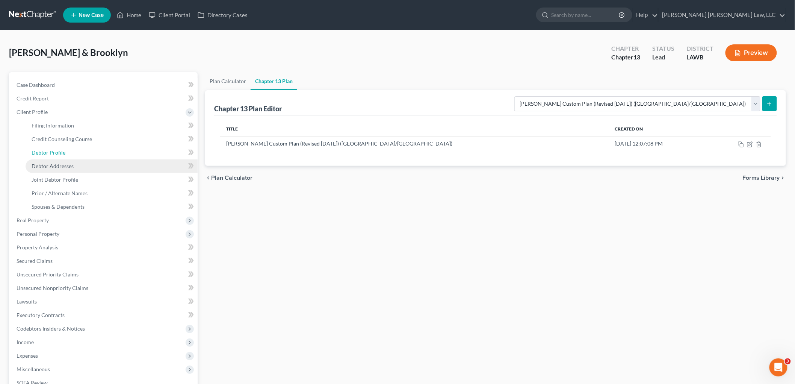
select select "1"
select select "3"
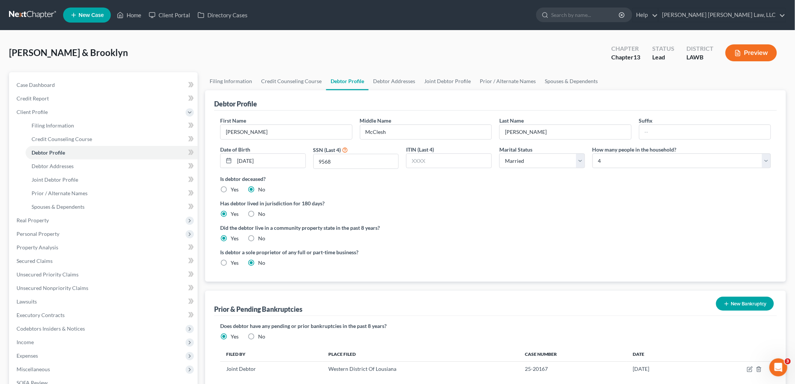
scroll to position [42, 0]
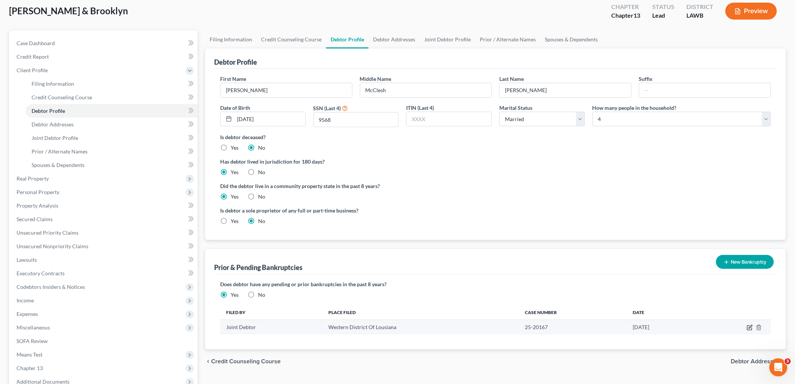
click at [749, 327] on icon "button" at bounding box center [750, 326] width 3 height 3
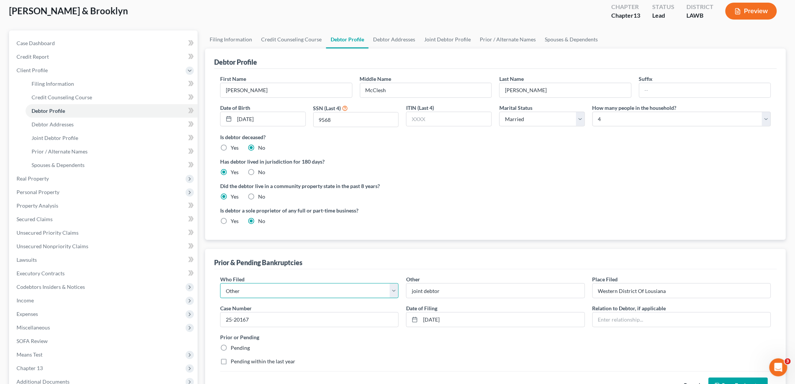
click at [352, 290] on select "Debtor Other" at bounding box center [309, 290] width 178 height 15
select select "debtor"
click at [220, 283] on select "Debtor Other" at bounding box center [309, 290] width 178 height 15
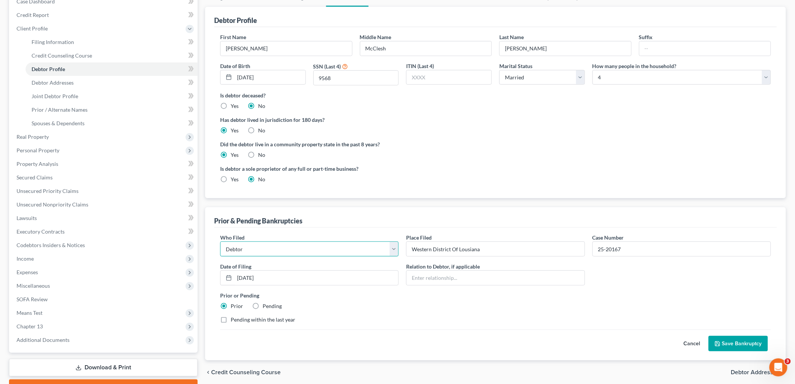
scroll to position [123, 0]
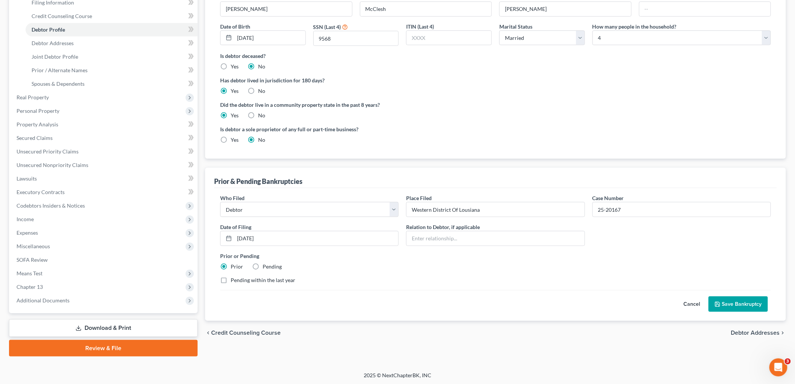
click at [737, 309] on button "Save Bankruptcy" at bounding box center [738, 304] width 59 height 16
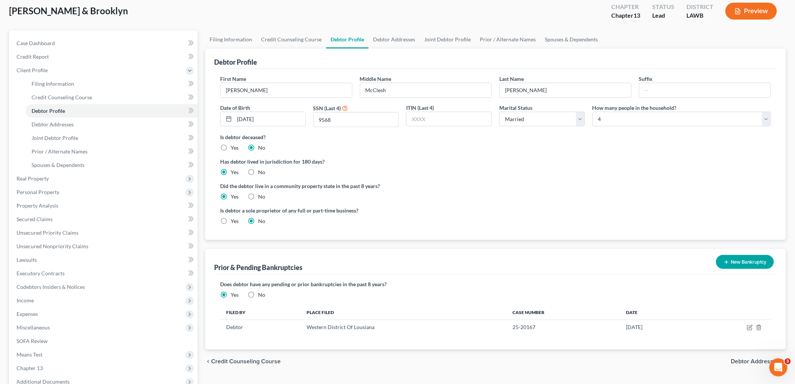
scroll to position [83, 0]
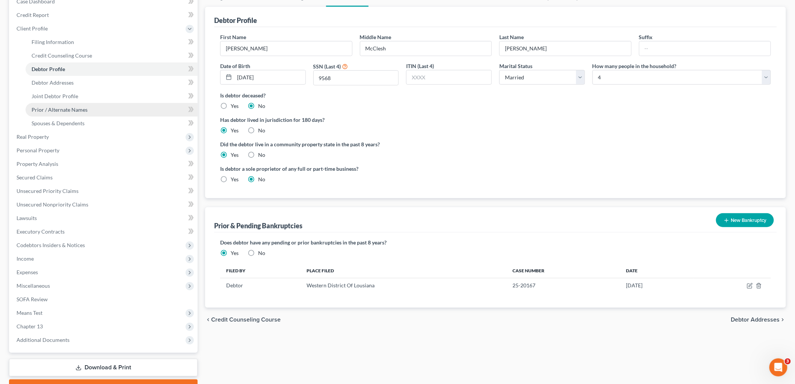
click at [95, 107] on link "Prior / Alternate Names" at bounding box center [112, 110] width 172 height 14
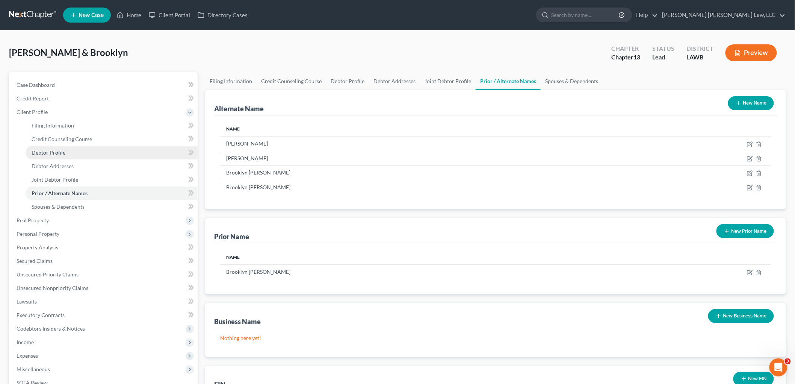
click at [58, 153] on span "Debtor Profile" at bounding box center [49, 152] width 34 height 6
select select "1"
select select "3"
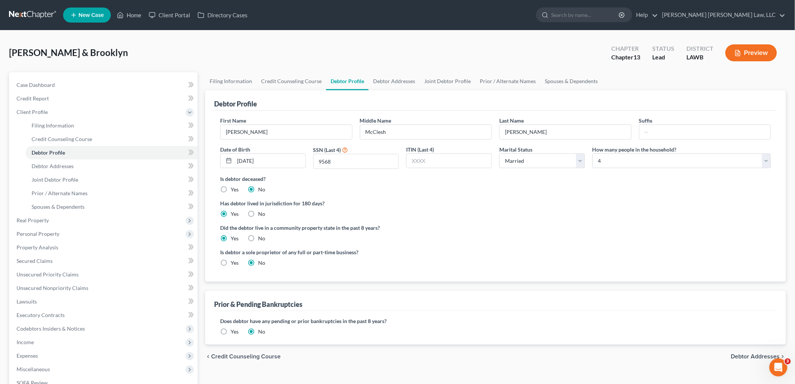
radio input "true"
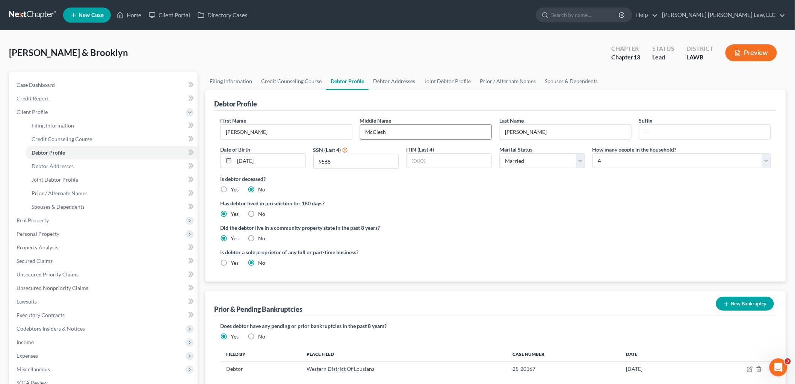
click at [391, 128] on input "McClesh" at bounding box center [425, 132] width 131 height 14
type input "Mcclesh"
click at [64, 189] on link "Prior / Alternate Names" at bounding box center [112, 193] width 172 height 14
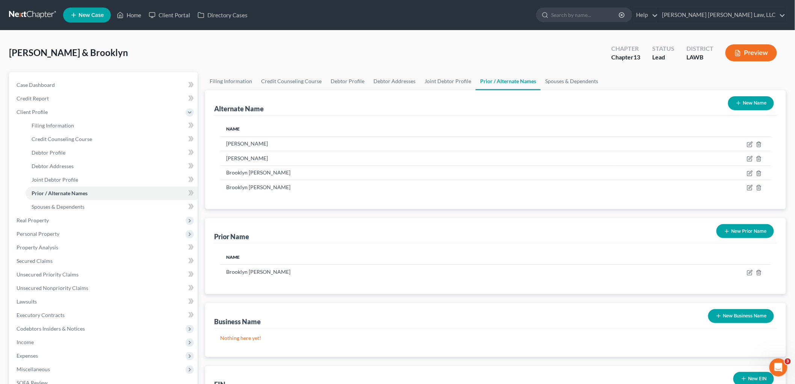
click at [752, 98] on button "New Name" at bounding box center [751, 103] width 46 height 14
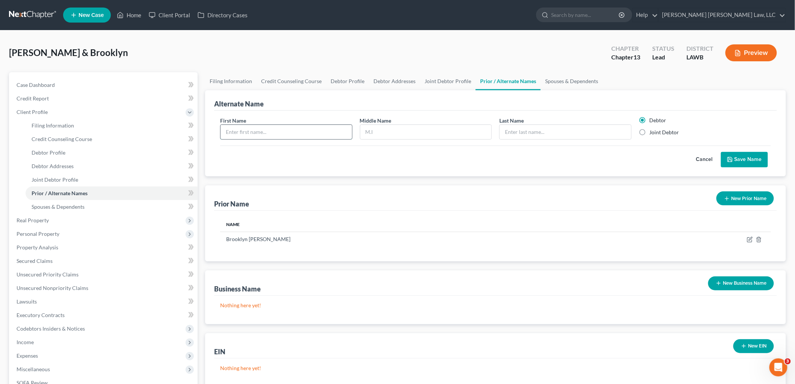
click at [302, 130] on input "text" at bounding box center [286, 132] width 131 height 14
type input "Stanley"
type input "McClesh"
type input "Cline"
click at [740, 159] on button "Save Name" at bounding box center [744, 160] width 47 height 16
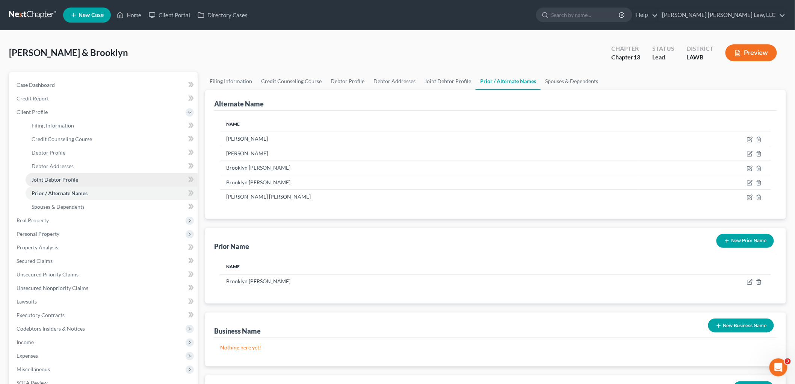
drag, startPoint x: 59, startPoint y: 178, endPoint x: 70, endPoint y: 181, distance: 11.7
click at [59, 178] on span "Joint Debtor Profile" at bounding box center [55, 179] width 47 height 6
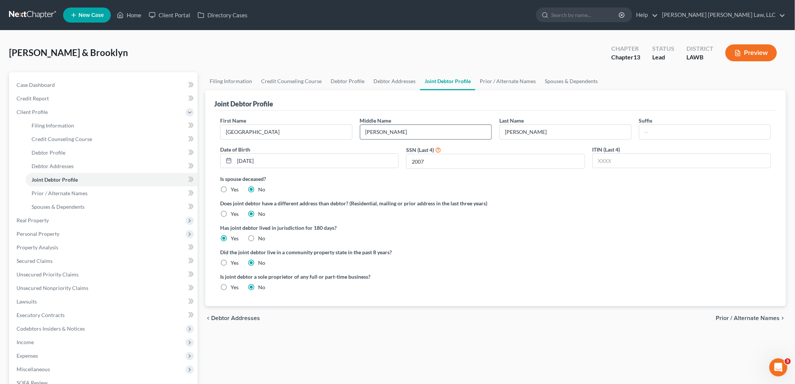
click at [389, 131] on input "Bower" at bounding box center [425, 132] width 131 height 14
type input "Ann"
type input "Bower"
click at [231, 262] on label "Yes" at bounding box center [235, 263] width 8 height 8
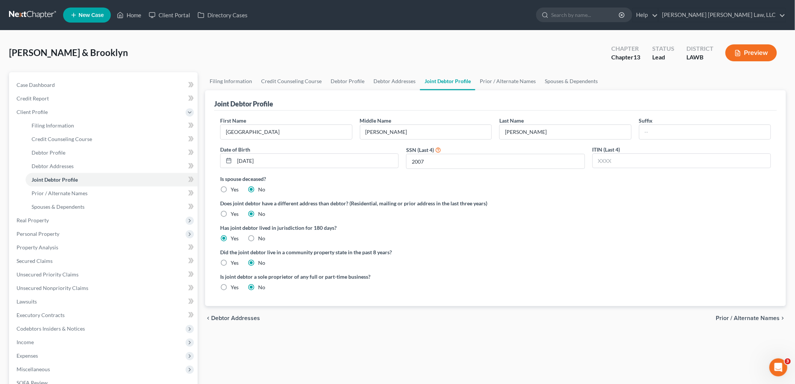
click at [234, 262] on input "Yes" at bounding box center [236, 261] width 5 height 5
radio input "true"
radio input "false"
click at [85, 190] on span "Prior / Alternate Names" at bounding box center [60, 193] width 56 height 6
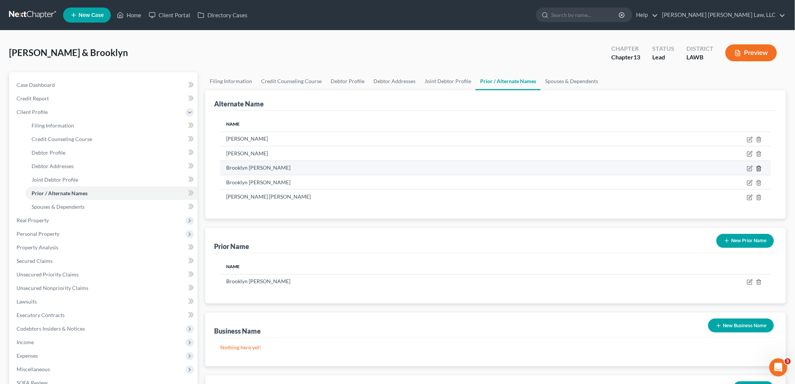
click at [759, 168] on line at bounding box center [759, 169] width 0 height 2
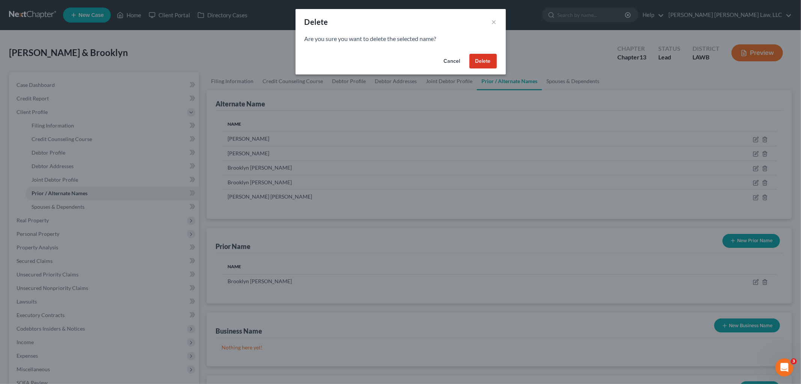
click at [483, 57] on button "Delete" at bounding box center [483, 61] width 27 height 15
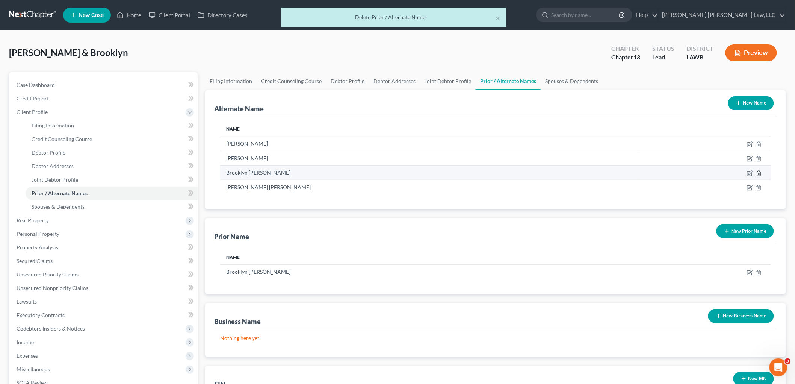
click at [759, 173] on icon at bounding box center [759, 173] width 6 height 6
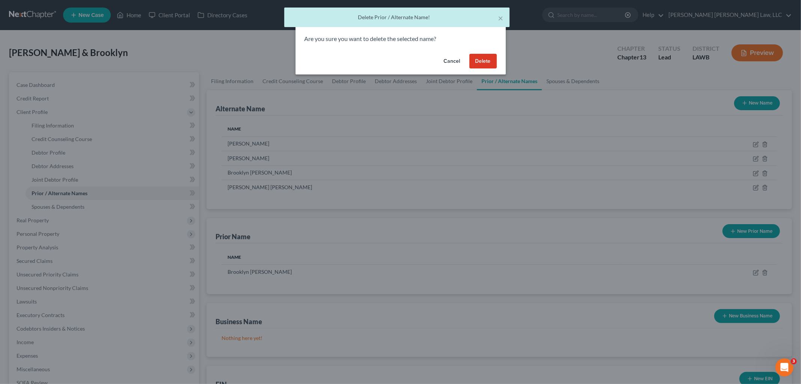
click at [485, 61] on button "Delete" at bounding box center [483, 61] width 27 height 15
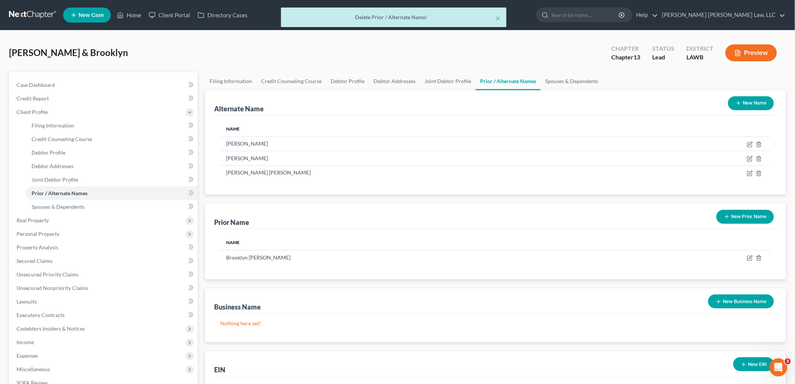
click at [753, 104] on button "New Name" at bounding box center [751, 103] width 46 height 14
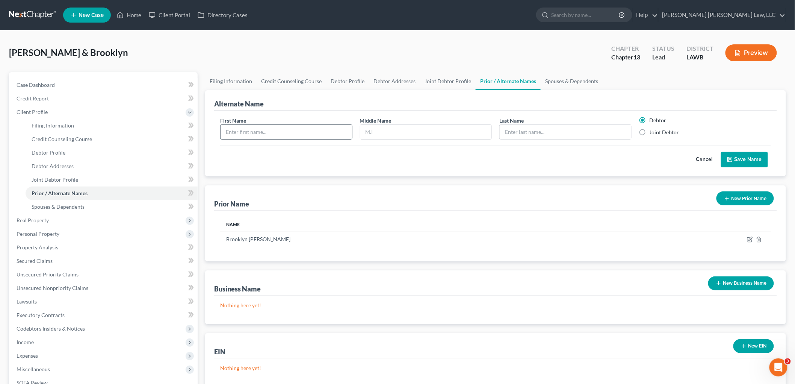
click at [290, 130] on input "text" at bounding box center [286, 132] width 131 height 14
type input "Brooklyn"
type input "A."
type input "Bower"
click at [650, 131] on label "Joint Debtor" at bounding box center [665, 132] width 30 height 8
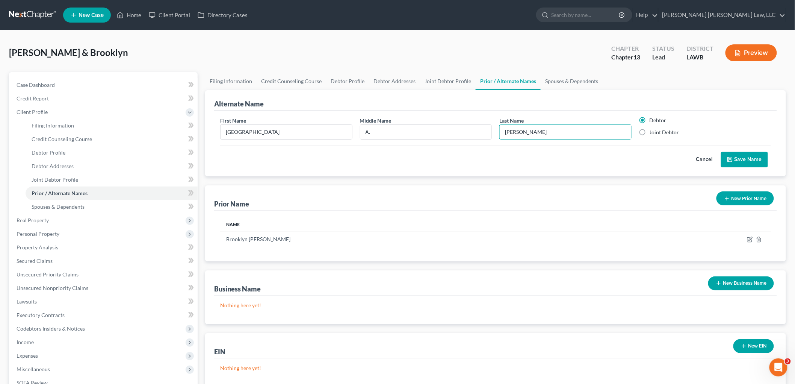
click at [653, 131] on input "Joint Debtor" at bounding box center [655, 130] width 5 height 5
radio input "true"
radio input "false"
click at [738, 160] on button "Save Name" at bounding box center [744, 160] width 47 height 16
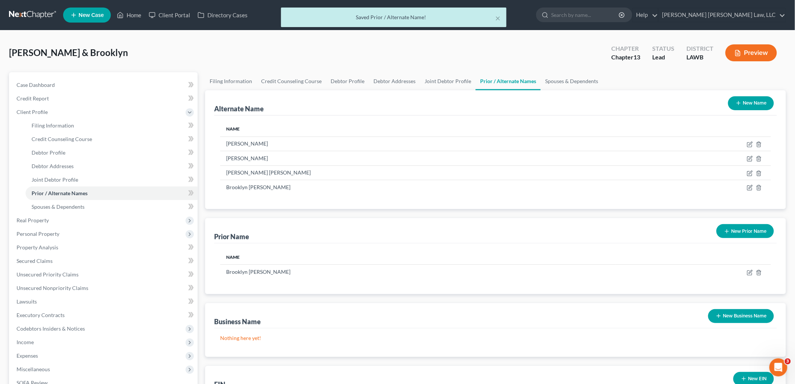
click at [740, 102] on icon "button" at bounding box center [739, 103] width 6 height 6
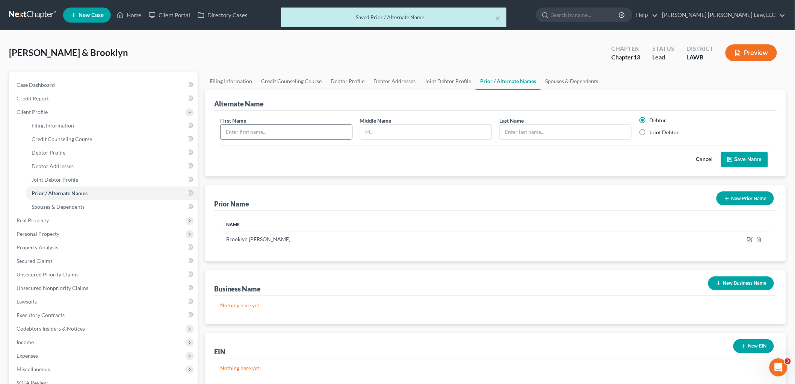
click at [320, 125] on input "text" at bounding box center [286, 132] width 131 height 14
type input "Brooklyn"
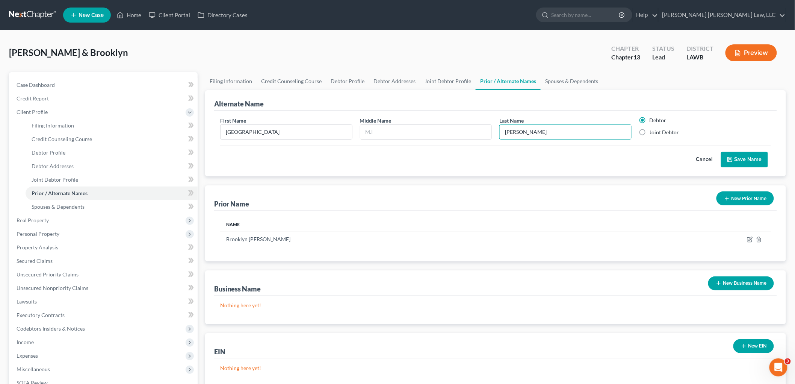
type input "Bower"
click at [650, 131] on label "Joint Debtor" at bounding box center [665, 132] width 30 height 8
click at [653, 131] on input "Joint Debtor" at bounding box center [655, 130] width 5 height 5
radio input "true"
radio input "false"
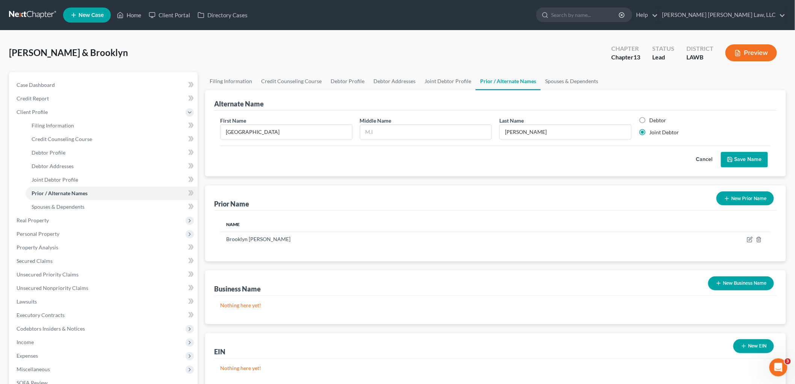
click at [744, 162] on button "Save Name" at bounding box center [744, 160] width 47 height 16
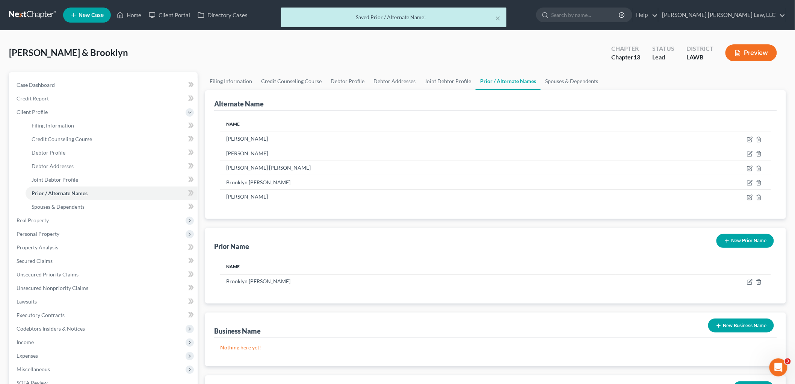
click at [730, 239] on button "New Prior Name" at bounding box center [744, 241] width 57 height 14
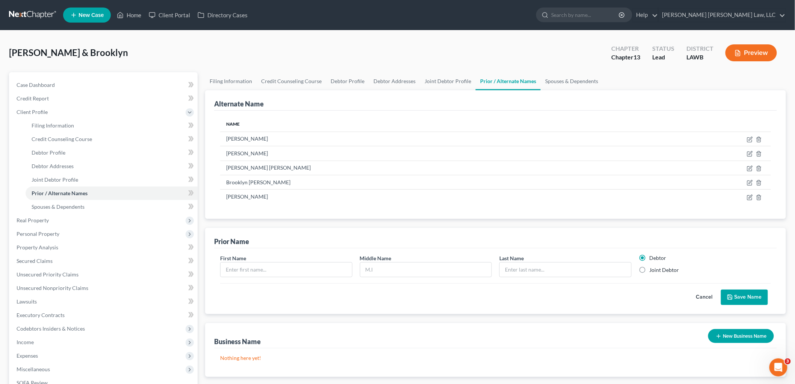
click at [697, 291] on button "Cancel" at bounding box center [704, 297] width 33 height 15
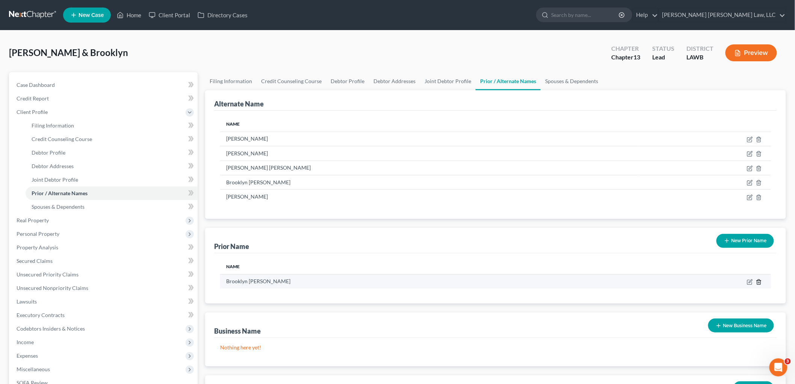
click at [757, 280] on icon "button" at bounding box center [758, 281] width 3 height 5
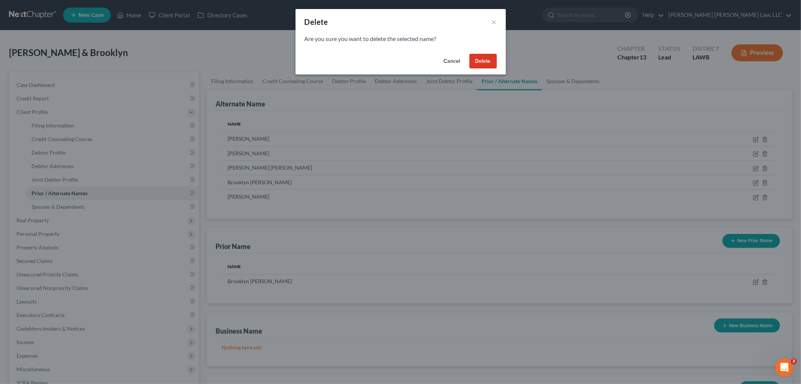
click at [477, 56] on button "Delete" at bounding box center [483, 61] width 27 height 15
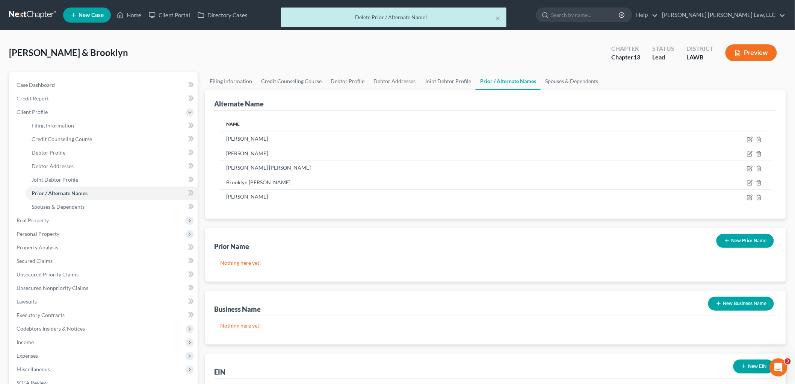
click at [739, 239] on button "New Prior Name" at bounding box center [744, 241] width 57 height 14
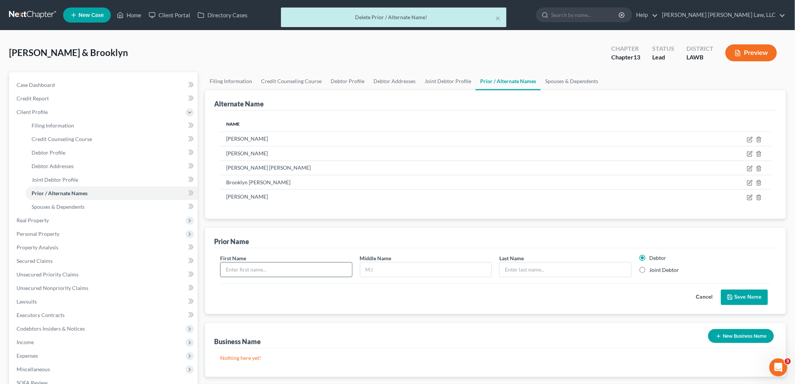
click at [287, 268] on input "text" at bounding box center [286, 269] width 131 height 14
type input "Brooklyn"
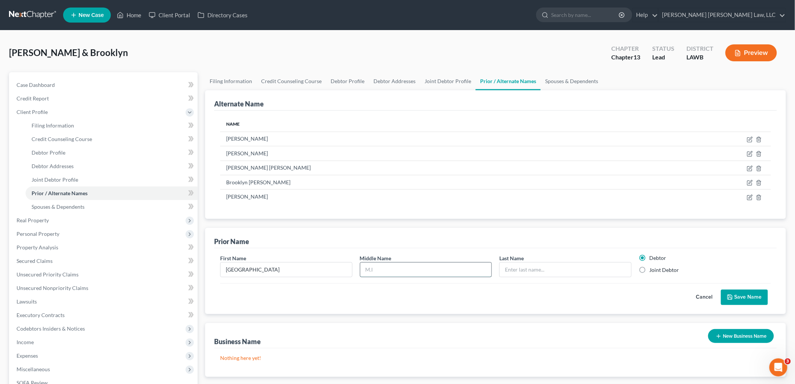
click at [396, 270] on input "text" at bounding box center [425, 269] width 131 height 14
type input "Ann"
type input "Bower Cline"
click at [650, 271] on label "Joint Debtor" at bounding box center [665, 270] width 30 height 8
click at [653, 271] on input "Joint Debtor" at bounding box center [655, 268] width 5 height 5
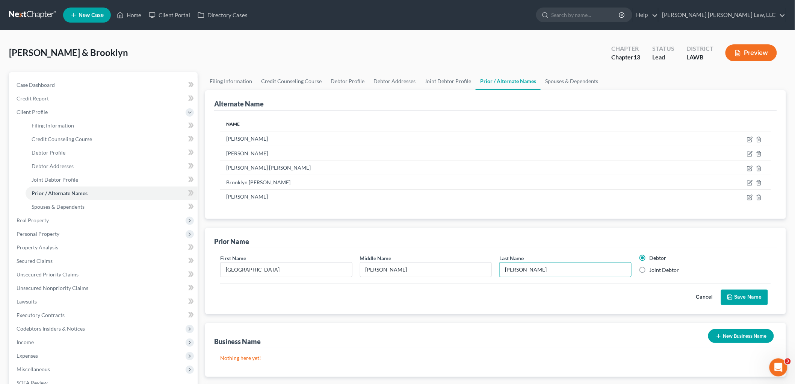
radio input "true"
radio input "false"
click at [754, 298] on button "Save Name" at bounding box center [744, 297] width 47 height 16
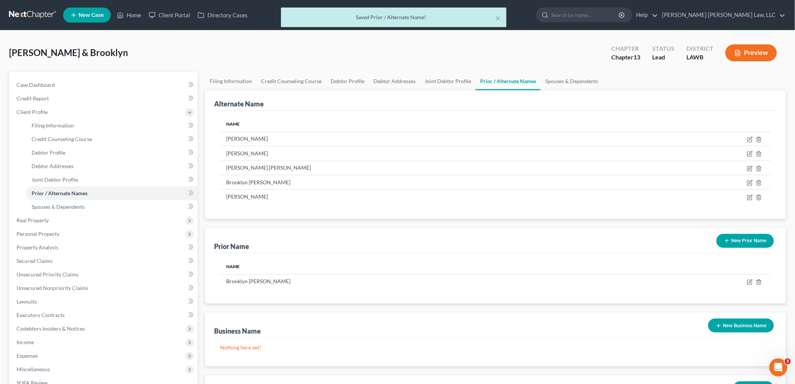
click at [745, 244] on button "New Prior Name" at bounding box center [744, 241] width 57 height 14
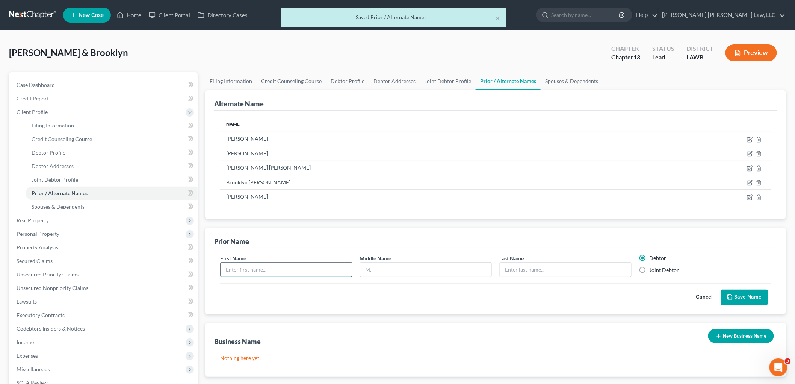
click at [288, 268] on input "text" at bounding box center [286, 269] width 131 height 14
type input "Brooklyn"
type input "Ann"
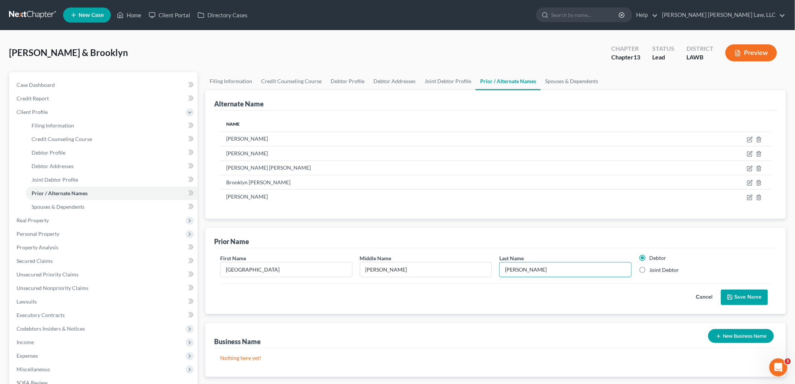
type input "Cline"
click at [650, 269] on label "Joint Debtor" at bounding box center [665, 270] width 30 height 8
click at [653, 269] on input "Joint Debtor" at bounding box center [655, 268] width 5 height 5
radio input "true"
radio input "false"
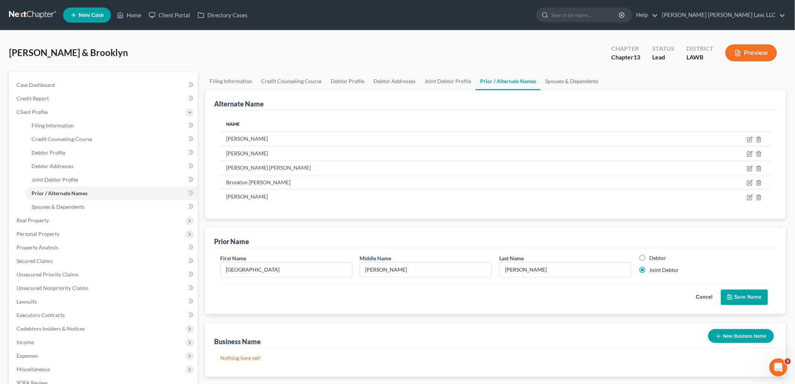
click at [756, 295] on button "Save Name" at bounding box center [744, 297] width 47 height 16
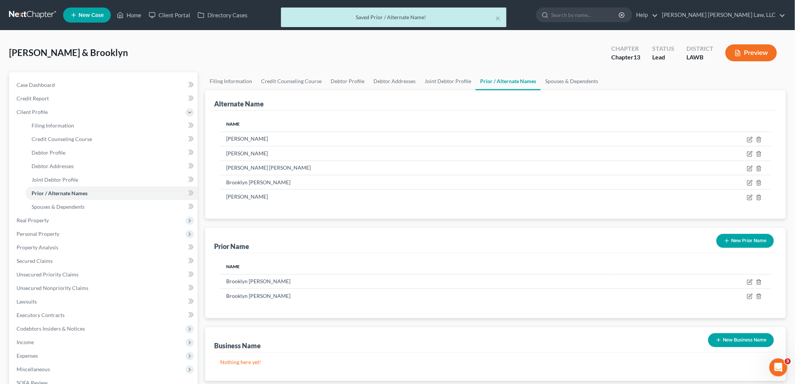
click at [748, 245] on button "New Prior Name" at bounding box center [744, 241] width 57 height 14
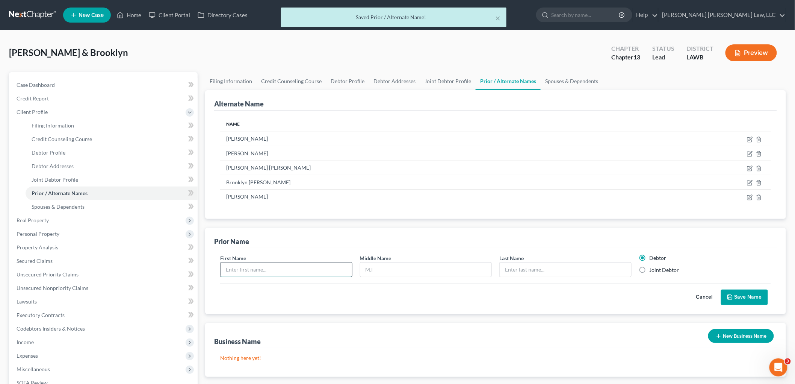
click at [299, 266] on input "text" at bounding box center [286, 269] width 131 height 14
type input "Brooklyn"
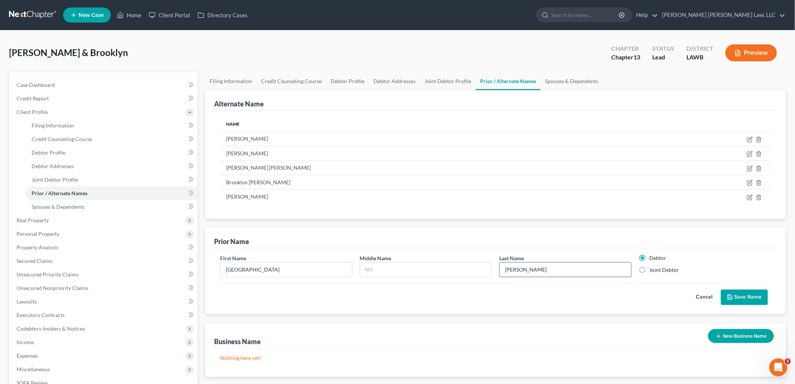
click at [587, 271] on input "Bower" at bounding box center [565, 269] width 131 height 14
type input "Cline"
click at [650, 269] on label "Joint Debtor" at bounding box center [665, 270] width 30 height 8
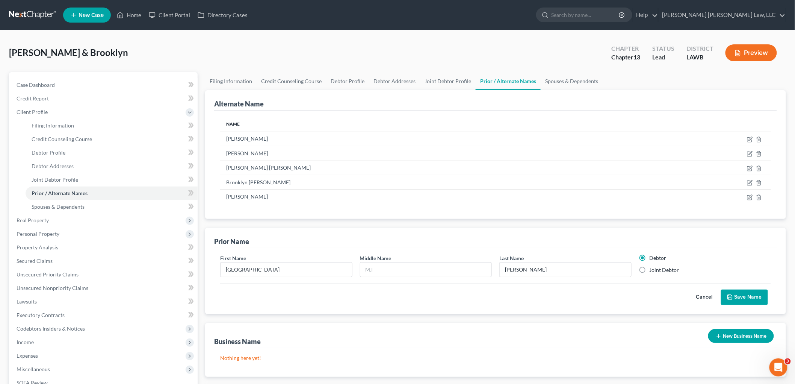
click at [653, 269] on input "Joint Debtor" at bounding box center [655, 268] width 5 height 5
radio input "true"
radio input "false"
click at [735, 292] on button "Save Name" at bounding box center [744, 297] width 47 height 16
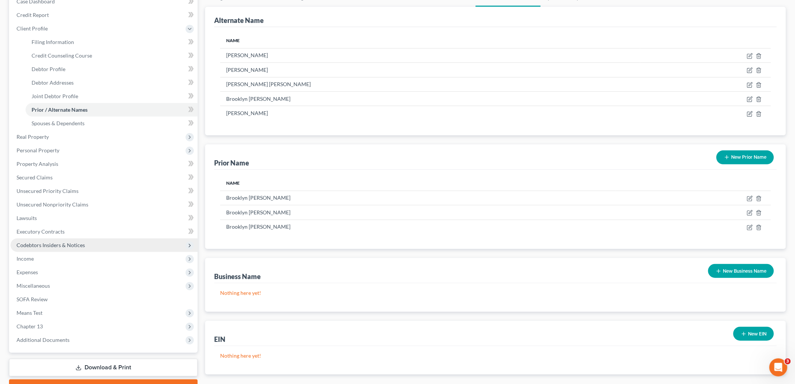
scroll to position [126, 0]
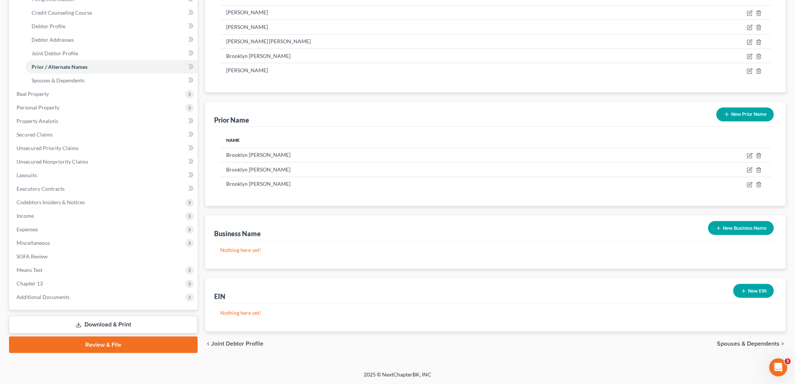
click at [103, 322] on link "Download & Print" at bounding box center [103, 325] width 189 height 18
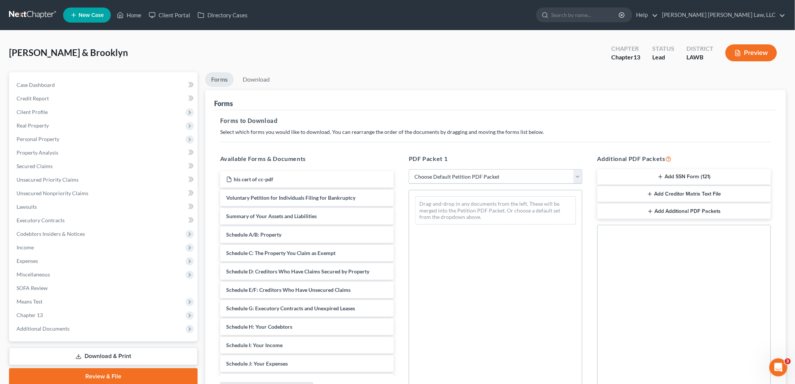
click at [476, 177] on select "Choose Default Petition PDF Packet Complete Bankruptcy Petition (all forms and …" at bounding box center [496, 176] width 174 height 15
select select "0"
click at [409, 169] on select "Choose Default Petition PDF Packet Complete Bankruptcy Petition (all forms and …" at bounding box center [496, 176] width 174 height 15
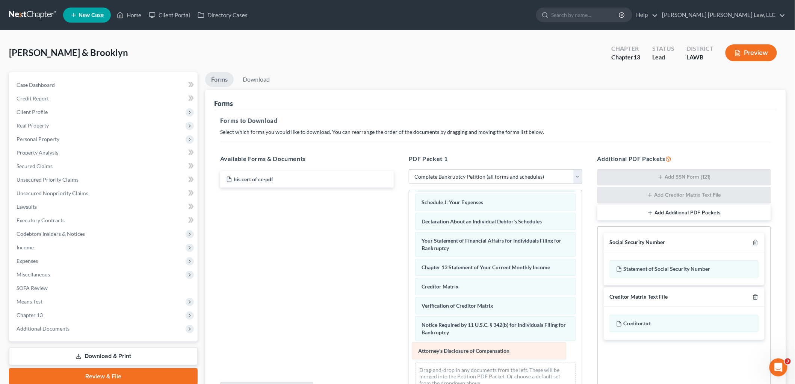
scroll to position [164, 0]
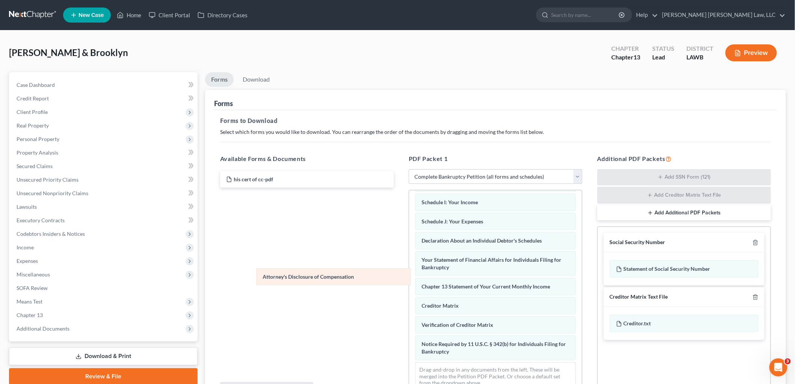
drag, startPoint x: 456, startPoint y: 351, endPoint x: 277, endPoint y: 267, distance: 197.3
click at [409, 271] on div "Attorney's Disclosure of Compensation Voluntary Petition for Individuals Filing…" at bounding box center [495, 215] width 173 height 362
click at [757, 242] on icon "button" at bounding box center [756, 242] width 6 height 6
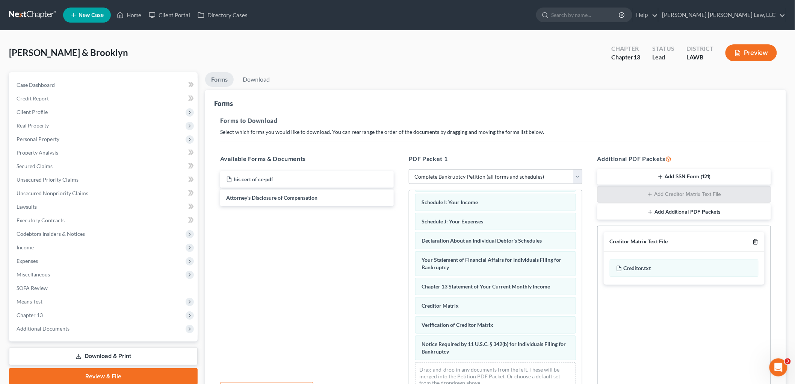
click at [756, 242] on icon "button" at bounding box center [756, 242] width 6 height 6
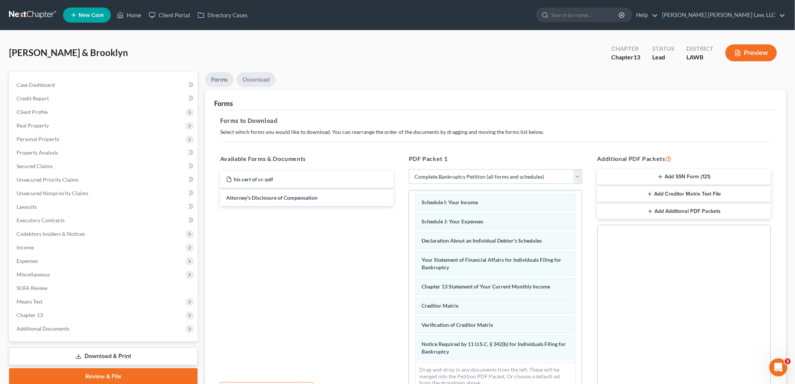
click at [257, 77] on link "Download" at bounding box center [256, 79] width 39 height 15
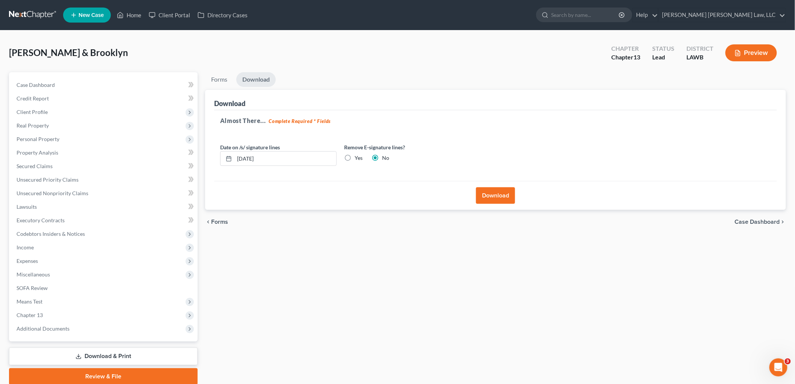
click at [497, 194] on button "Download" at bounding box center [495, 195] width 39 height 17
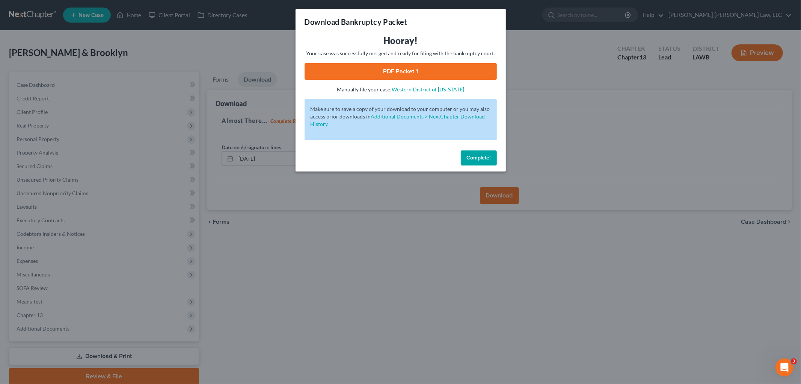
click at [453, 71] on link "PDF Packet 1" at bounding box center [401, 71] width 192 height 17
click at [481, 158] on span "Complete!" at bounding box center [479, 157] width 24 height 6
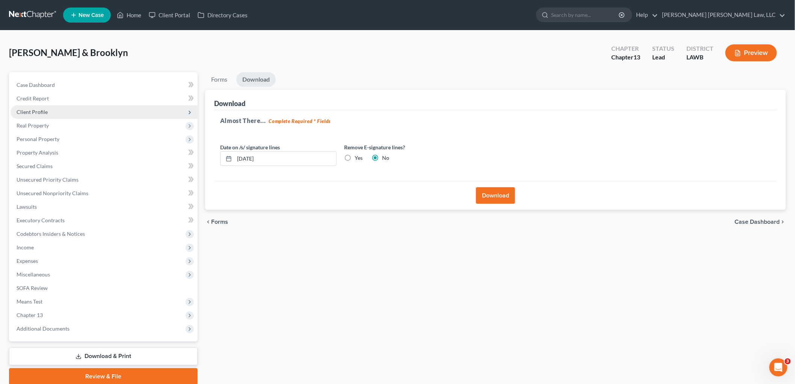
click at [45, 111] on span "Client Profile" at bounding box center [32, 112] width 31 height 6
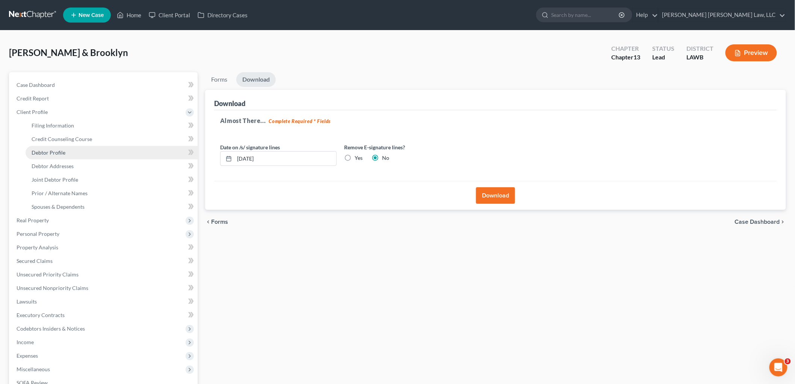
click at [50, 151] on span "Debtor Profile" at bounding box center [49, 152] width 34 height 6
select select "1"
select select "3"
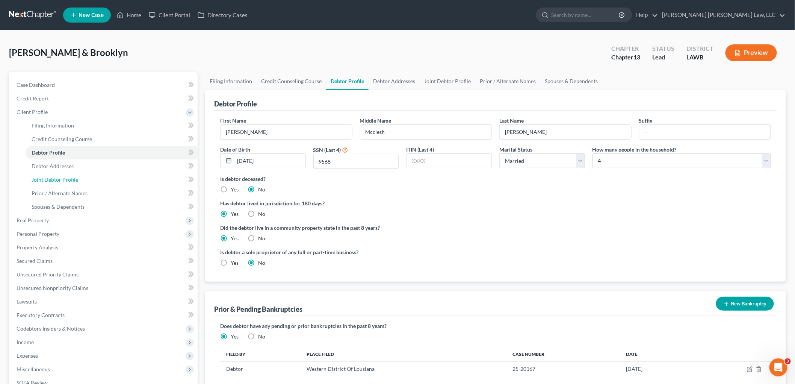
drag, startPoint x: 68, startPoint y: 181, endPoint x: 202, endPoint y: 182, distance: 133.8
click at [68, 181] on span "Joint Debtor Profile" at bounding box center [55, 179] width 47 height 6
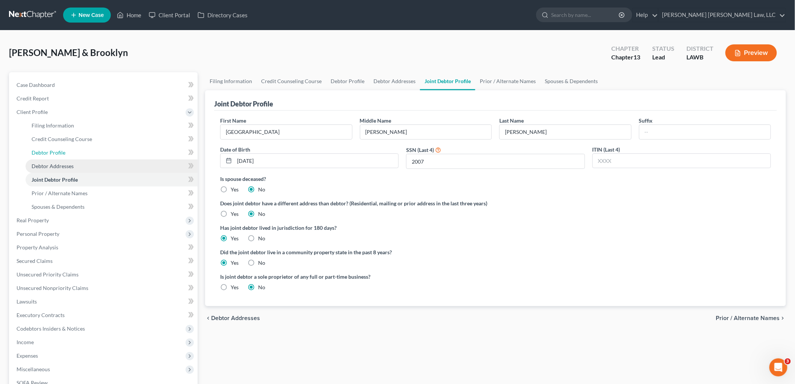
drag, startPoint x: 74, startPoint y: 151, endPoint x: 86, endPoint y: 169, distance: 22.1
click at [74, 151] on link "Debtor Profile" at bounding box center [112, 153] width 172 height 14
select select "1"
select select "3"
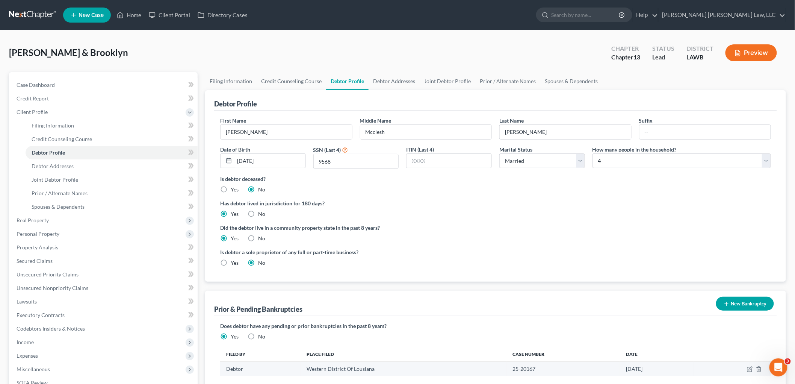
scroll to position [123, 0]
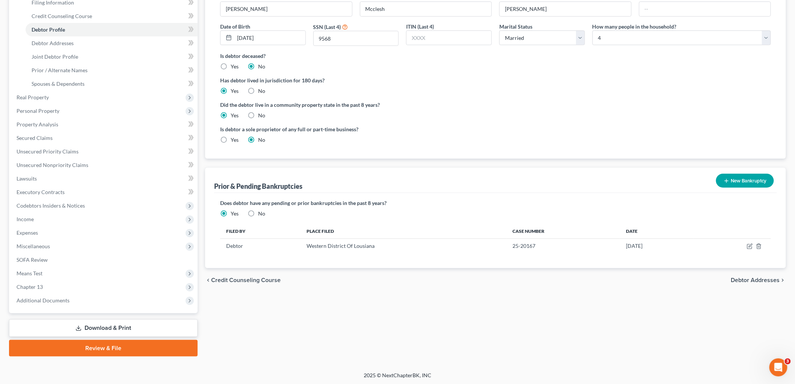
click at [743, 180] on button "New Bankruptcy" at bounding box center [745, 181] width 58 height 14
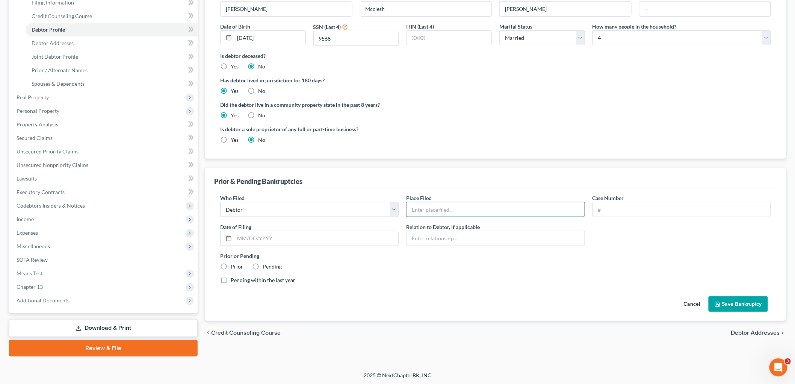
drag, startPoint x: 428, startPoint y: 211, endPoint x: 430, endPoint y: 215, distance: 4.9
click at [428, 211] on input "text" at bounding box center [496, 209] width 178 height 14
type input "Western District of Louisiana"
click at [612, 209] on input "text" at bounding box center [682, 209] width 178 height 14
type input "23-20423"
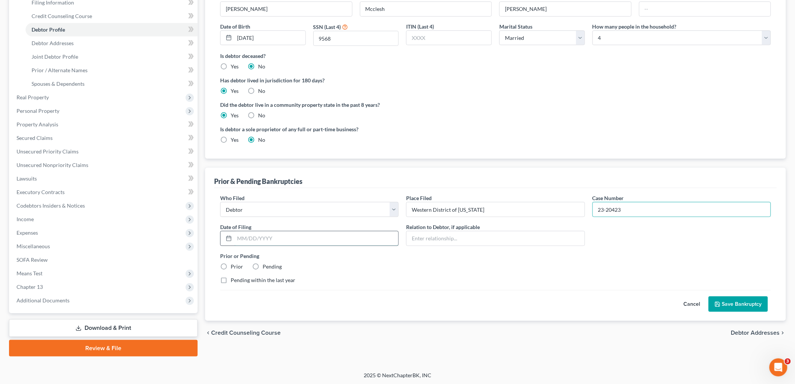
click at [314, 241] on input "text" at bounding box center [316, 238] width 164 height 14
type input "09/21/2023"
click at [231, 266] on label "Prior" at bounding box center [237, 267] width 12 height 8
click at [234, 266] on input "Prior" at bounding box center [236, 265] width 5 height 5
radio input "true"
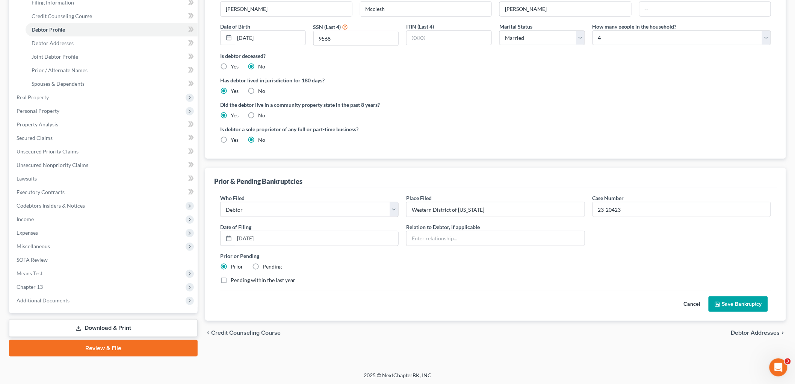
click at [729, 301] on button "Save Bankruptcy" at bounding box center [738, 304] width 59 height 16
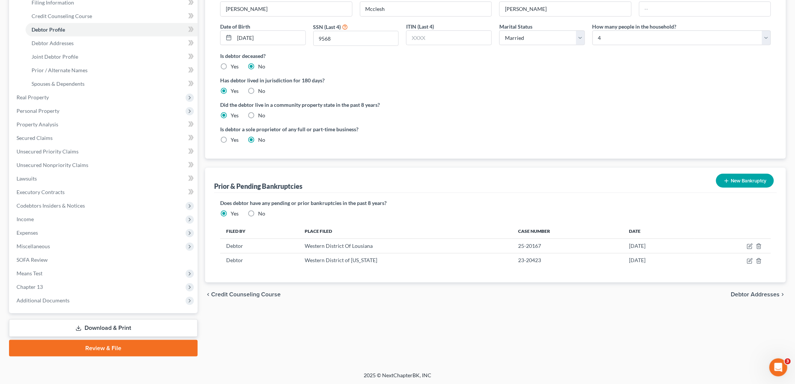
click at [122, 325] on link "Download & Print" at bounding box center [103, 328] width 189 height 18
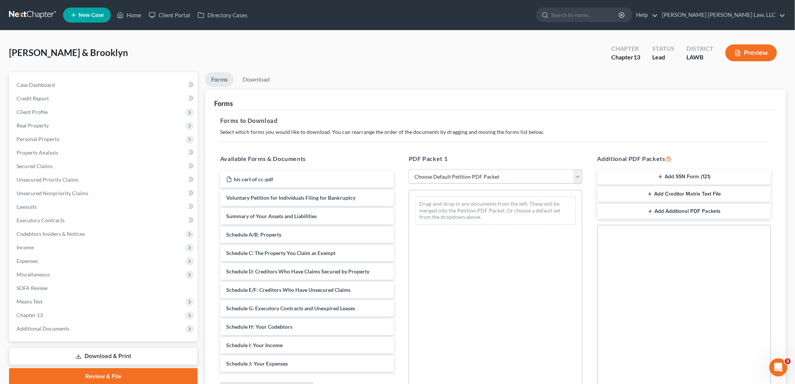
click at [535, 174] on select "Choose Default Petition PDF Packet Complete Bankruptcy Petition (all forms and …" at bounding box center [496, 176] width 174 height 15
select select "0"
click at [409, 169] on select "Choose Default Petition PDF Packet Complete Bankruptcy Petition (all forms and …" at bounding box center [496, 176] width 174 height 15
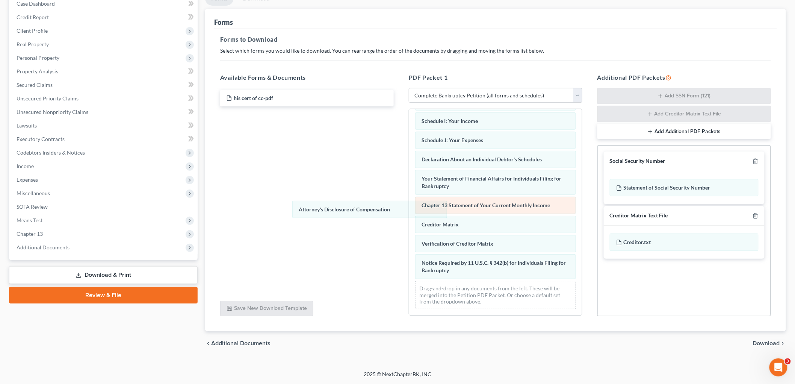
scroll to position [164, 0]
drag, startPoint x: 470, startPoint y: 269, endPoint x: 537, endPoint y: 204, distance: 93.5
click at [409, 203] on div "Attorney's Disclosure of Compensation Voluntary Petition for Individuals Filing…" at bounding box center [495, 134] width 173 height 362
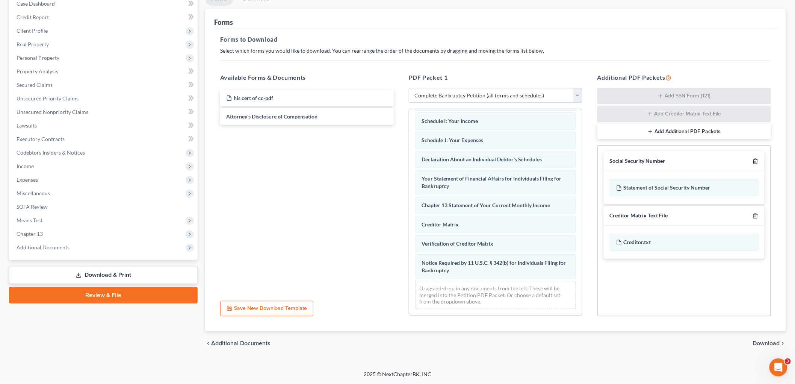
click at [753, 162] on icon "button" at bounding box center [756, 161] width 6 height 6
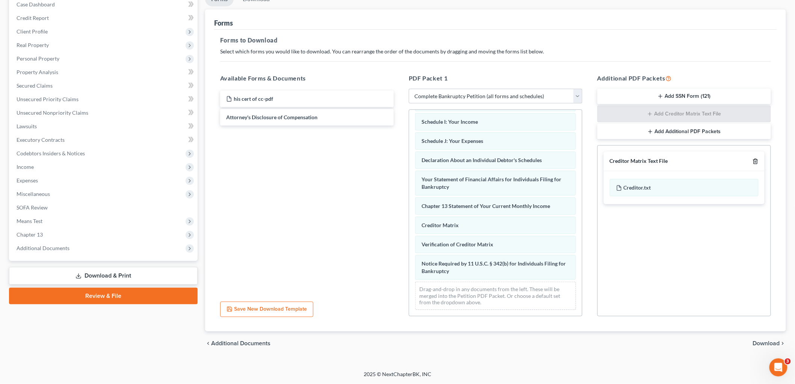
scroll to position [80, 0]
click at [756, 162] on icon "button" at bounding box center [756, 161] width 6 height 6
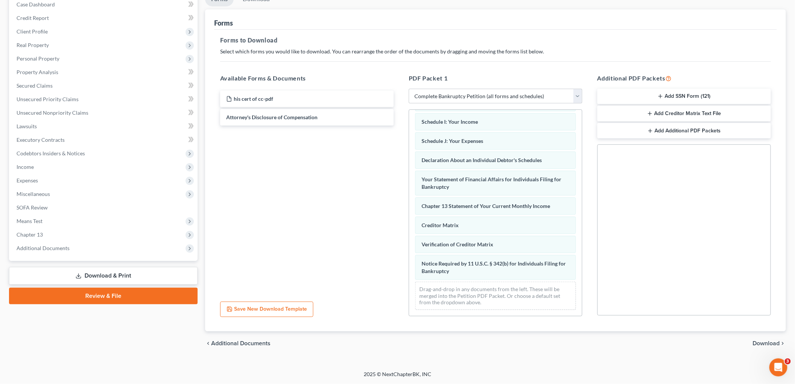
scroll to position [0, 0]
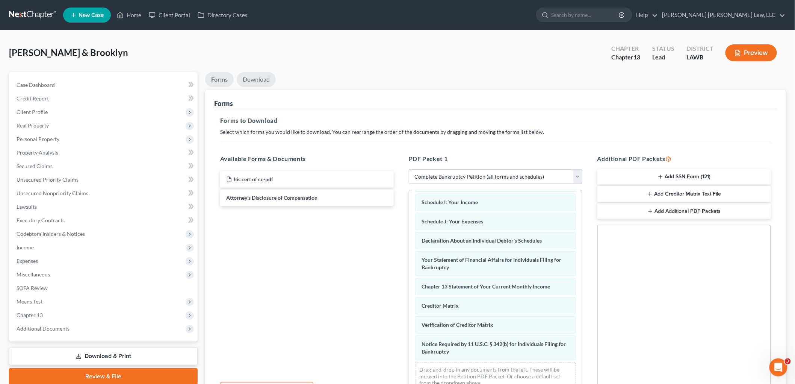
drag, startPoint x: 260, startPoint y: 80, endPoint x: 302, endPoint y: 109, distance: 51.5
click at [260, 81] on link "Download" at bounding box center [256, 79] width 39 height 15
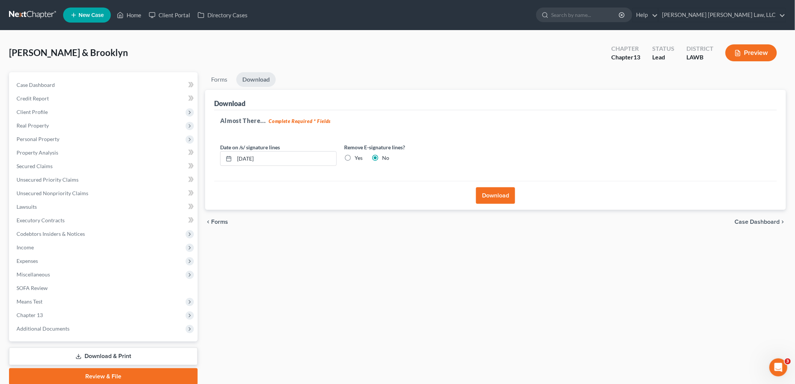
click at [487, 193] on button "Download" at bounding box center [495, 195] width 39 height 17
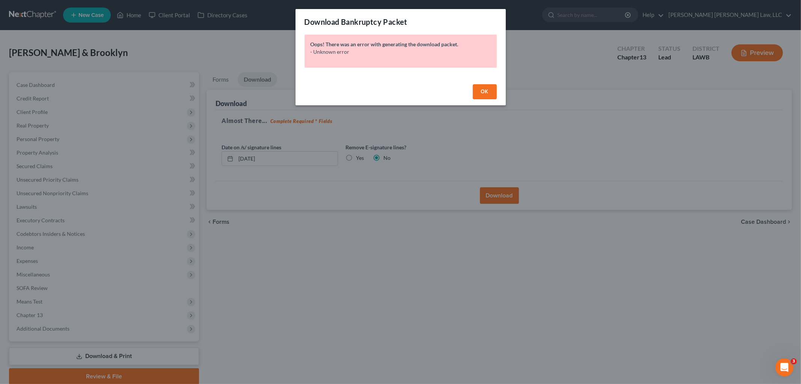
drag, startPoint x: 481, startPoint y: 90, endPoint x: 481, endPoint y: 99, distance: 9.0
click at [481, 90] on span "OK" at bounding box center [485, 91] width 8 height 6
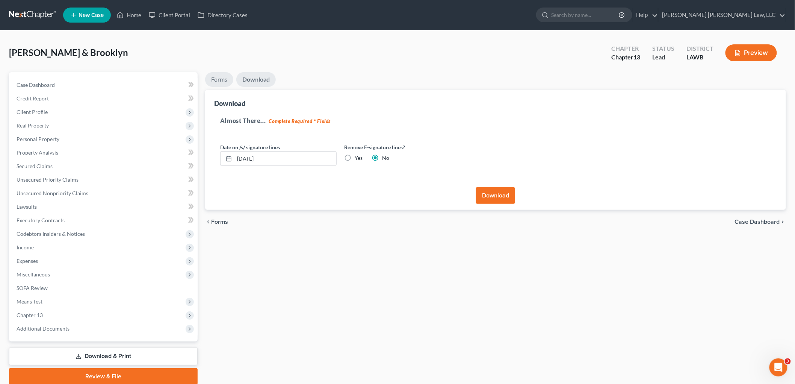
click at [220, 77] on link "Forms" at bounding box center [219, 79] width 28 height 15
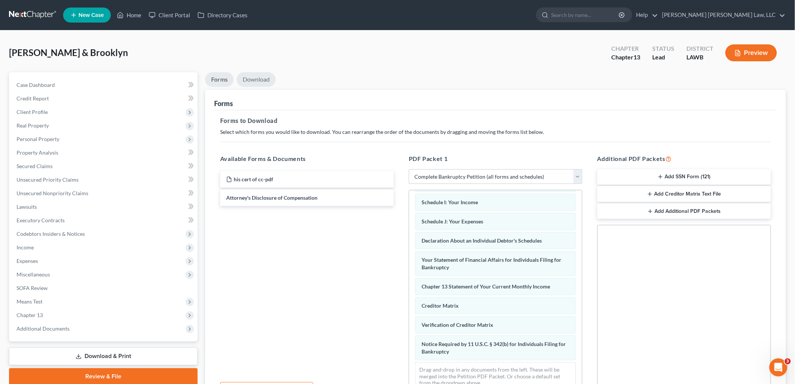
click at [265, 77] on link "Download" at bounding box center [256, 79] width 39 height 15
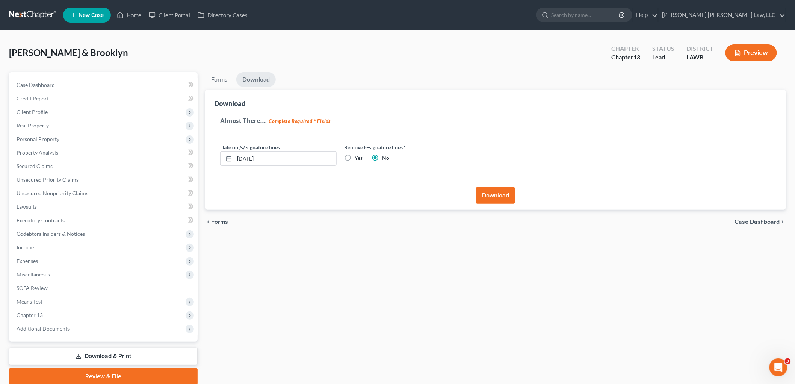
click at [493, 198] on button "Download" at bounding box center [495, 195] width 39 height 17
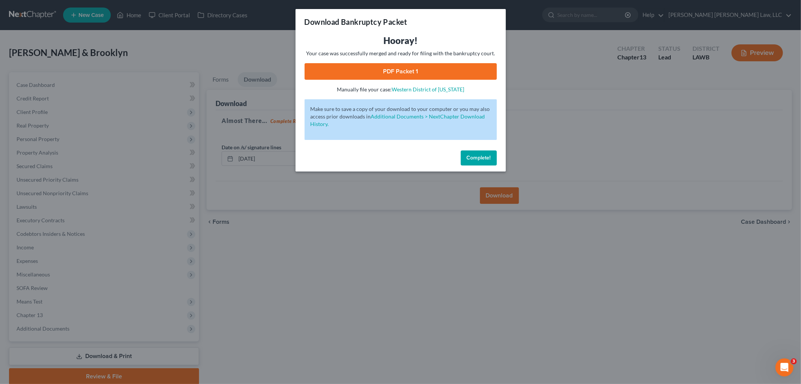
click at [403, 73] on link "PDF Packet 1" at bounding box center [401, 71] width 192 height 17
click at [475, 156] on span "Complete!" at bounding box center [479, 157] width 24 height 6
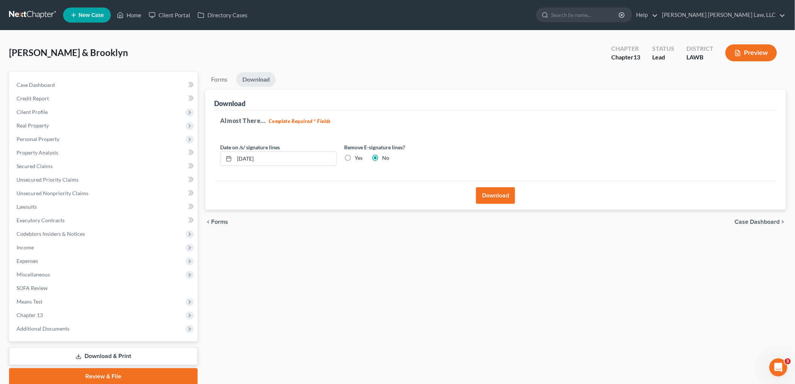
click at [31, 11] on link at bounding box center [33, 15] width 48 height 14
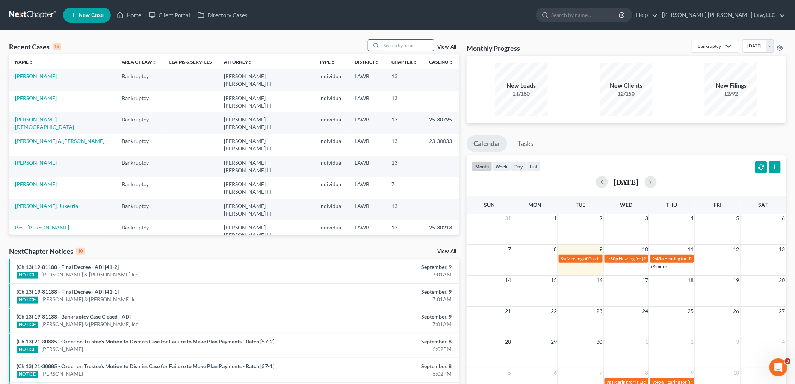
click at [399, 44] on input "search" at bounding box center [407, 45] width 53 height 11
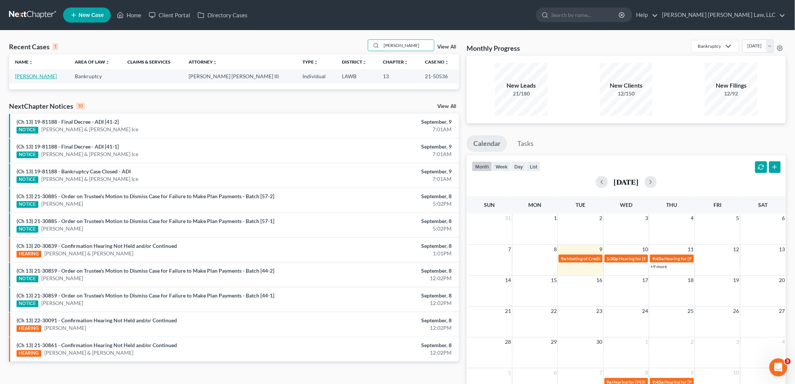
type input "mcglory"
click at [42, 77] on link "[PERSON_NAME]" at bounding box center [36, 76] width 42 height 6
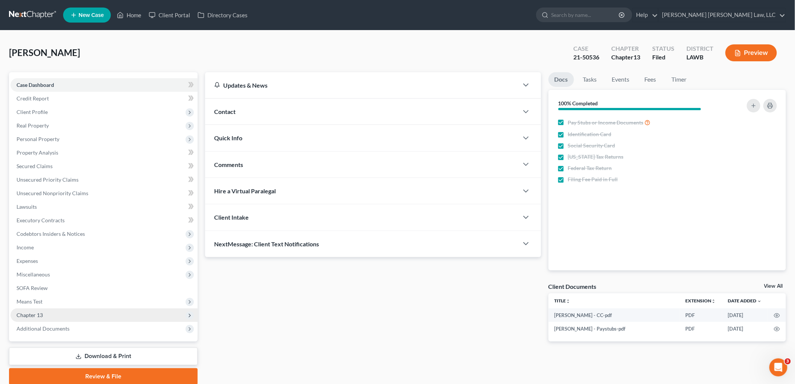
click at [61, 310] on span "Chapter 13" at bounding box center [104, 315] width 187 height 14
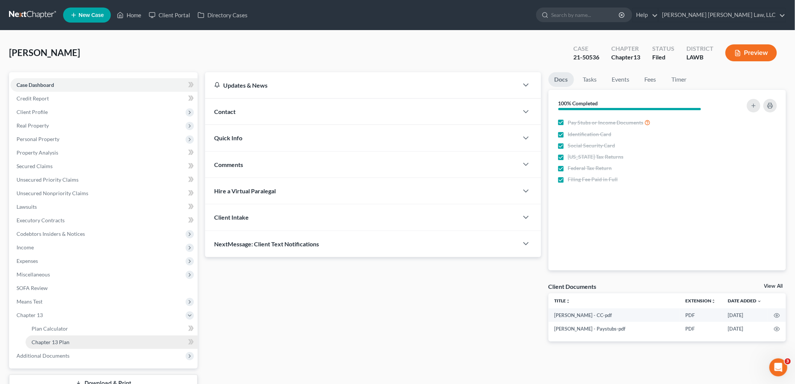
click at [62, 339] on span "Chapter 13 Plan" at bounding box center [51, 342] width 38 height 6
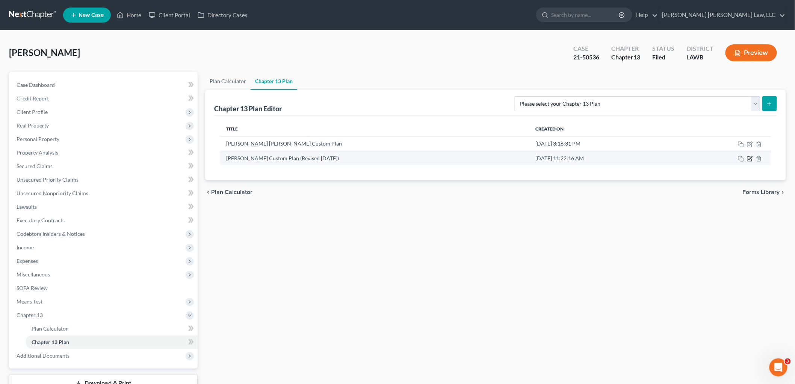
click at [748, 159] on icon "button" at bounding box center [750, 159] width 6 height 6
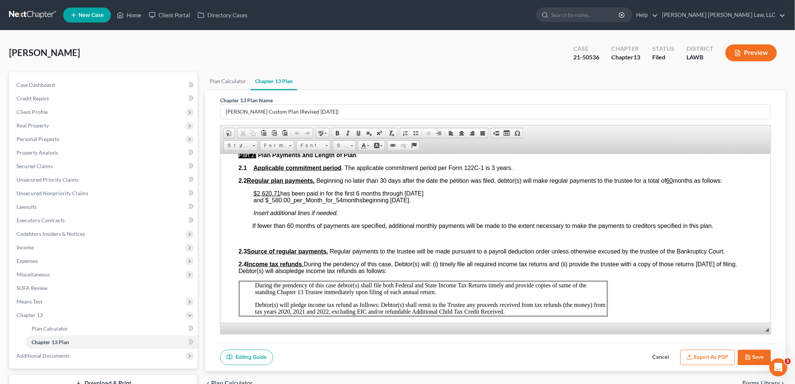
scroll to position [334, 0]
drag, startPoint x: 506, startPoint y: 308, endPoint x: 247, endPoint y: 283, distance: 260.0
click at [247, 283] on td "During the prendency of this case debtor(s) shall file both Federal and State I…" at bounding box center [423, 297] width 368 height 35
click at [282, 303] on span "Copy" at bounding box center [295, 302] width 40 height 9
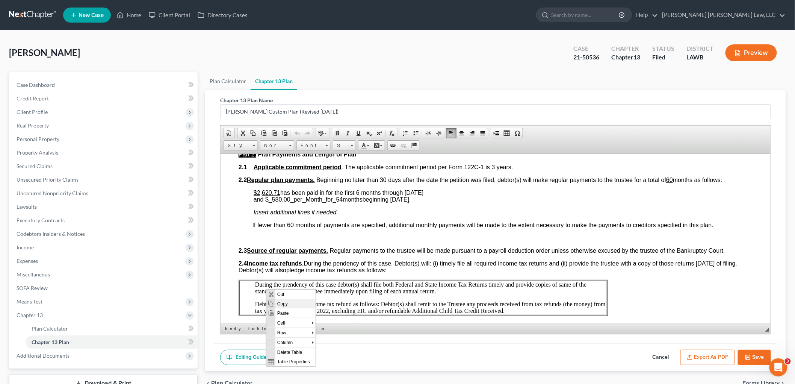
copy td "During the prendency of this case debtor(s) shall file both Federal and State I…"
drag, startPoint x: 659, startPoint y: 358, endPoint x: 600, endPoint y: 346, distance: 60.9
click at [659, 358] on button "Cancel" at bounding box center [660, 357] width 33 height 16
